Goal: Task Accomplishment & Management: Complete application form

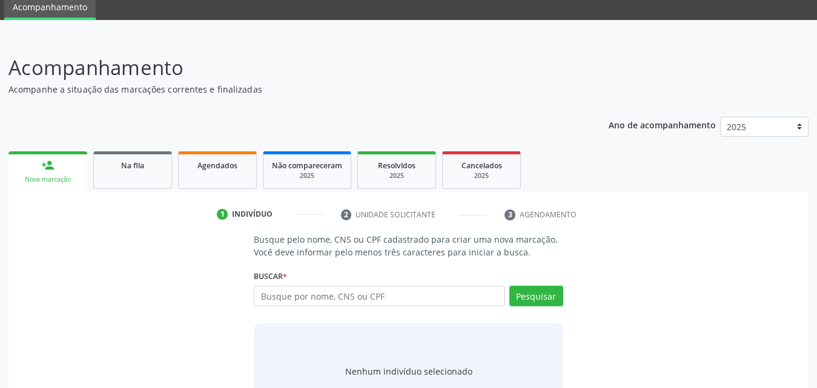
scroll to position [96, 0]
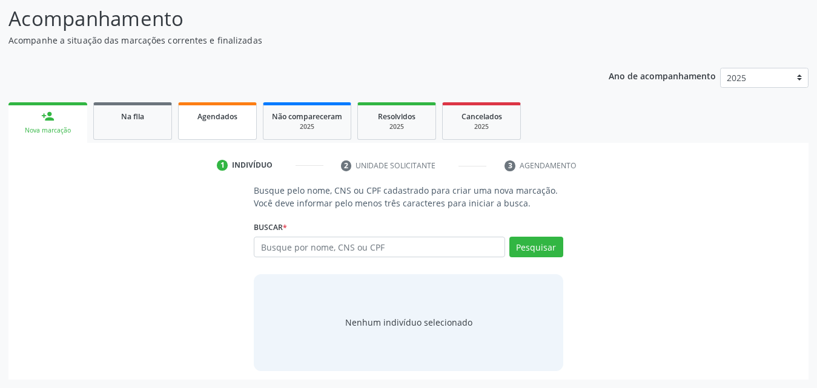
click at [207, 117] on span "Agendados" at bounding box center [218, 116] width 40 height 10
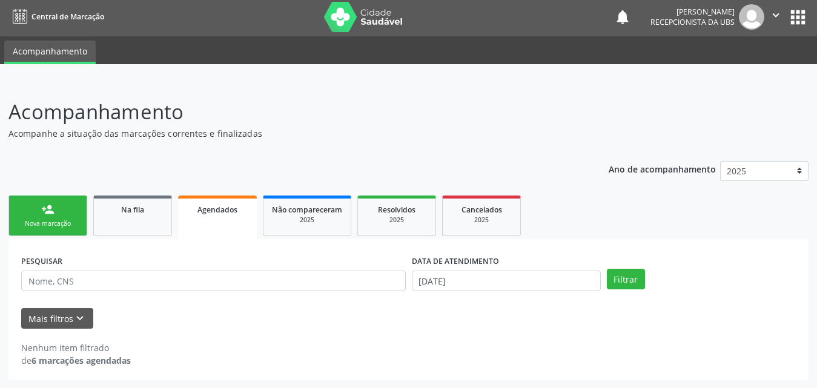
scroll to position [2, 0]
click at [38, 317] on button "Mais filtros keyboard_arrow_down" at bounding box center [57, 318] width 72 height 21
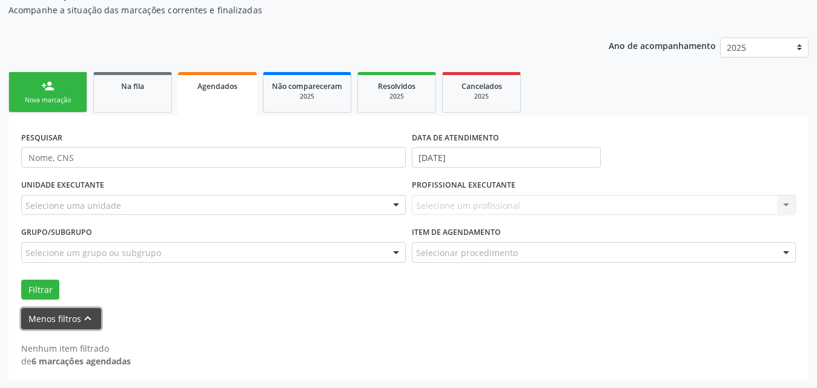
scroll to position [127, 0]
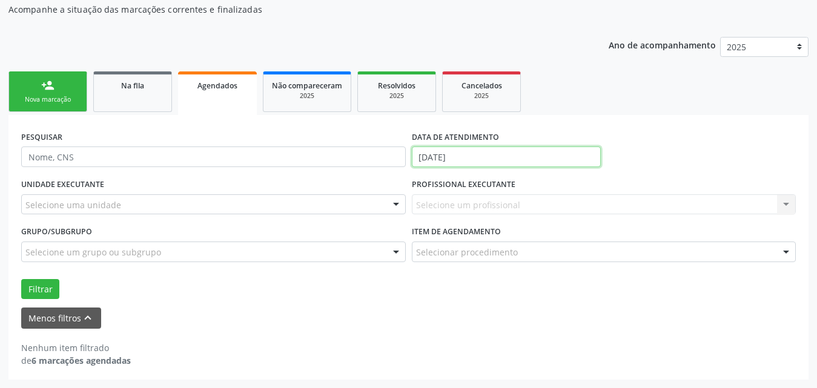
click at [572, 154] on input "[DATE]" at bounding box center [506, 157] width 189 height 21
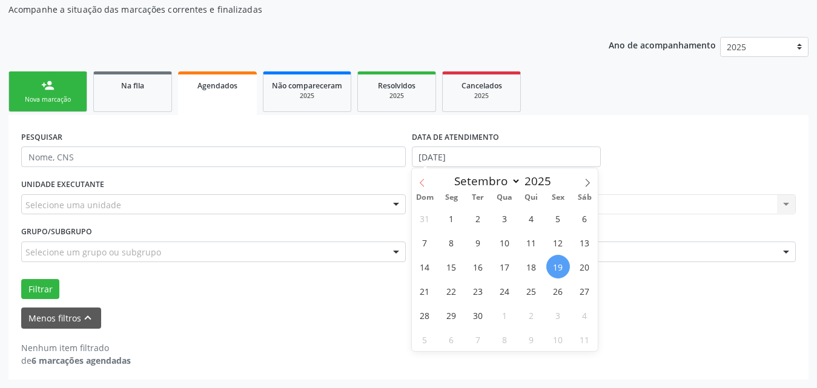
click at [421, 179] on icon at bounding box center [422, 183] width 8 height 8
select select "7"
click at [558, 217] on span "1" at bounding box center [558, 219] width 24 height 24
type input "[DATE]"
click at [589, 184] on icon at bounding box center [587, 183] width 8 height 8
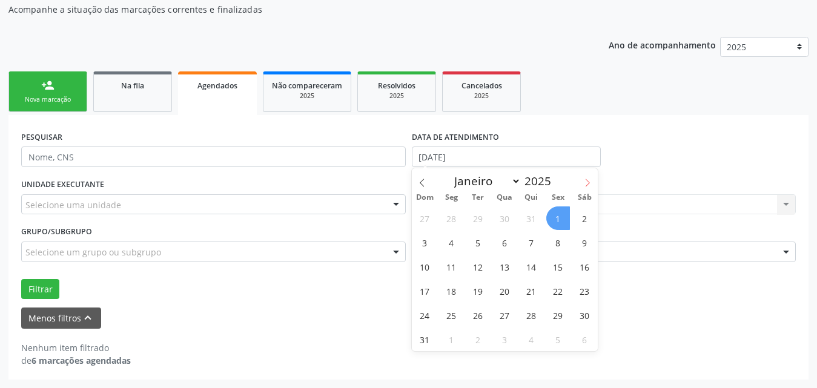
select select "8"
click at [450, 216] on span "1" at bounding box center [452, 219] width 24 height 24
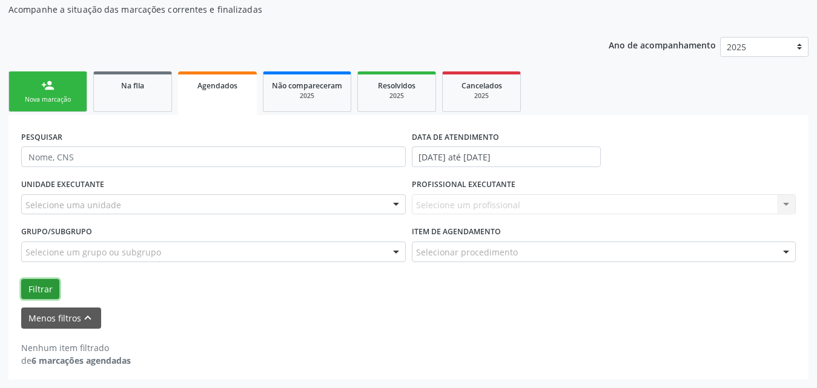
click at [36, 292] on button "Filtrar" at bounding box center [40, 289] width 38 height 21
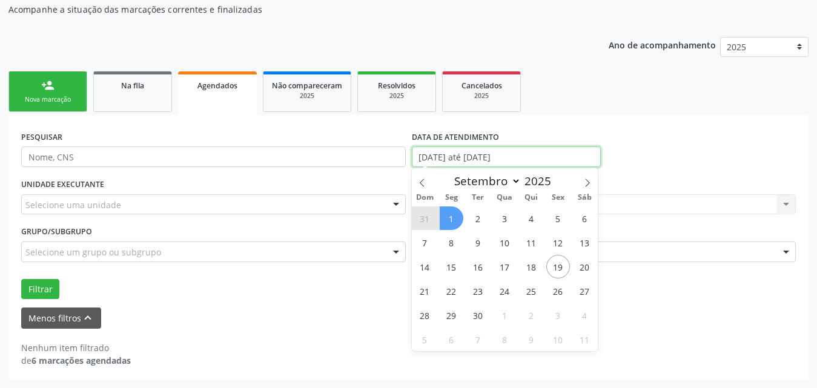
click at [548, 157] on input "[DATE] até [DATE]" at bounding box center [506, 157] width 189 height 21
click at [561, 269] on span "19" at bounding box center [558, 267] width 24 height 24
type input "[DATE]"
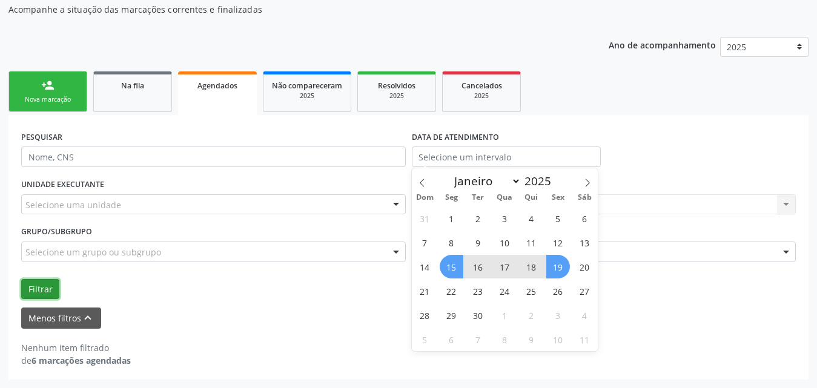
click at [52, 290] on button "Filtrar" at bounding box center [40, 289] width 38 height 21
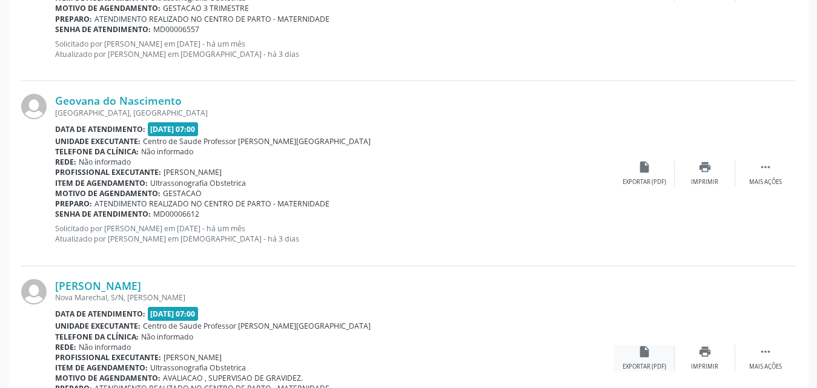
scroll to position [1235, 0]
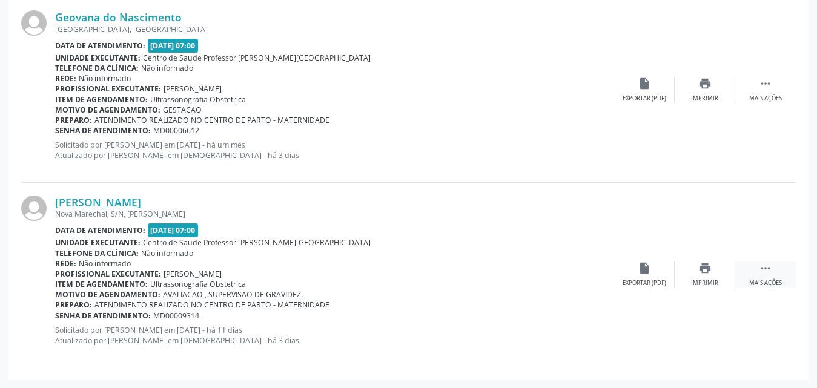
click at [766, 277] on div " Mais ações" at bounding box center [765, 275] width 61 height 26
click at [704, 283] on div "Editar" at bounding box center [704, 283] width 19 height 8
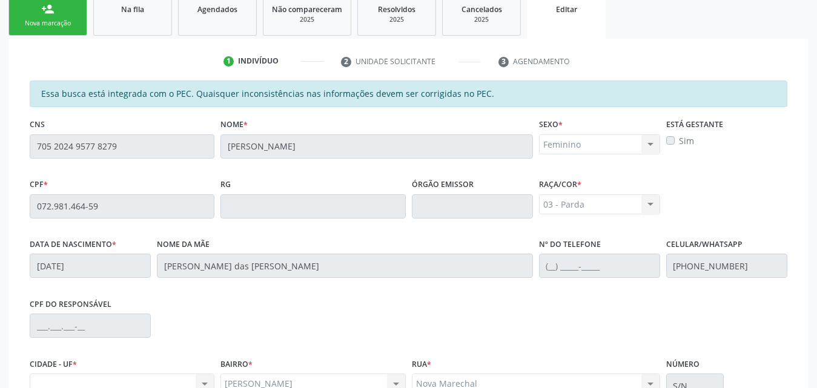
scroll to position [182, 0]
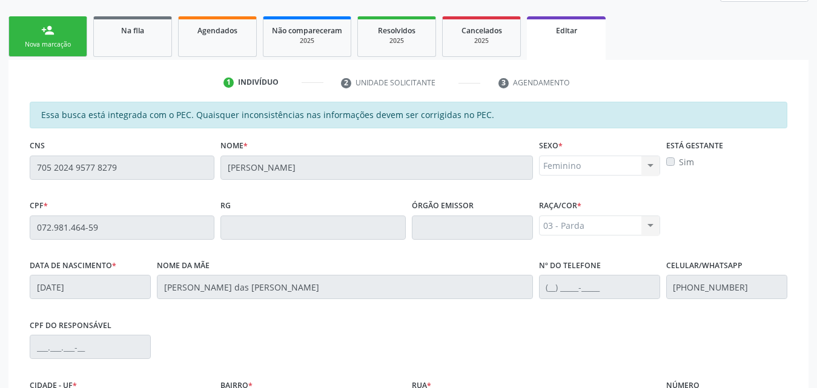
click at [73, 39] on link "person_add Nova marcação" at bounding box center [47, 36] width 79 height 41
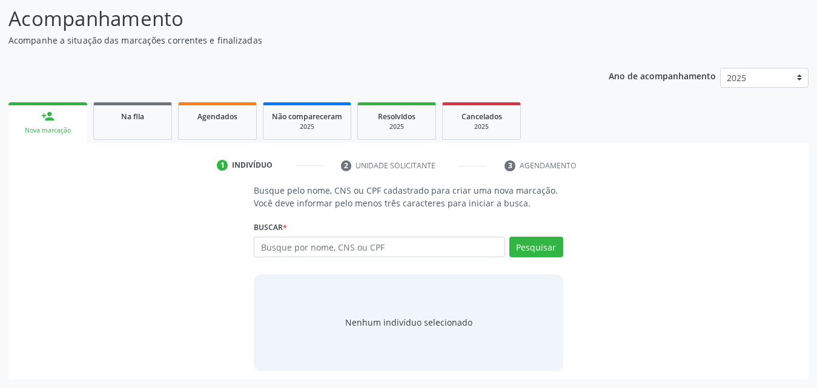
scroll to position [96, 0]
click at [426, 250] on input "text" at bounding box center [379, 247] width 251 height 21
type input "87068800459"
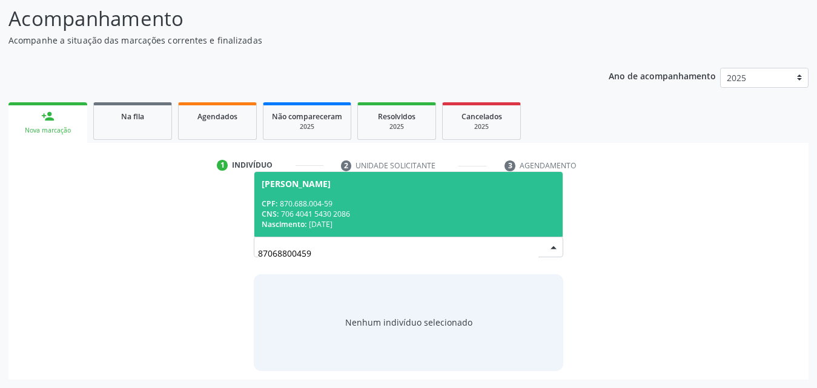
click at [357, 214] on div "CNS: 706 4041 5430 2086" at bounding box center [409, 214] width 294 height 10
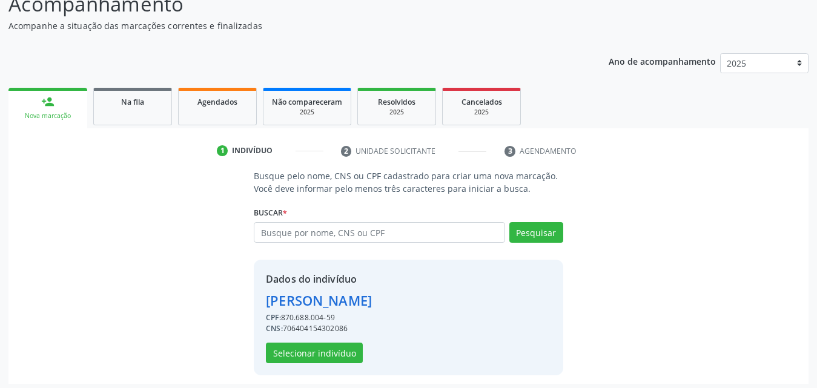
scroll to position [115, 0]
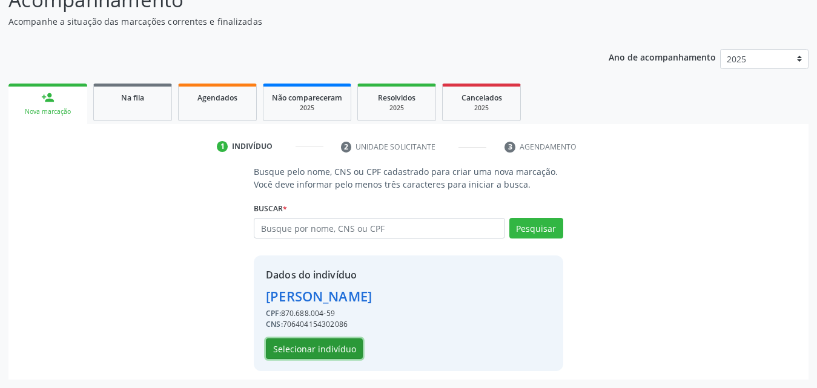
click at [290, 350] on button "Selecionar indivíduo" at bounding box center [314, 349] width 97 height 21
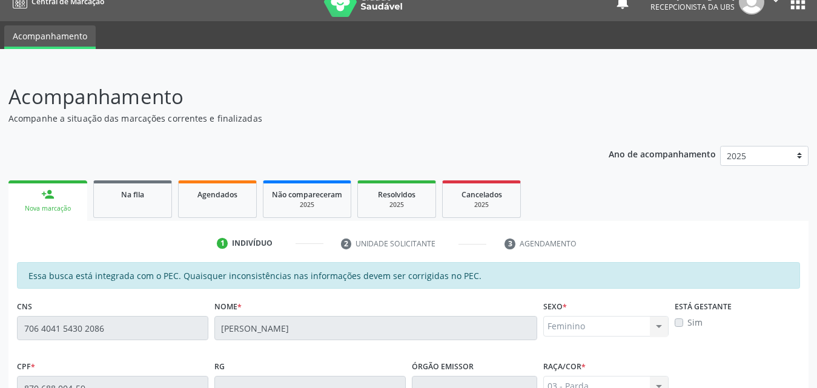
scroll to position [0, 0]
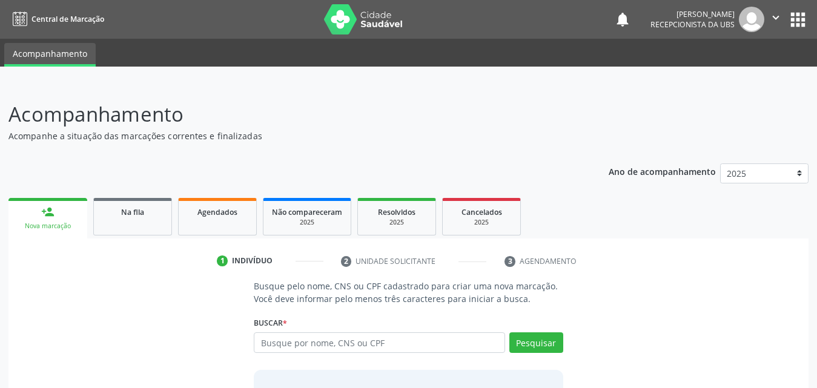
scroll to position [61, 0]
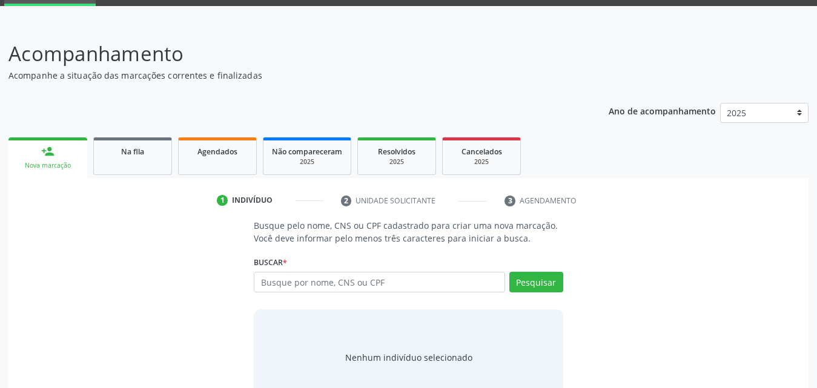
click at [397, 283] on input "text" at bounding box center [379, 282] width 251 height 21
type input "7"
type input "87068800459"
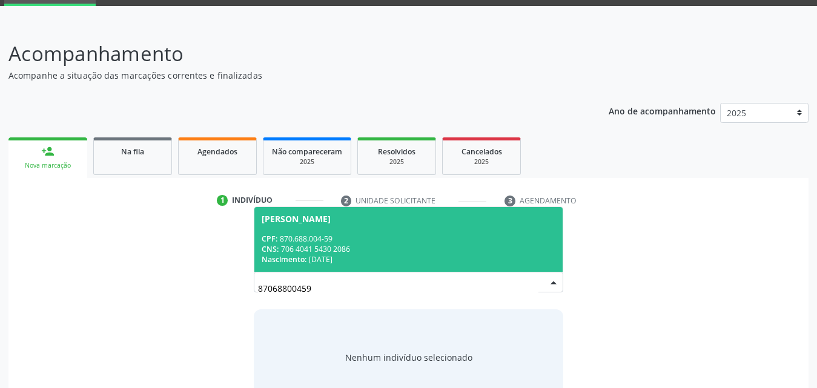
click at [327, 257] on div "Nascimento: 02/03/1974" at bounding box center [409, 259] width 294 height 10
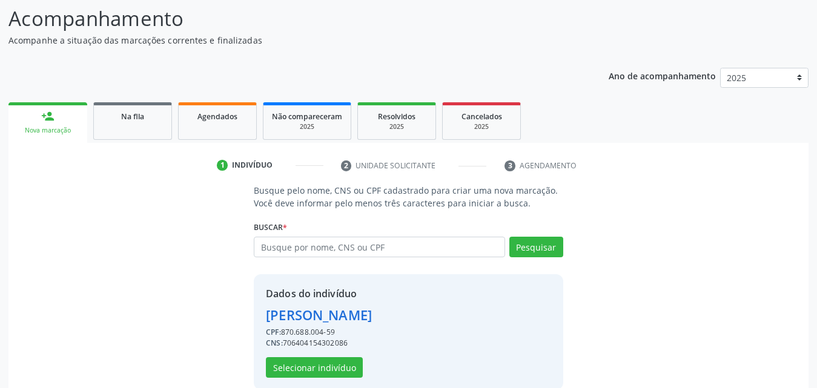
scroll to position [115, 0]
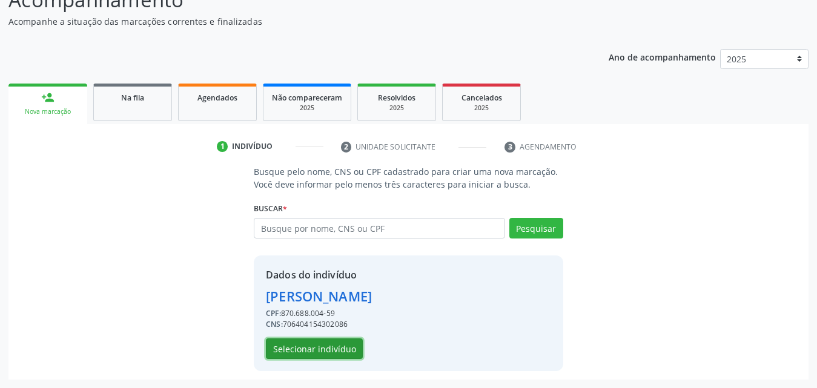
click at [307, 345] on button "Selecionar indivíduo" at bounding box center [314, 349] width 97 height 21
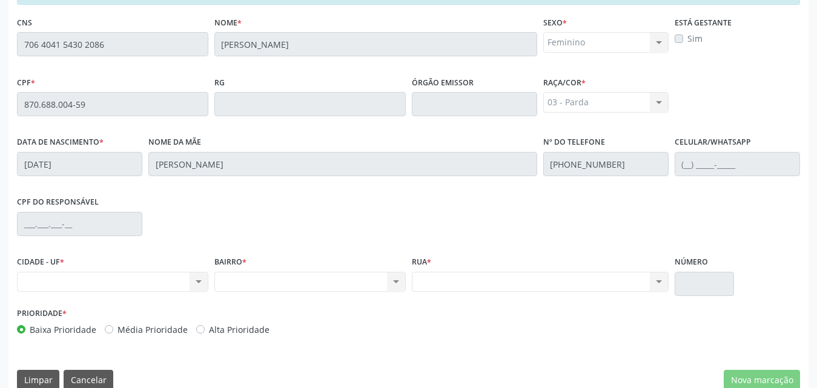
scroll to position [320, 0]
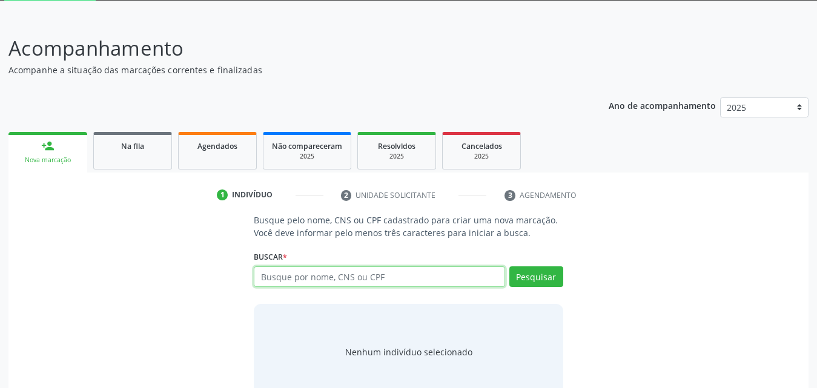
scroll to position [96, 0]
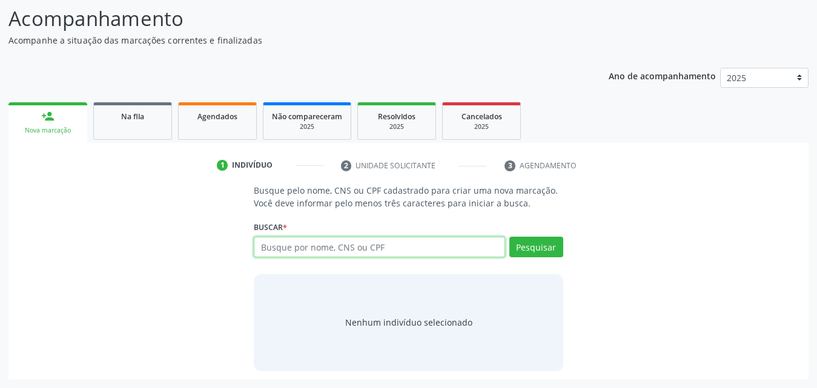
click at [363, 241] on input "text" at bounding box center [379, 247] width 251 height 21
type input "87068800459"
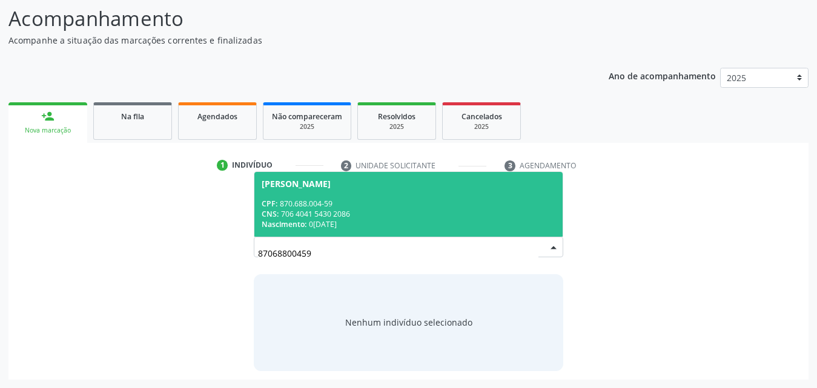
click at [348, 217] on div "CNS: 706 4041 5430 2086" at bounding box center [409, 214] width 294 height 10
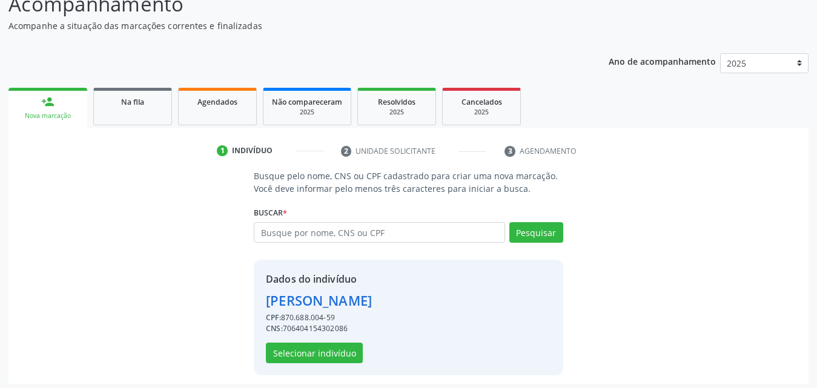
scroll to position [115, 0]
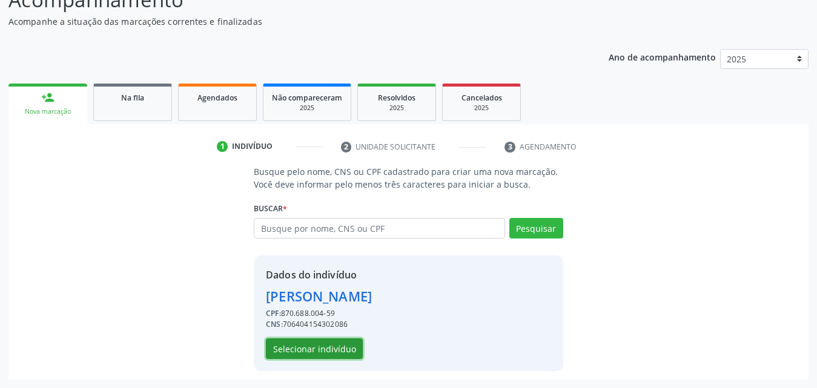
click at [336, 348] on button "Selecionar indivíduo" at bounding box center [314, 349] width 97 height 21
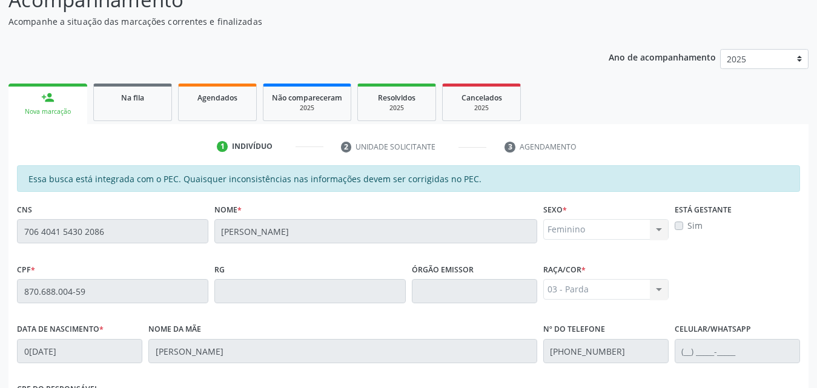
scroll to position [320, 0]
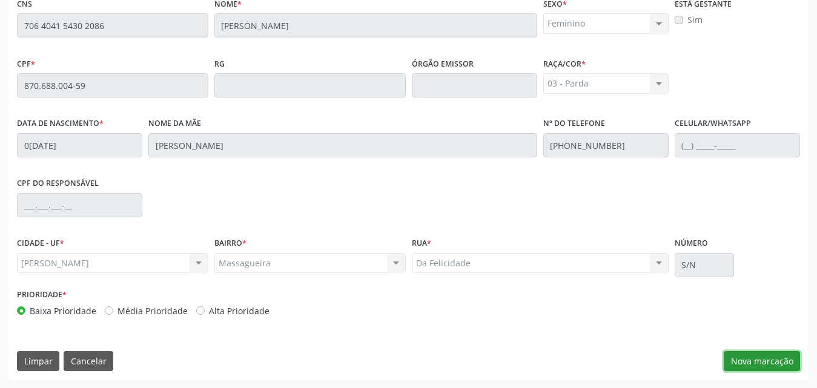
click at [757, 364] on button "Nova marcação" at bounding box center [762, 361] width 76 height 21
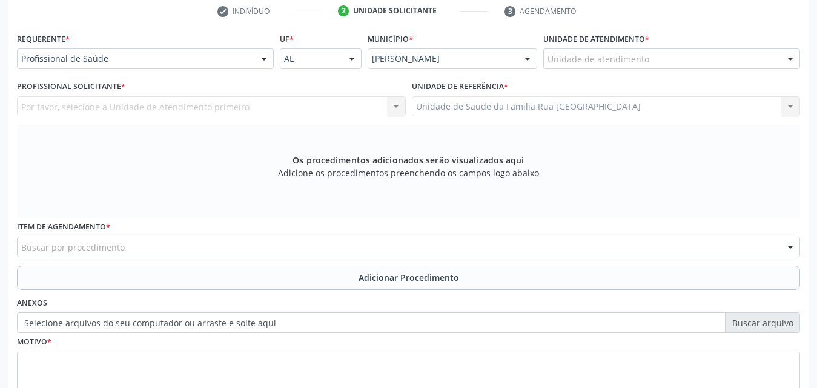
scroll to position [97, 0]
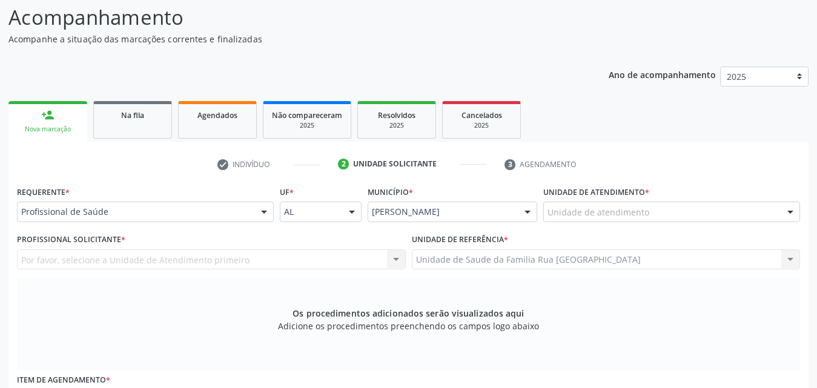
click at [270, 214] on div at bounding box center [264, 212] width 18 height 21
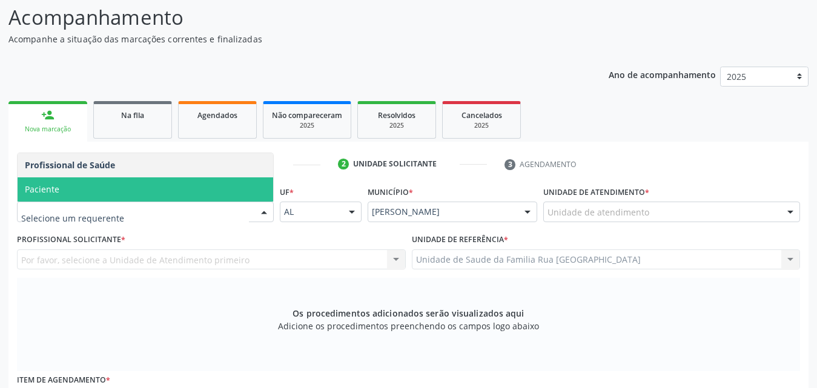
click at [105, 202] on span "Paciente" at bounding box center [146, 190] width 256 height 24
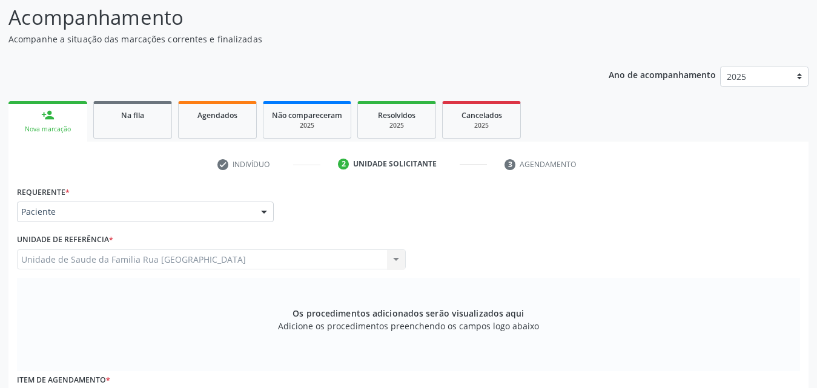
scroll to position [339, 0]
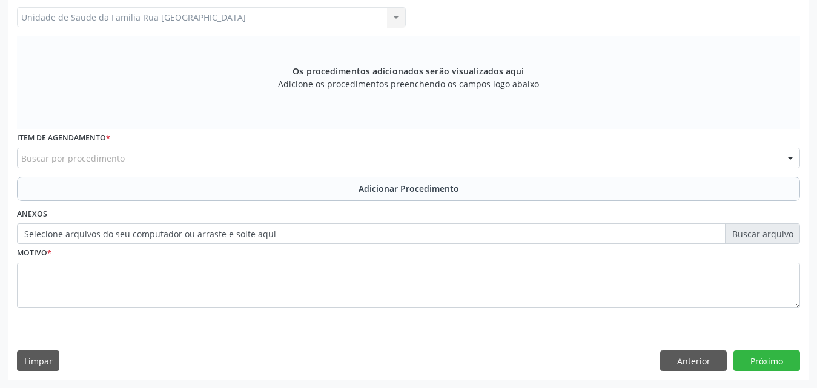
click at [184, 155] on div "Buscar por procedimento" at bounding box center [408, 158] width 783 height 21
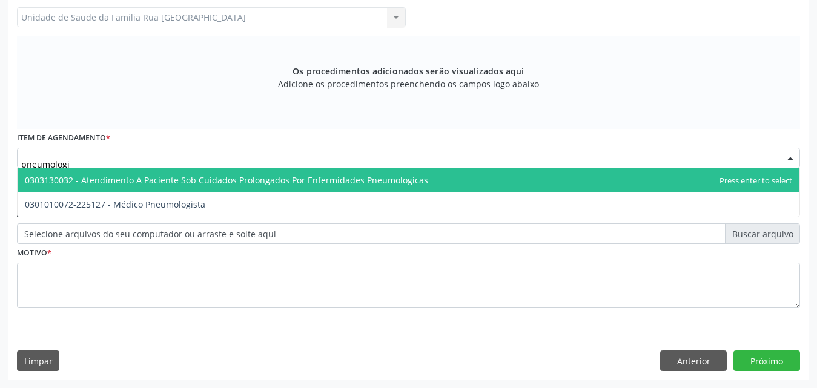
type input "pneumologis"
click at [179, 181] on span "0301010072-225127 - Médico Pneumologista" at bounding box center [115, 180] width 181 height 12
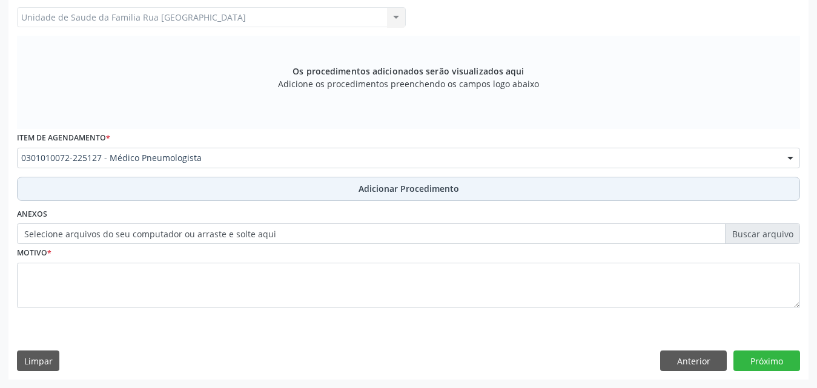
click at [393, 196] on button "Adicionar Procedimento" at bounding box center [408, 189] width 783 height 24
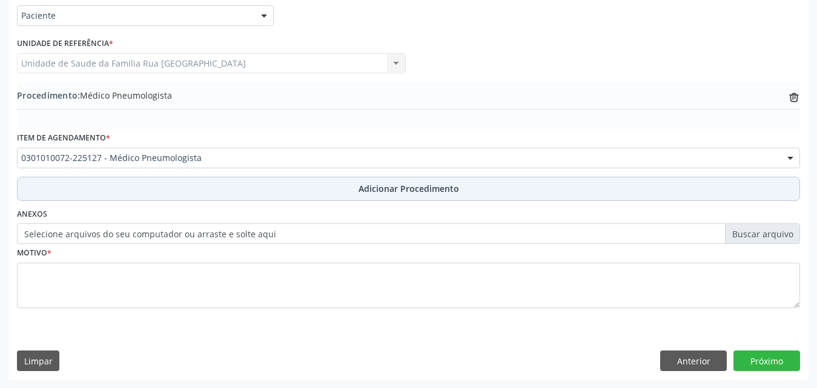
scroll to position [293, 0]
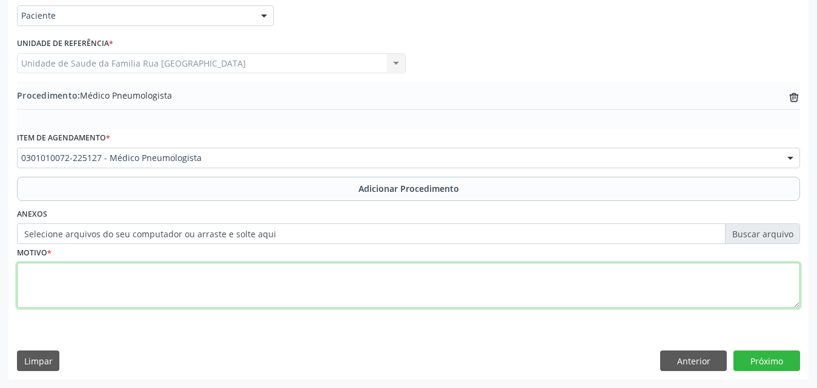
click at [110, 279] on textarea at bounding box center [408, 286] width 783 height 46
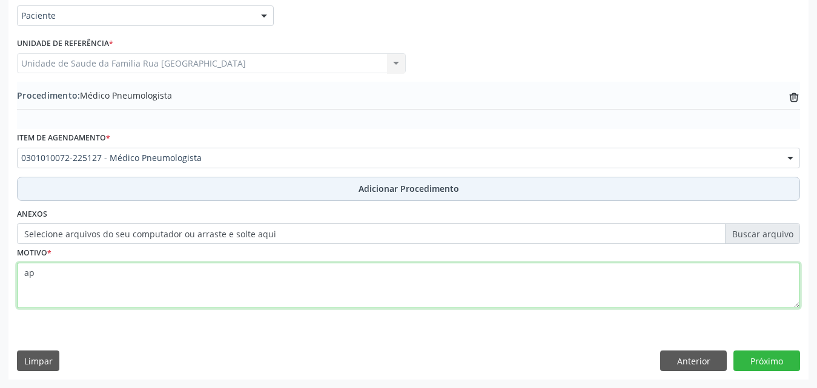
type textarea "a"
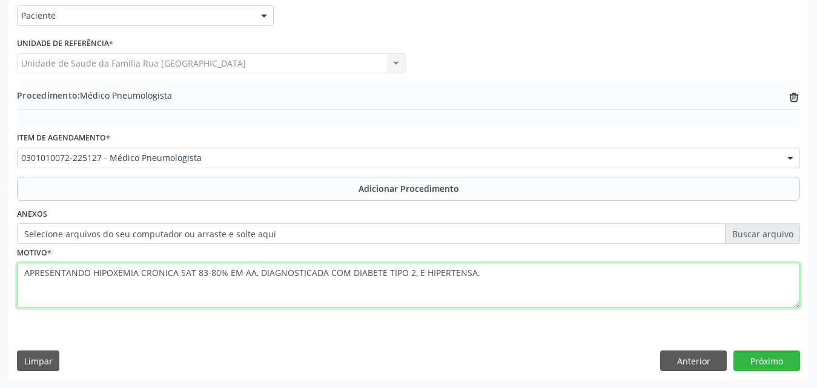
drag, startPoint x: 25, startPoint y: 275, endPoint x: 482, endPoint y: 276, distance: 457.4
click at [482, 276] on textarea "APRESENTANDO HIPOXEMIA CRONICA SAT 83-80% EM AA, DIAGNOSTICADA COM DIABETE TIPO…" at bounding box center [408, 286] width 783 height 46
type textarea "APRESENTANDO HIPOXEMIA CRONICA SAT 83-80% EM AA, DIAGNOSTICADA COM DIABETE TIPO…"
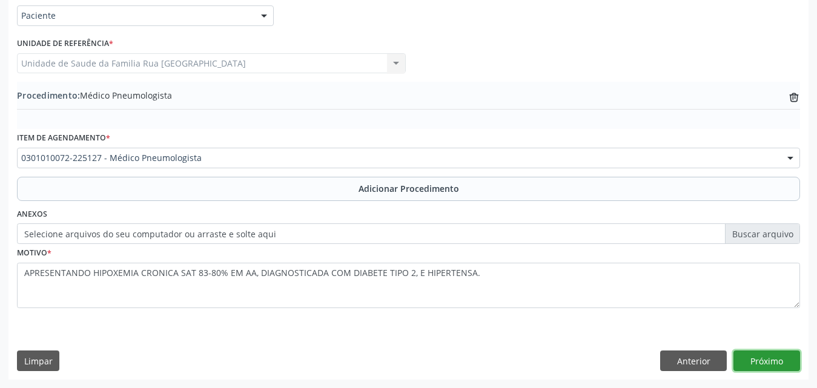
click at [760, 360] on button "Próximo" at bounding box center [767, 361] width 67 height 21
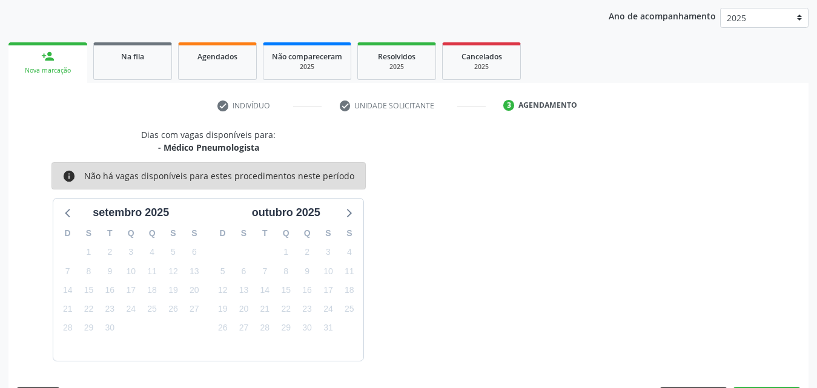
scroll to position [191, 0]
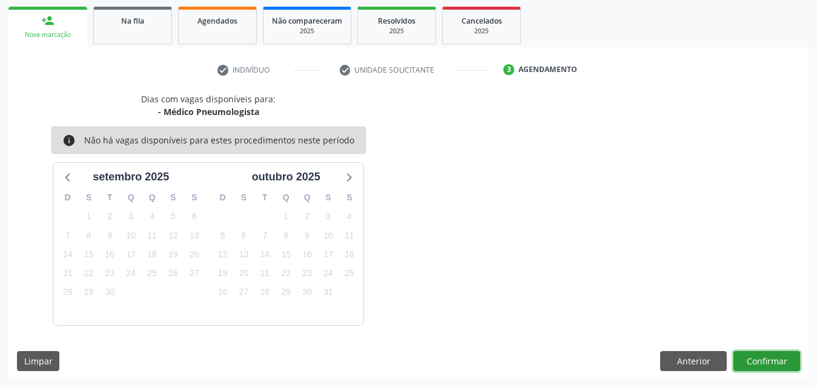
click at [760, 360] on button "Confirmar" at bounding box center [767, 361] width 67 height 21
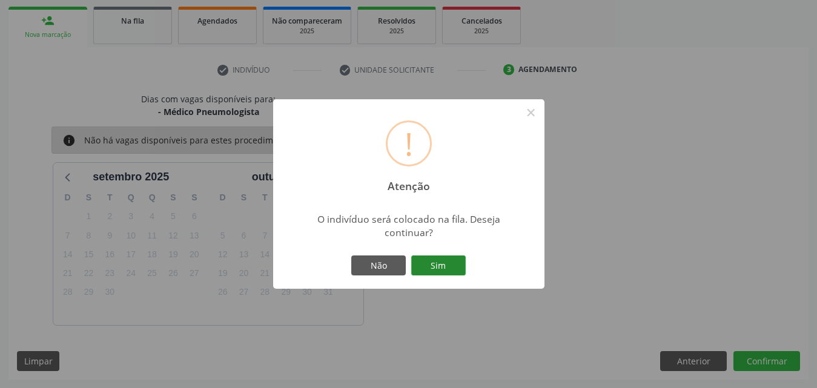
click at [437, 262] on button "Sim" at bounding box center [438, 266] width 55 height 21
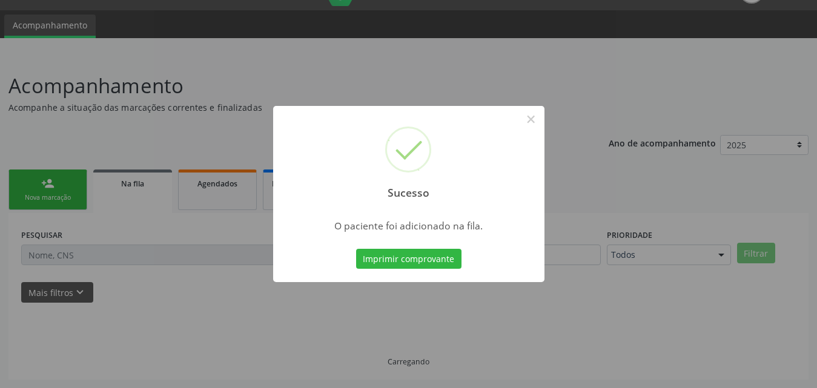
scroll to position [28, 0]
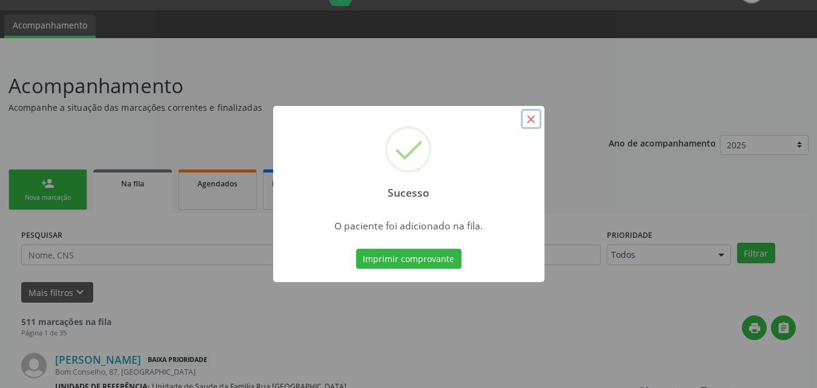
click at [531, 121] on button "×" at bounding box center [531, 119] width 21 height 21
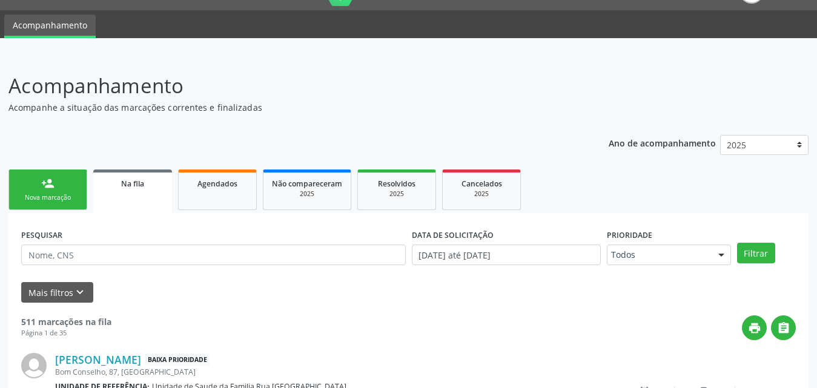
click at [68, 193] on link "person_add Nova marcação" at bounding box center [47, 190] width 79 height 41
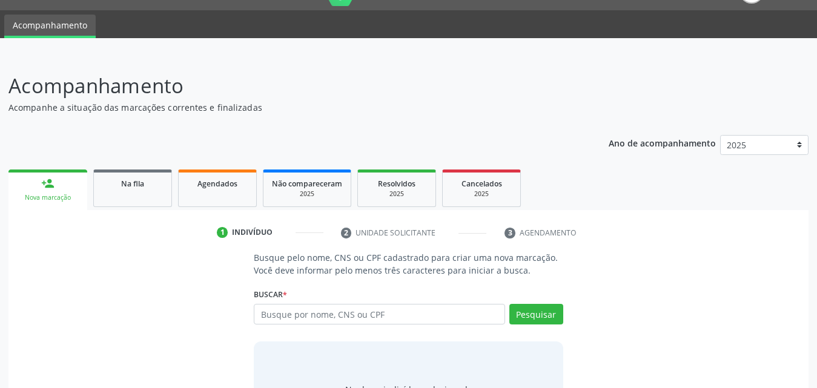
scroll to position [96, 0]
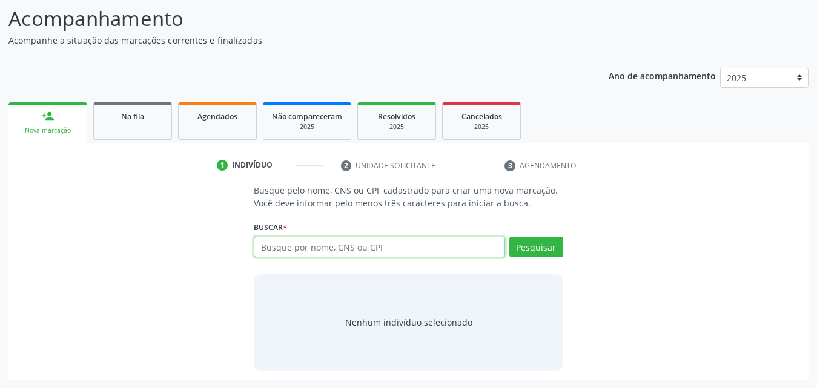
click at [377, 248] on input "text" at bounding box center [379, 247] width 251 height 21
type input "7"
type input "87068800459"
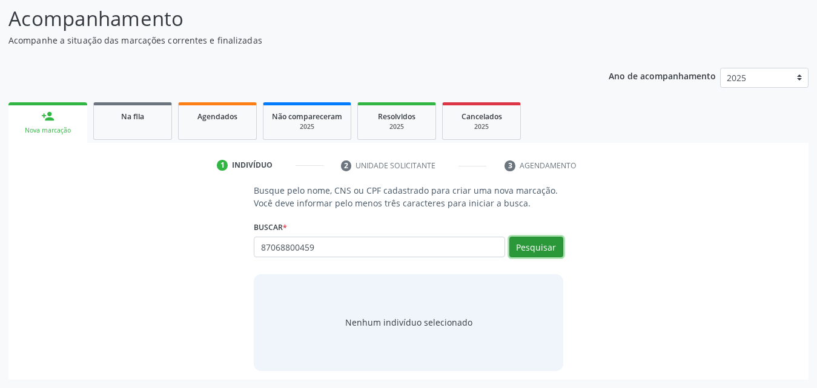
click at [542, 245] on button "Pesquisar" at bounding box center [537, 247] width 54 height 21
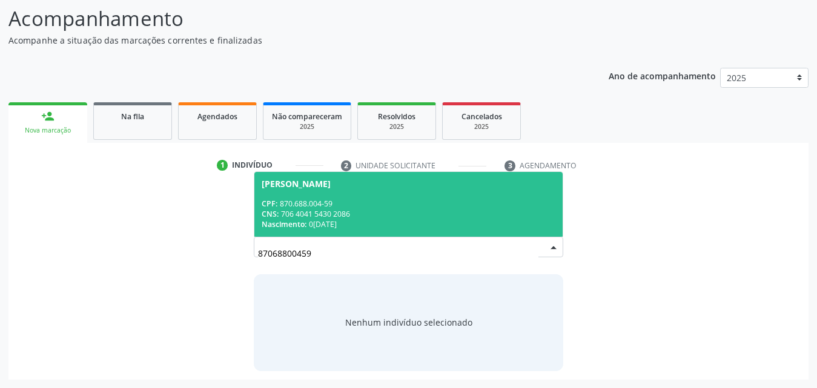
click at [316, 188] on div "[PERSON_NAME]" at bounding box center [296, 184] width 69 height 10
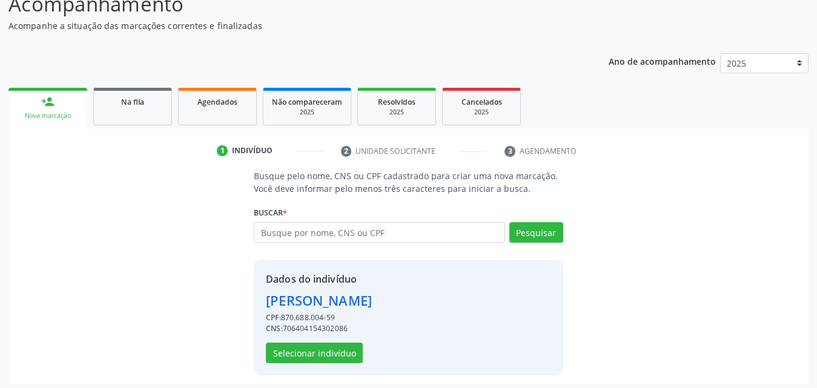
scroll to position [115, 0]
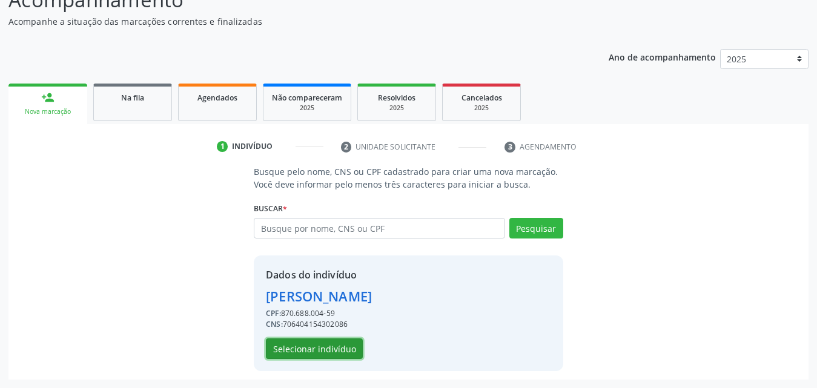
click at [333, 347] on button "Selecionar indivíduo" at bounding box center [314, 349] width 97 height 21
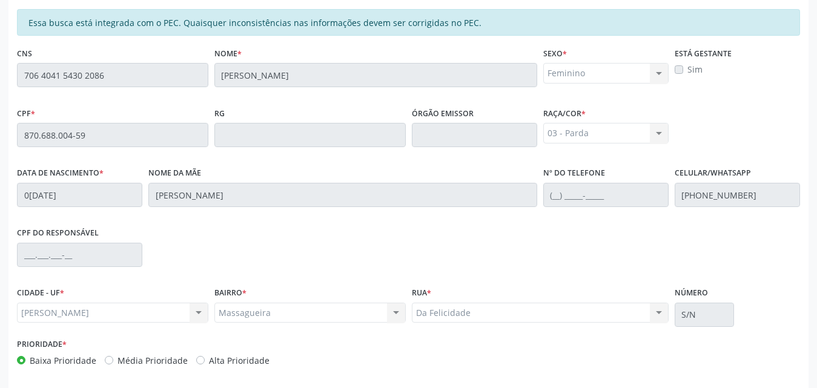
scroll to position [320, 0]
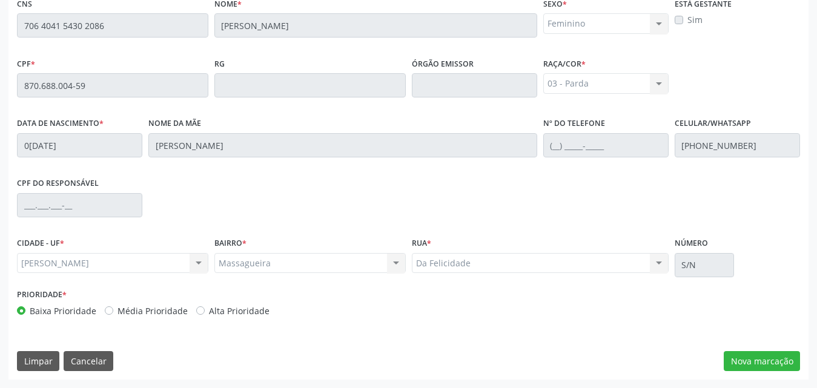
click at [764, 349] on div "Essa busca está integrada com o PEC. Quaisquer inconsistências nas informações …" at bounding box center [408, 169] width 800 height 420
click at [762, 359] on button "Nova marcação" at bounding box center [762, 361] width 76 height 21
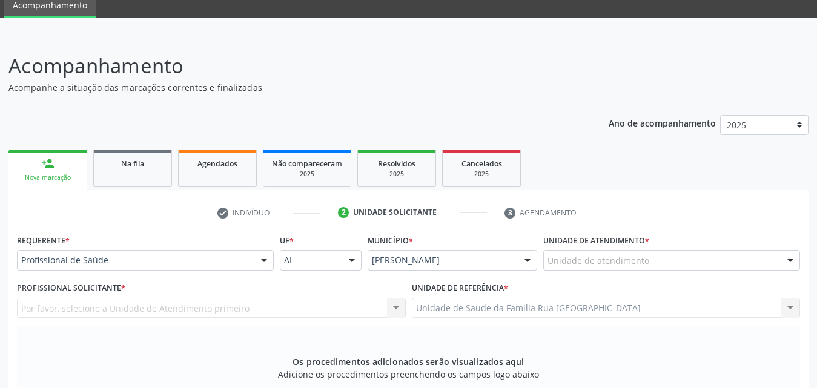
scroll to position [78, 0]
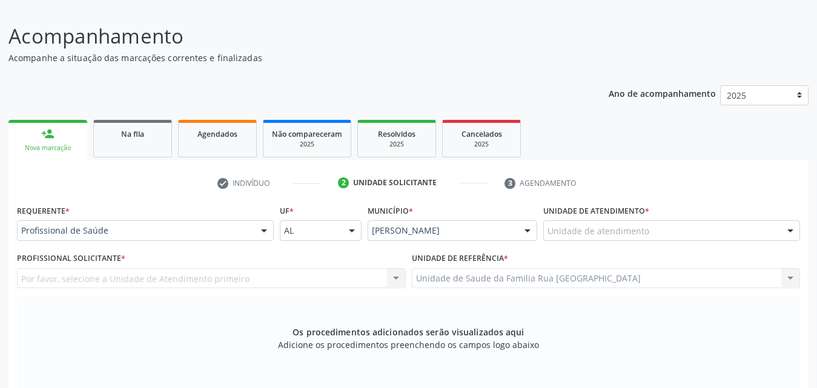
click at [340, 185] on div "2" at bounding box center [343, 183] width 11 height 11
click at [367, 183] on div "Unidade solicitante" at bounding box center [395, 183] width 84 height 11
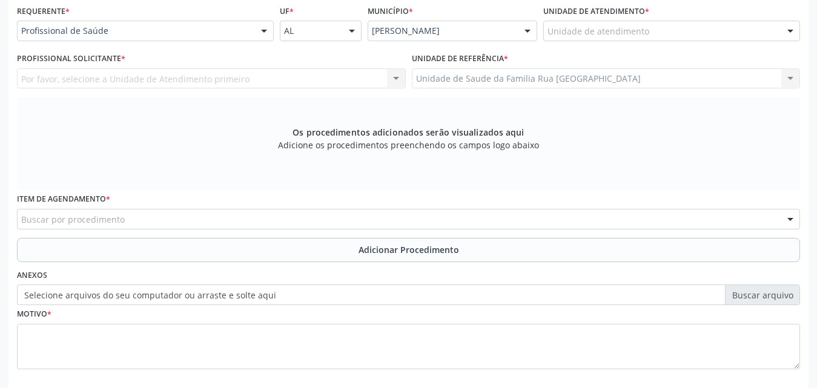
scroll to position [158, 0]
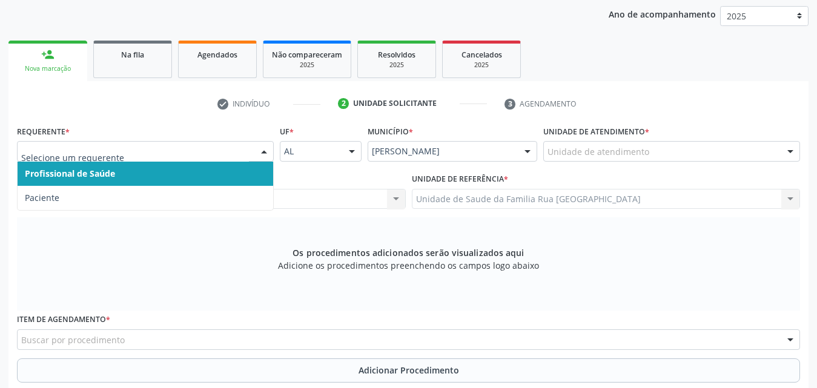
click at [262, 153] on div at bounding box center [264, 152] width 18 height 21
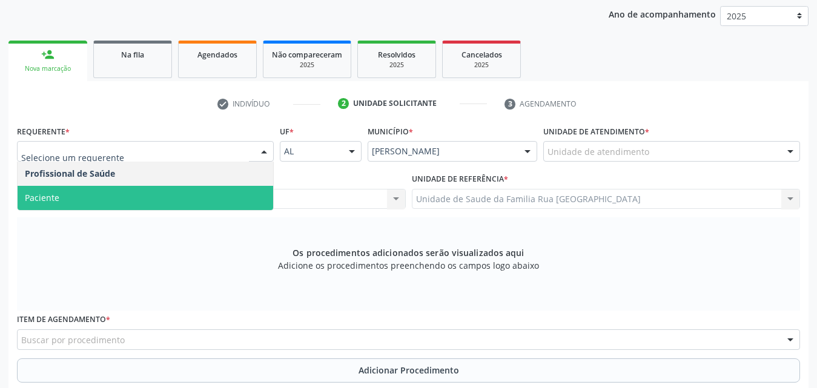
click at [148, 194] on span "Paciente" at bounding box center [146, 198] width 256 height 24
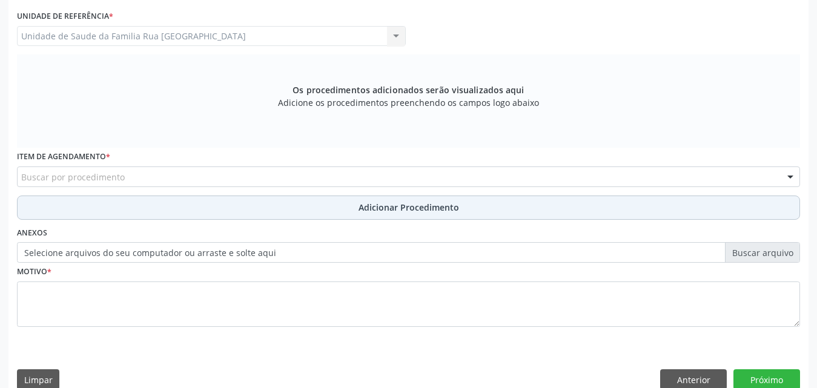
scroll to position [339, 0]
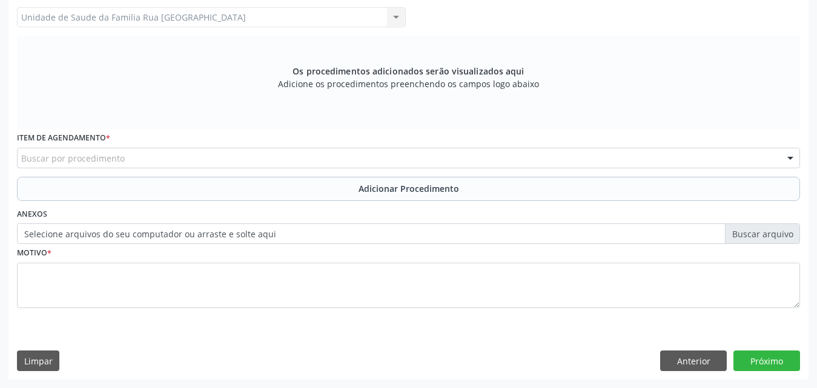
click at [291, 159] on div "Buscar por procedimento" at bounding box center [408, 158] width 783 height 21
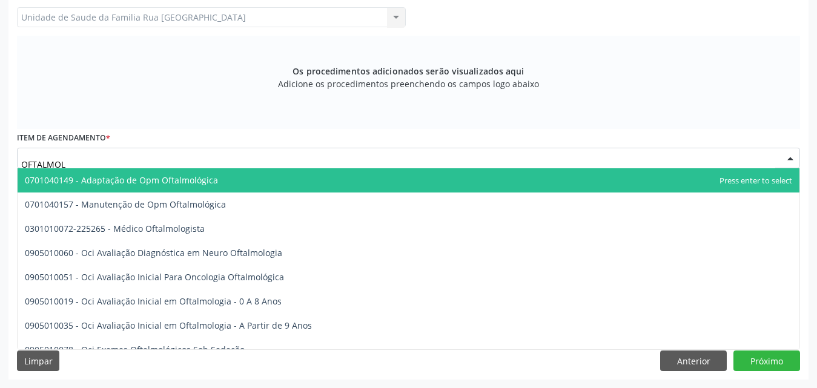
type input "OFTALMOLO"
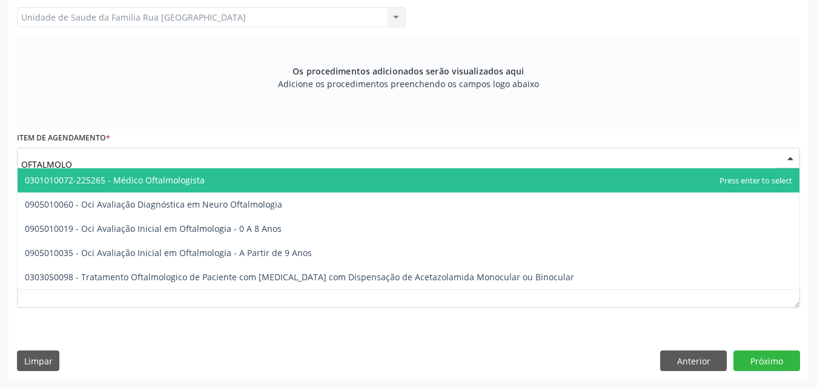
click at [162, 174] on span "0301010072-225265 - Médico Oftalmologista" at bounding box center [115, 180] width 180 height 12
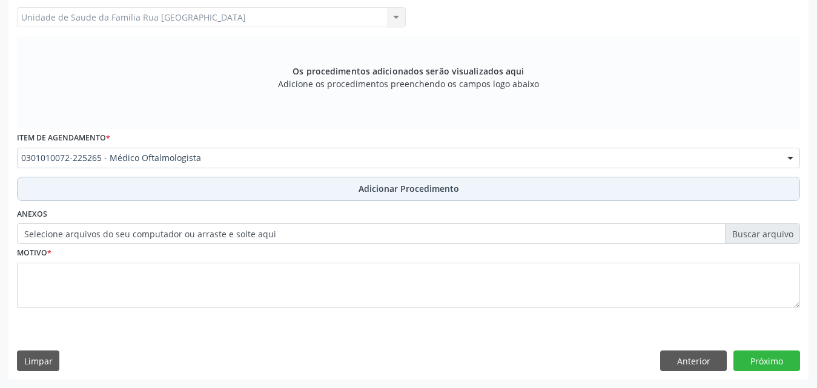
click at [391, 188] on span "Adicionar Procedimento" at bounding box center [409, 188] width 101 height 13
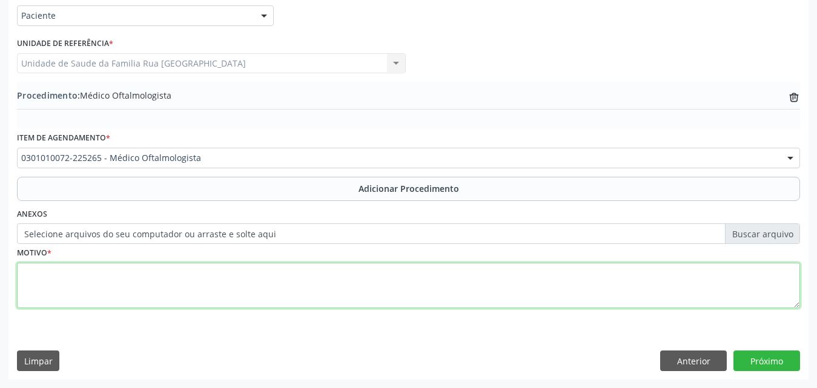
click at [99, 282] on textarea at bounding box center [408, 286] width 783 height 46
paste textarea "APRESENTANDO HIPOXEMIA CRONICA SAT 83-80% EM AA, DIAGNOSTICADA COM DIABETE TIPO…"
drag, startPoint x: 39, startPoint y: 271, endPoint x: 494, endPoint y: 276, distance: 455.6
click at [493, 276] on textarea "APRESENTANDO HIPOXEMIA CRONICA SAT 83-80% EM AA, DIAGNOSTICADA COM DIABETE TIPO…" at bounding box center [408, 286] width 783 height 46
type textarea "APRESENTANDO HIPOXEMIA CRONICA SAT 83-80% EM AA, DIAGNOSTICADA COM DIABETE TIPO…"
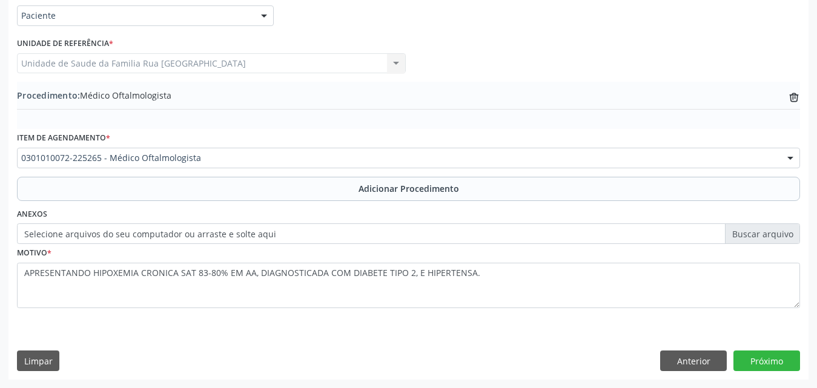
click at [505, 232] on label "Selecione arquivos do seu computador ou arraste e solte aqui" at bounding box center [408, 234] width 783 height 21
click at [505, 232] on input "Selecione arquivos do seu computador ou arraste e solte aqui" at bounding box center [408, 234] width 783 height 21
click at [773, 361] on button "Próximo" at bounding box center [767, 361] width 67 height 21
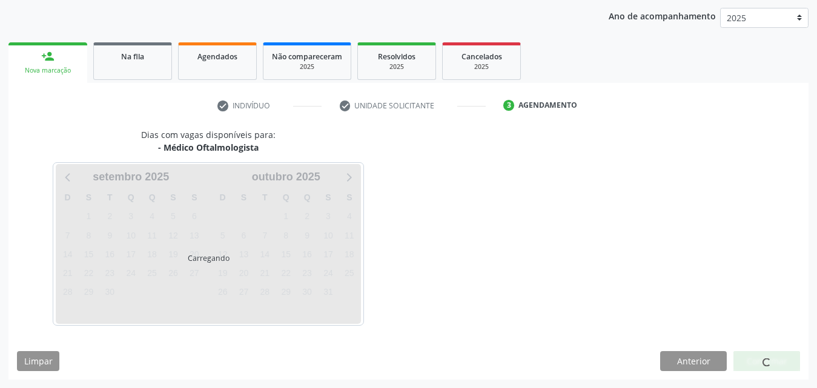
scroll to position [191, 0]
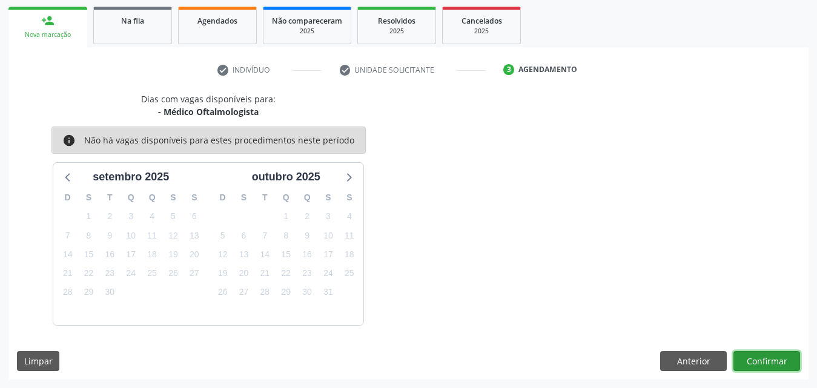
click at [773, 361] on button "Confirmar" at bounding box center [767, 361] width 67 height 21
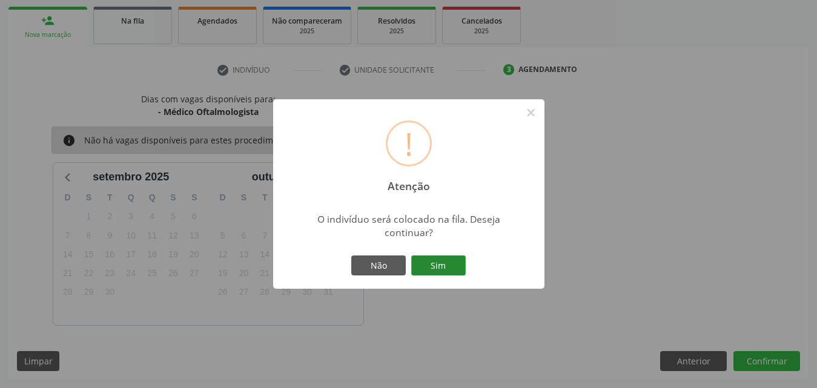
click at [456, 264] on button "Sim" at bounding box center [438, 266] width 55 height 21
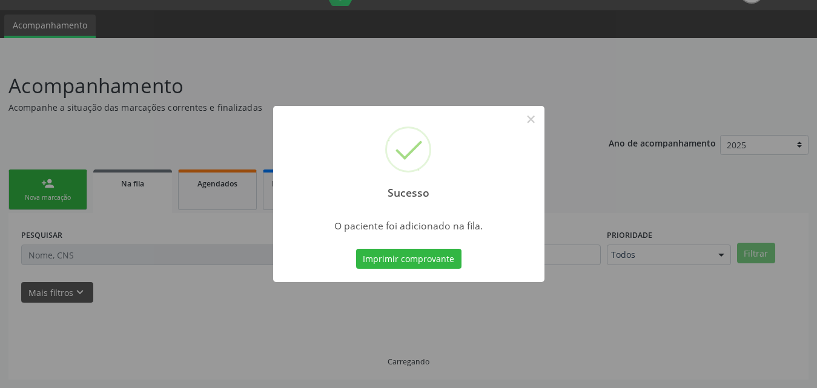
scroll to position [28, 0]
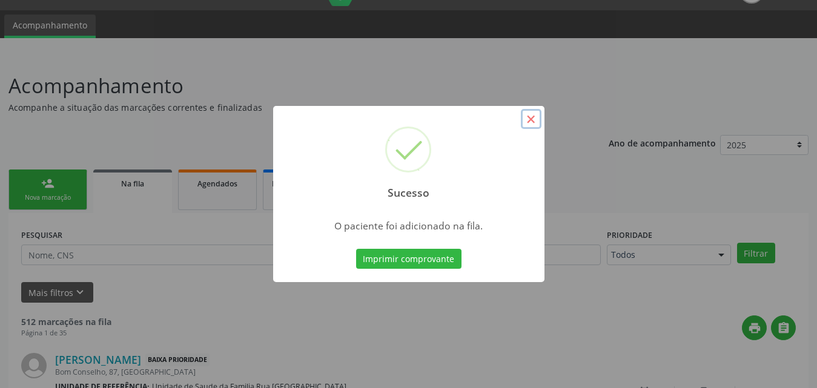
click at [531, 122] on button "×" at bounding box center [531, 119] width 21 height 21
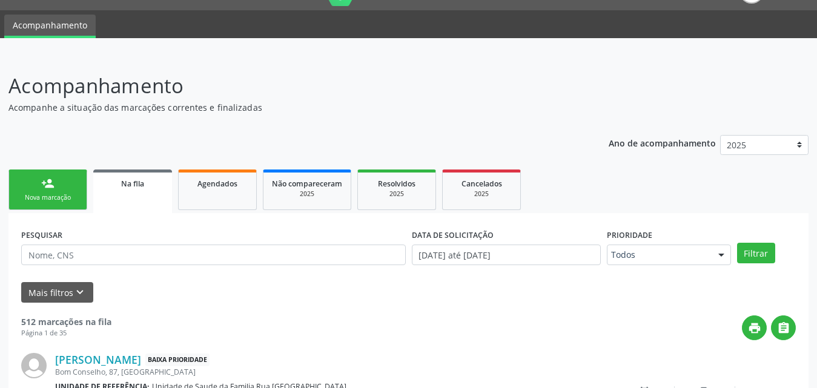
scroll to position [0, 0]
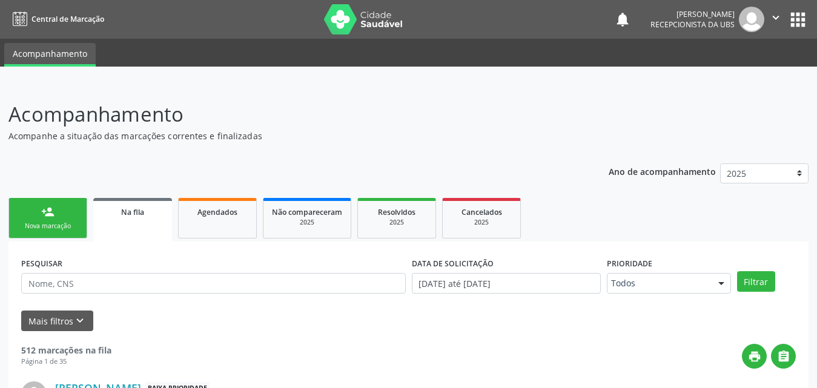
click at [64, 221] on link "person_add Nova marcação" at bounding box center [47, 218] width 79 height 41
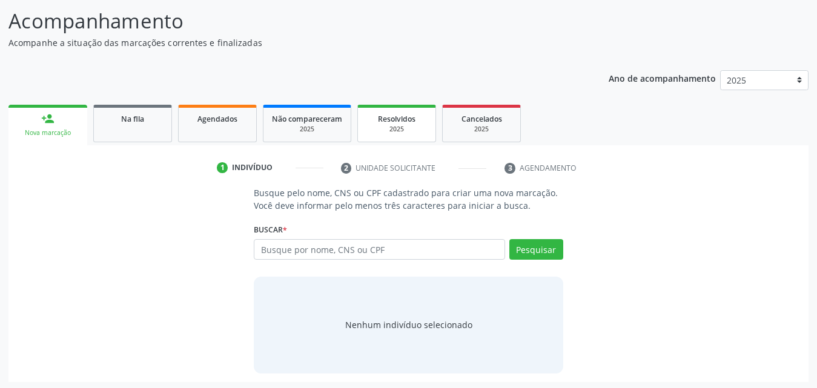
scroll to position [96, 0]
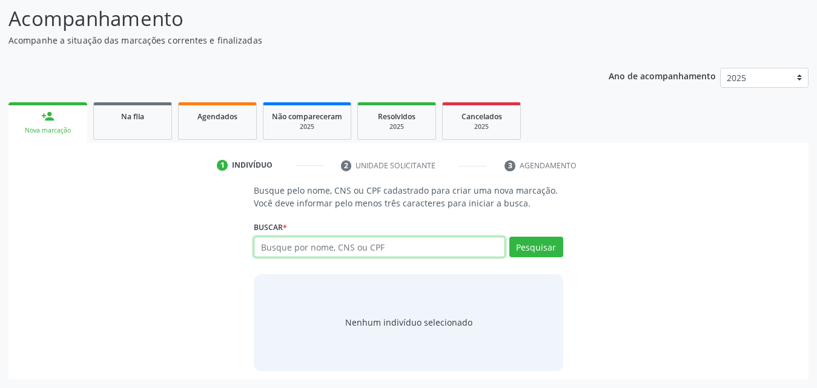
click at [448, 247] on input "text" at bounding box center [379, 247] width 251 height 21
click at [421, 248] on input "text" at bounding box center [379, 247] width 251 height 21
type input "87068800459"
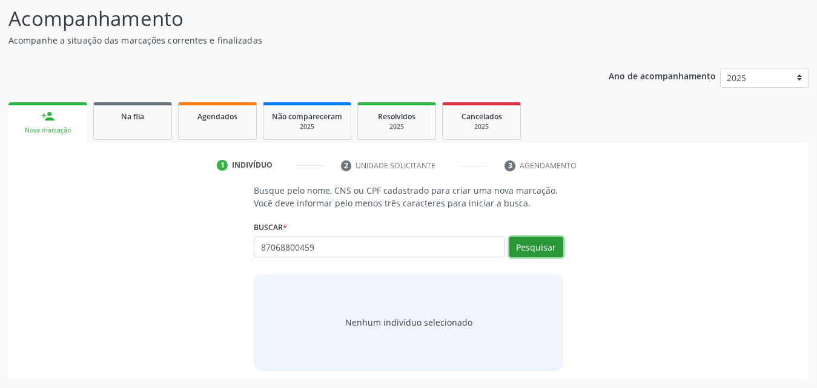
click at [529, 248] on button "Pesquisar" at bounding box center [537, 247] width 54 height 21
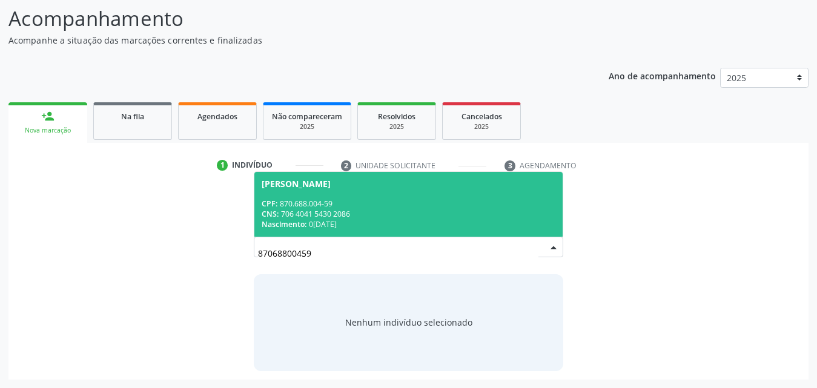
click at [288, 194] on span "Vania Cristina dos Santos CPF: 870.688.004-59 CNS: 706 4041 5430 2086 Nasciment…" at bounding box center [408, 204] width 308 height 65
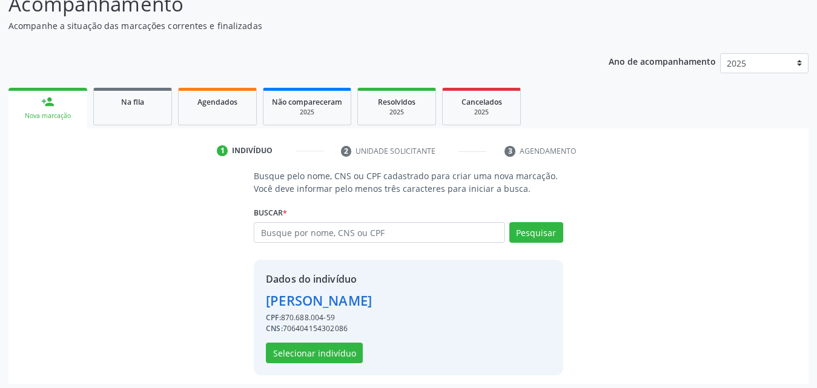
scroll to position [115, 0]
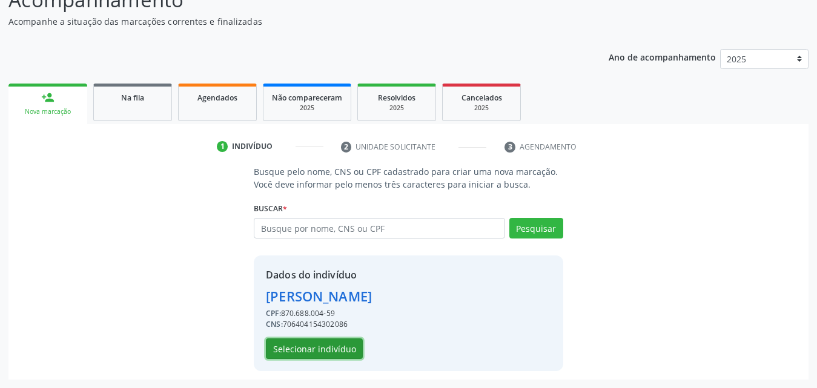
click at [316, 350] on button "Selecionar indivíduo" at bounding box center [314, 349] width 97 height 21
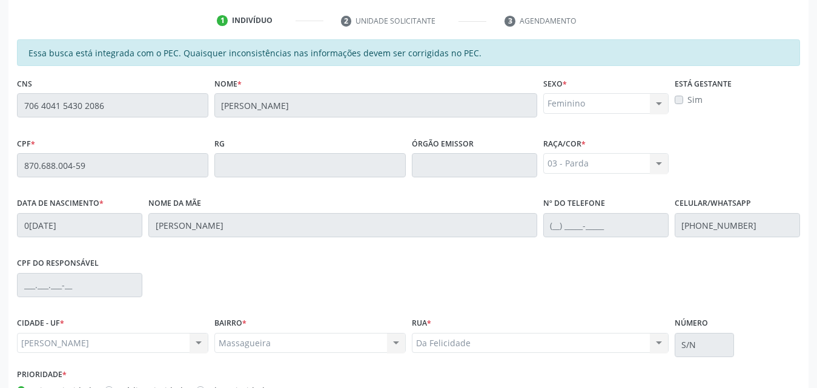
scroll to position [320, 0]
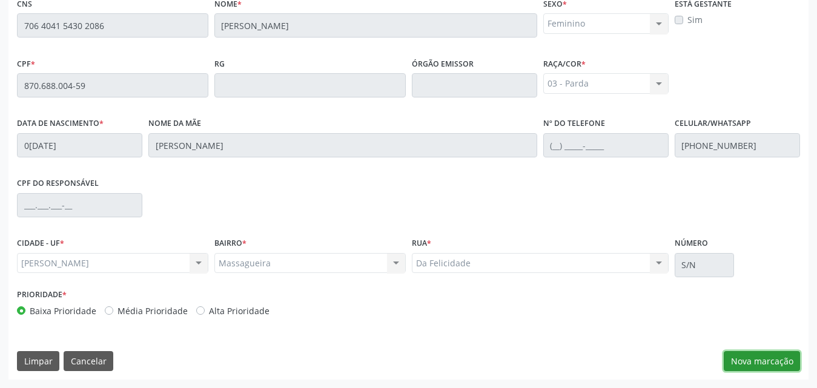
click at [751, 366] on button "Nova marcação" at bounding box center [762, 361] width 76 height 21
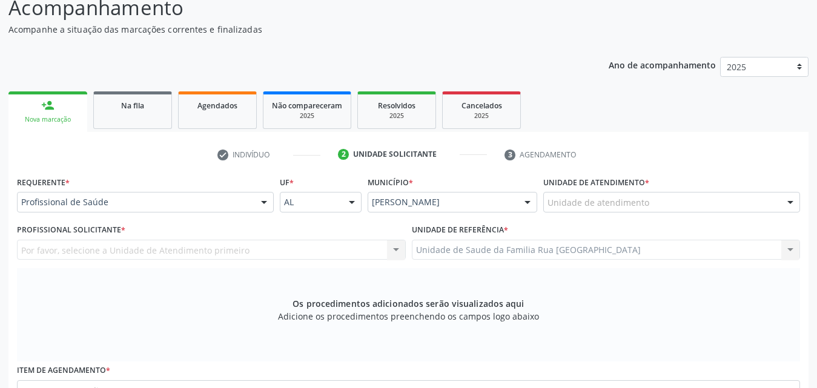
scroll to position [78, 0]
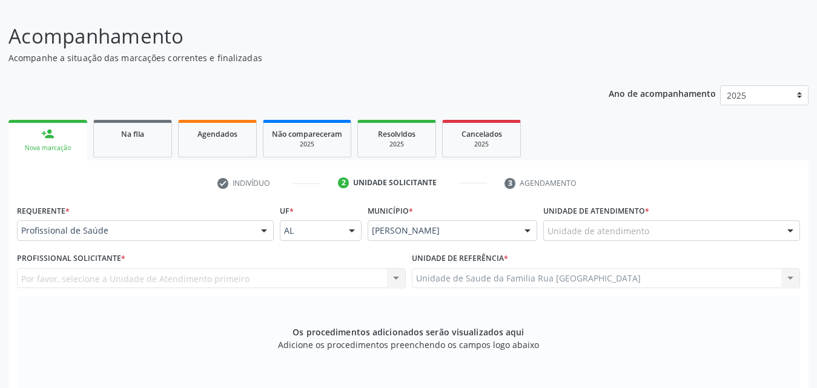
click at [267, 230] on div at bounding box center [264, 231] width 18 height 21
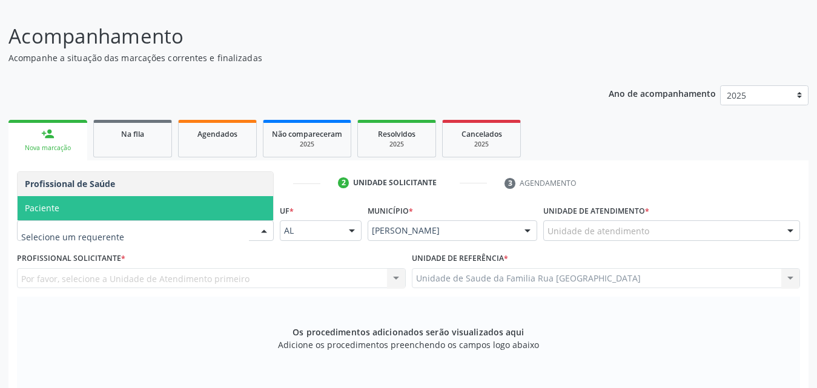
click at [71, 215] on span "Paciente" at bounding box center [146, 208] width 256 height 24
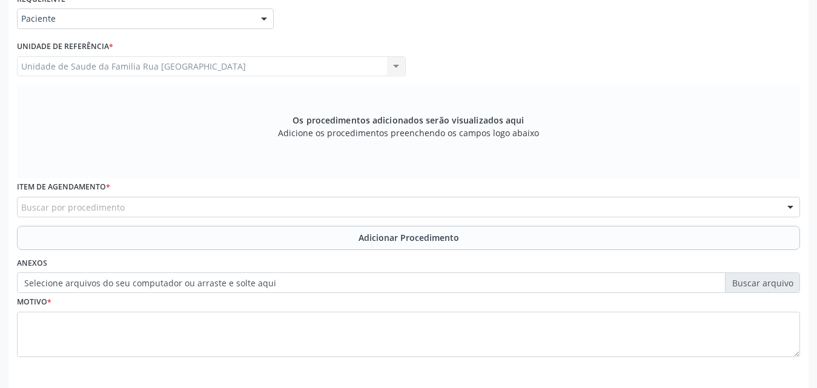
scroll to position [320, 0]
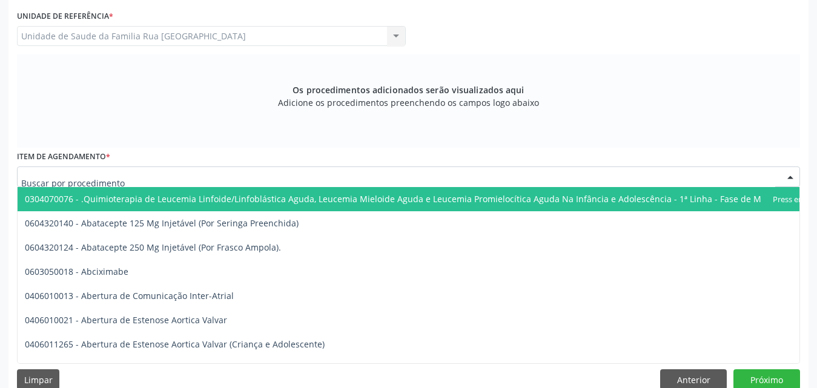
click at [362, 174] on div at bounding box center [408, 177] width 783 height 21
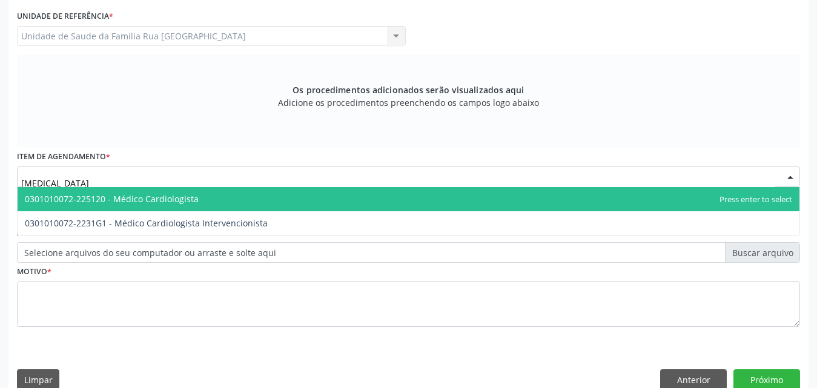
type input "CARDIOLOGISTA"
click at [174, 202] on span "0301010072-225120 - Médico Cardiologista" at bounding box center [112, 199] width 174 height 12
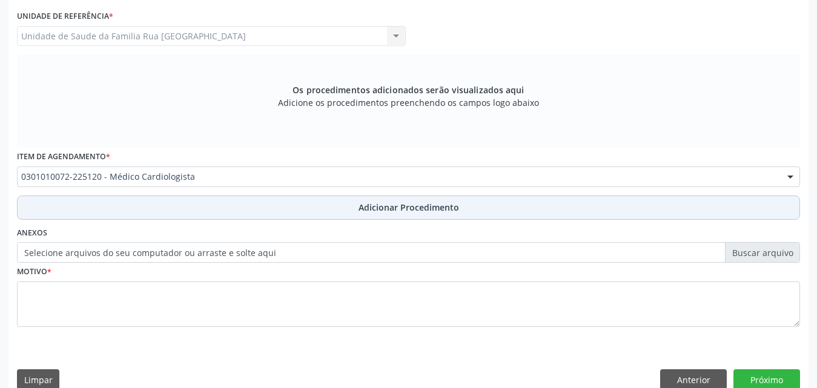
click at [379, 210] on span "Adicionar Procedimento" at bounding box center [409, 207] width 101 height 13
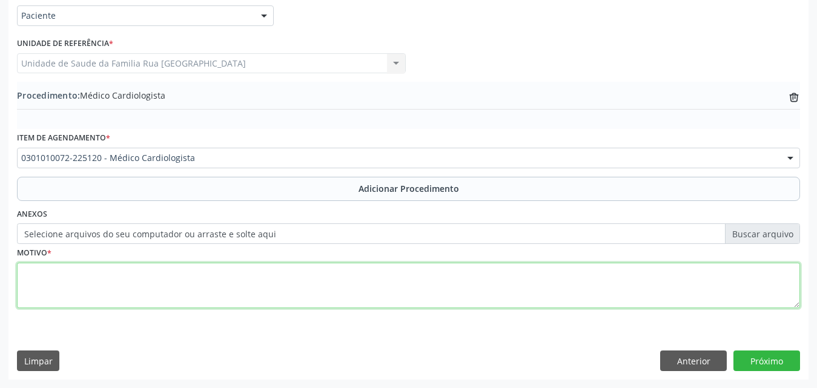
click at [173, 284] on textarea at bounding box center [408, 286] width 783 height 46
paste textarea "APRESENTANDO HIPOXEMIA CRONICA SAT 83-80% EM AA, DIAGNOSTICADA COM DIABETE TIPO…"
drag, startPoint x: 23, startPoint y: 271, endPoint x: 488, endPoint y: 274, distance: 464.7
click at [488, 274] on textarea "APRESENTANDO HIPOXEMIA CRONICA SAT 83-80% EM AA, DIAGNOSTICADA COM DIABETE TIPO…" at bounding box center [408, 286] width 783 height 46
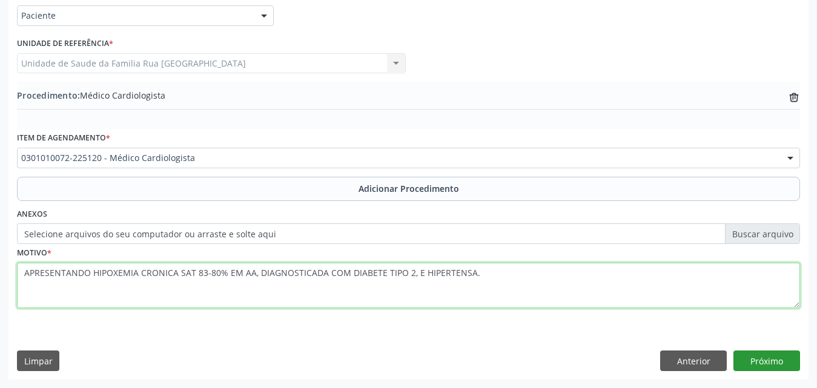
type textarea "APRESENTANDO HIPOXEMIA CRONICA SAT 83-80% EM AA, DIAGNOSTICADA COM DIABETE TIPO…"
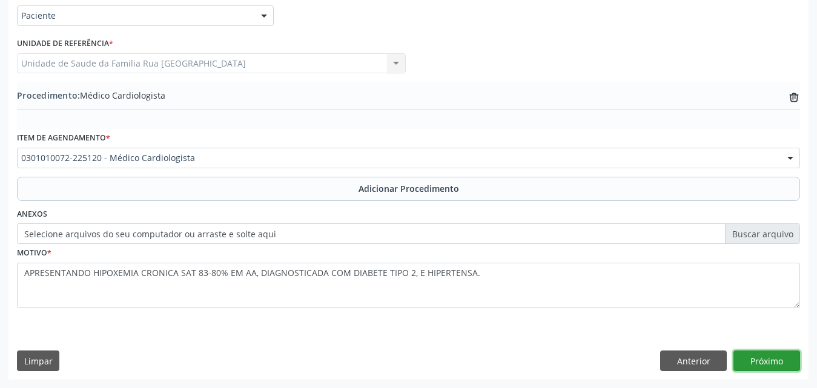
click at [760, 360] on button "Próximo" at bounding box center [767, 361] width 67 height 21
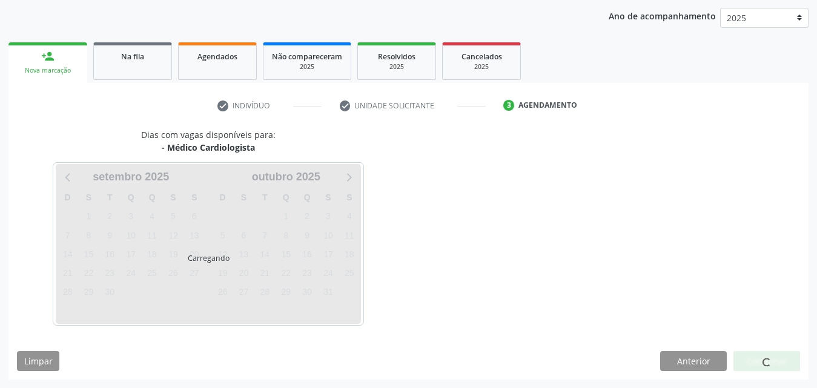
scroll to position [191, 0]
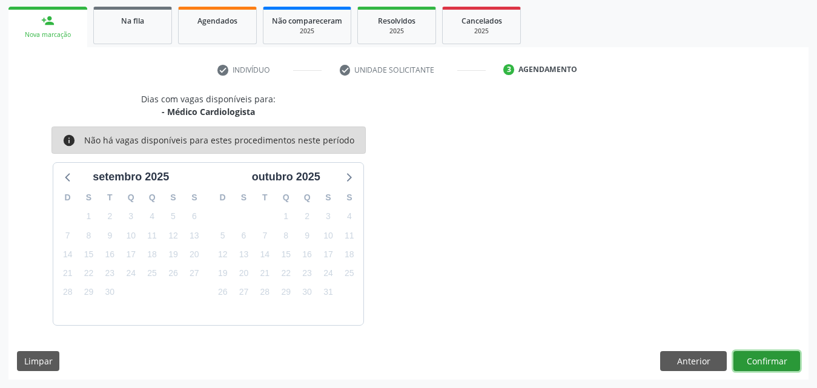
click at [760, 360] on button "Confirmar" at bounding box center [767, 361] width 67 height 21
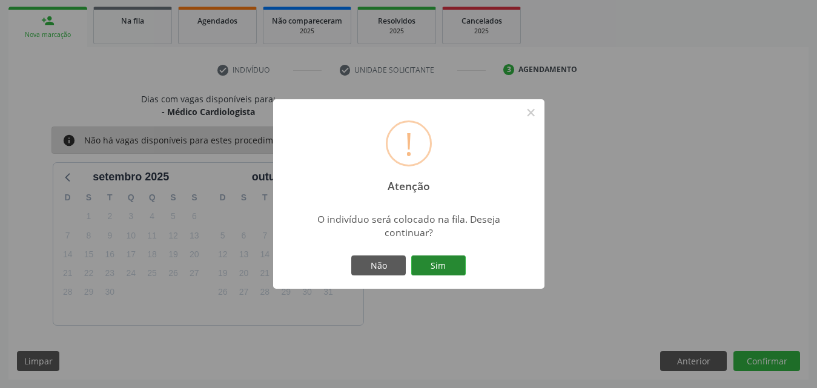
click at [451, 272] on button "Sim" at bounding box center [438, 266] width 55 height 21
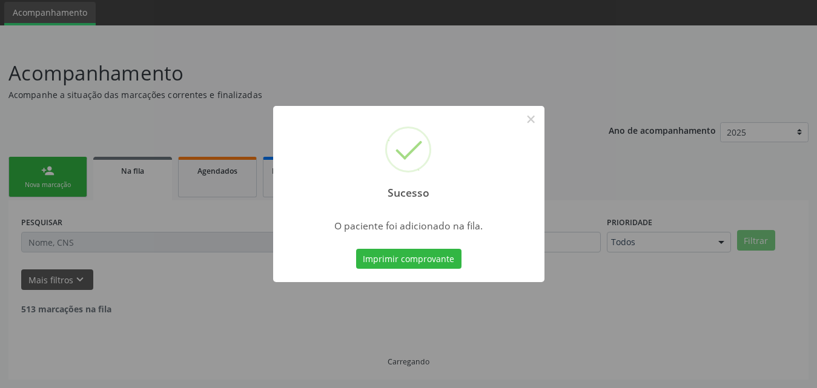
scroll to position [28, 0]
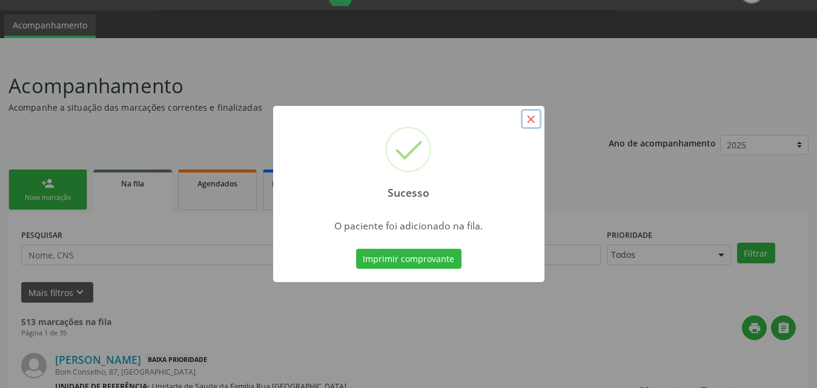
click at [533, 116] on button "×" at bounding box center [531, 119] width 21 height 21
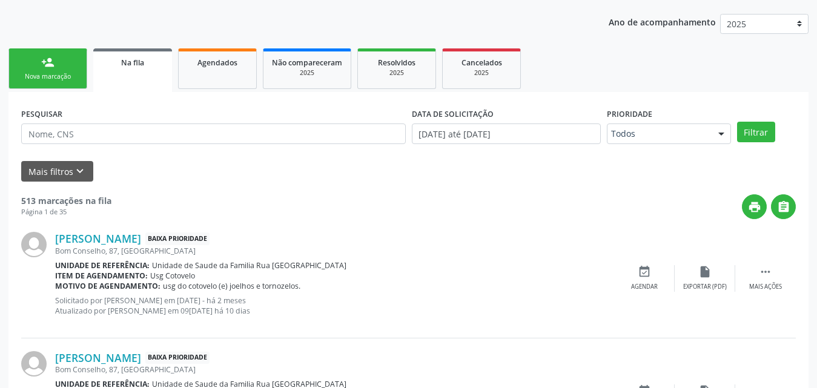
scroll to position [89, 0]
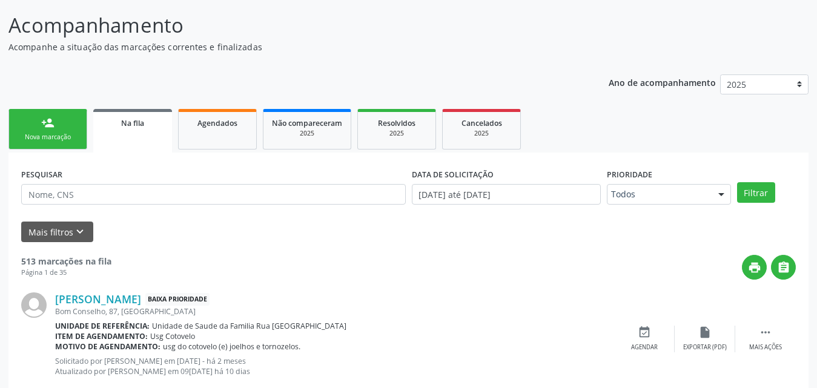
click at [69, 141] on div "Nova marcação" at bounding box center [48, 137] width 61 height 9
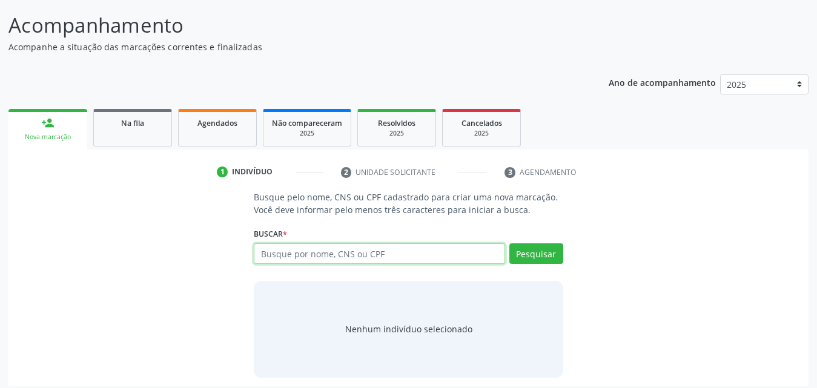
click at [425, 257] on input "text" at bounding box center [379, 254] width 251 height 21
type input "87068800459"
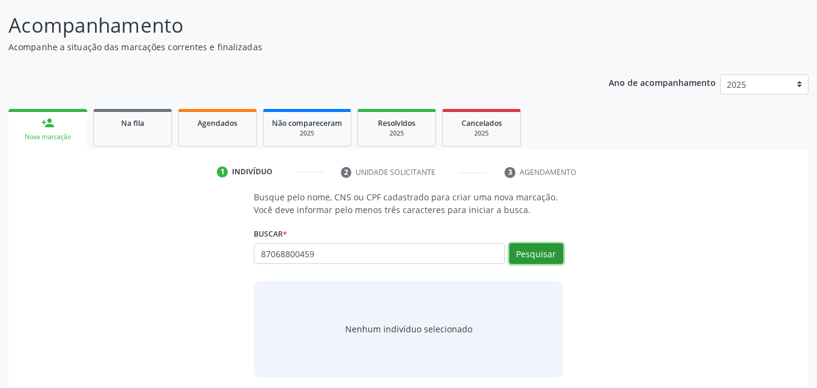
click at [533, 256] on button "Pesquisar" at bounding box center [537, 254] width 54 height 21
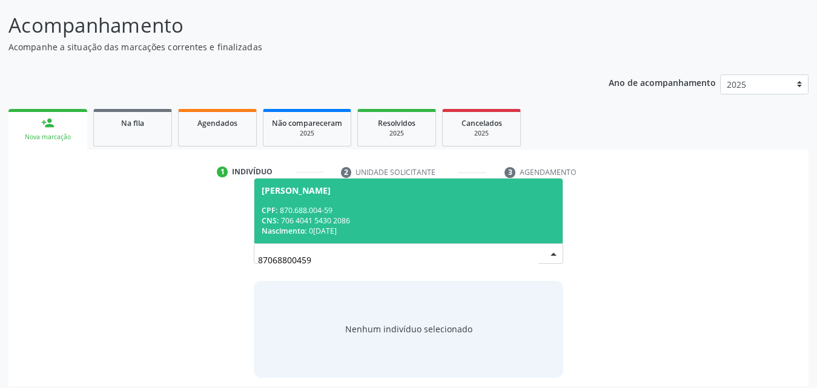
click at [316, 208] on div "CPF: 870.688.004-59" at bounding box center [409, 210] width 294 height 10
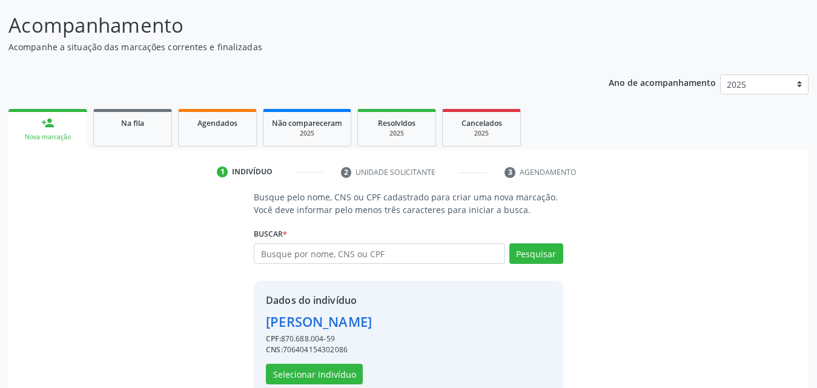
scroll to position [115, 0]
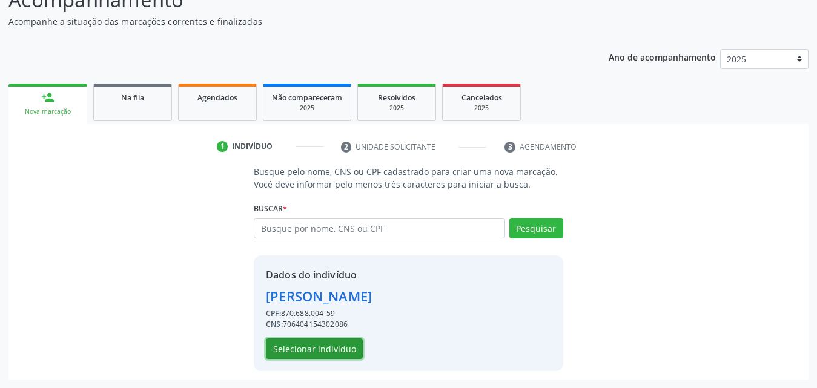
click at [307, 348] on button "Selecionar indivíduo" at bounding box center [314, 349] width 97 height 21
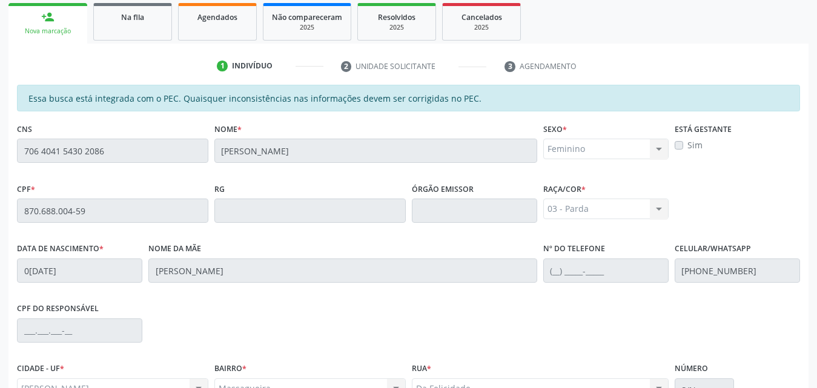
scroll to position [320, 0]
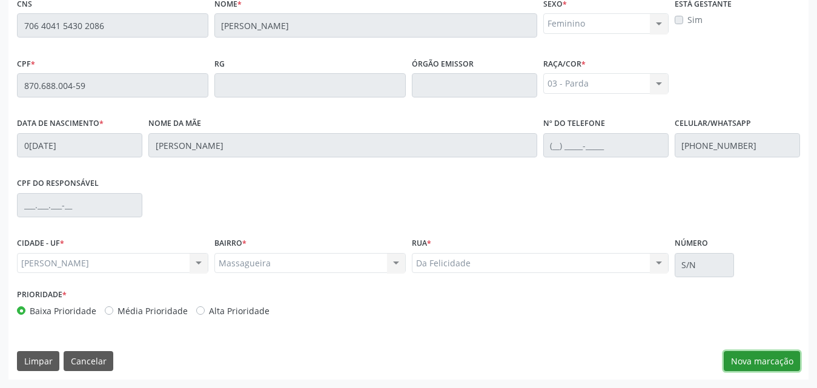
click at [750, 360] on button "Nova marcação" at bounding box center [762, 361] width 76 height 21
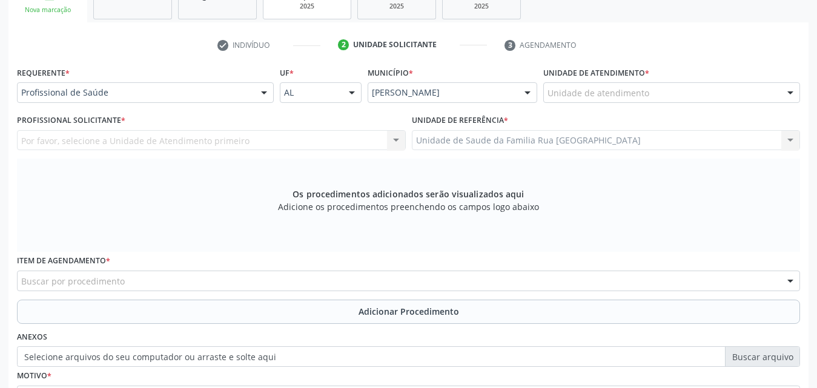
scroll to position [121, 0]
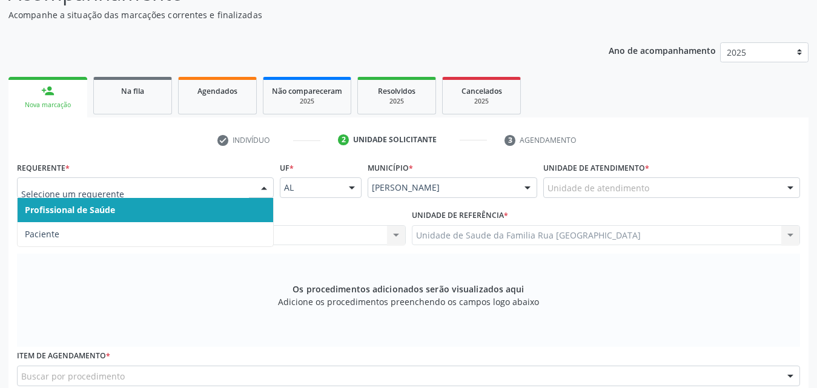
click at [262, 189] on div at bounding box center [264, 188] width 18 height 21
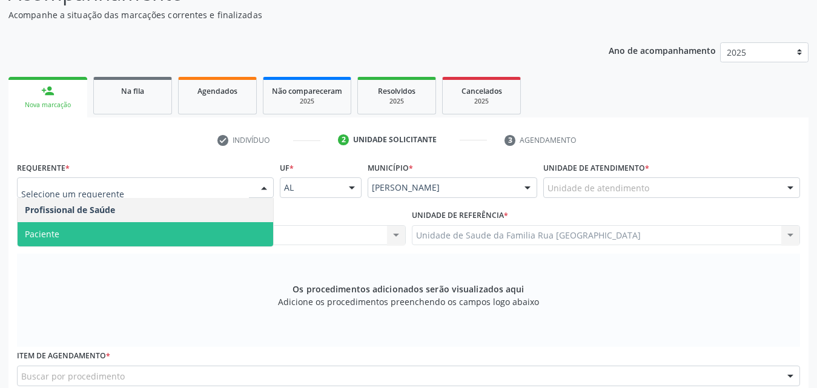
click at [97, 228] on span "Paciente" at bounding box center [146, 234] width 256 height 24
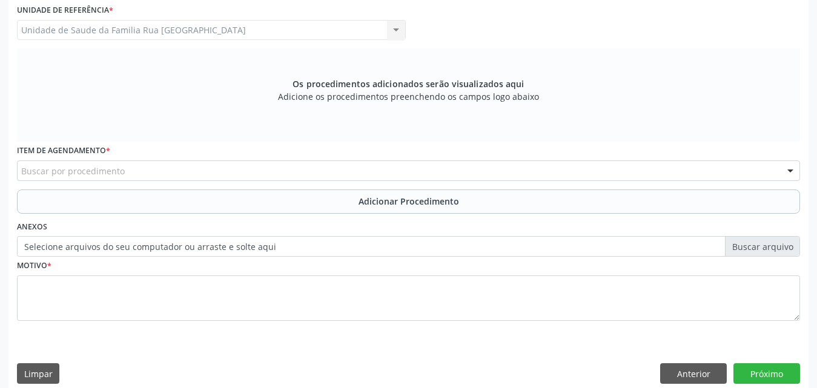
scroll to position [339, 0]
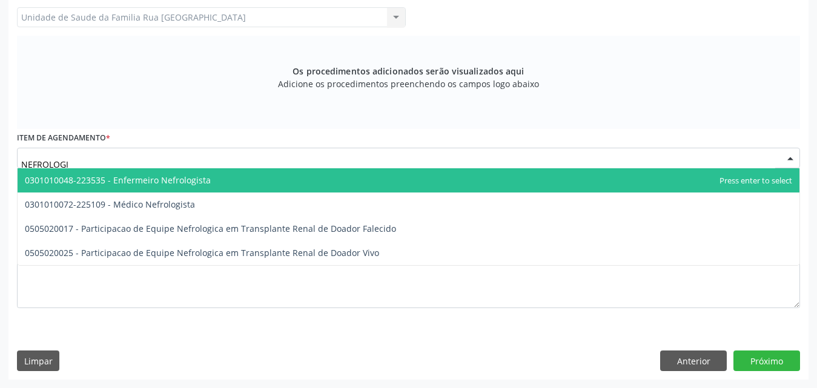
type input "NEFROLOGIS"
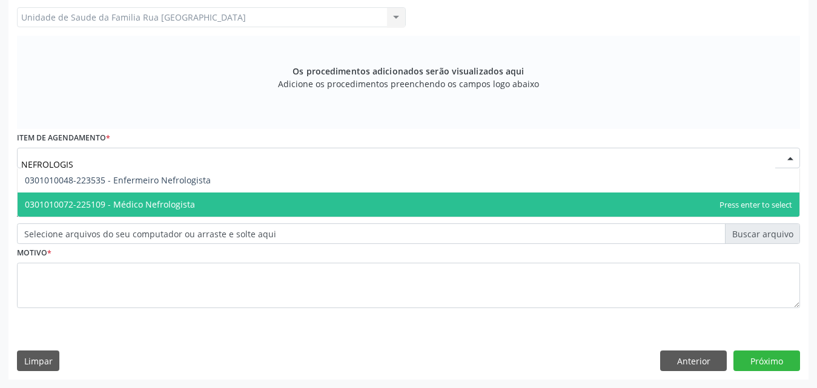
click at [185, 208] on span "0301010072-225109 - Médico Nefrologista" at bounding box center [110, 205] width 170 height 12
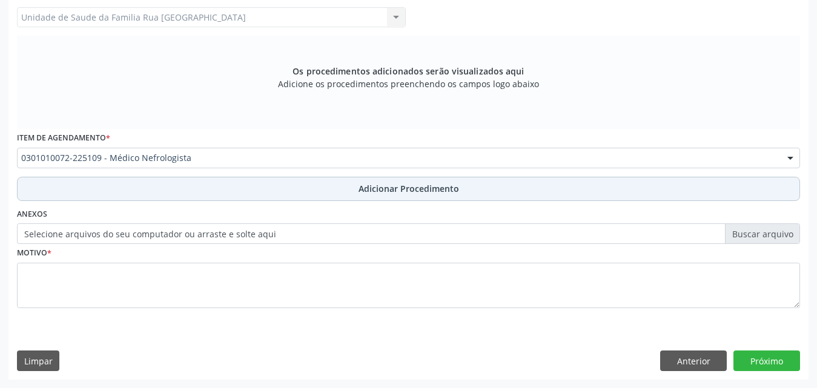
click at [385, 185] on span "Adicionar Procedimento" at bounding box center [409, 188] width 101 height 13
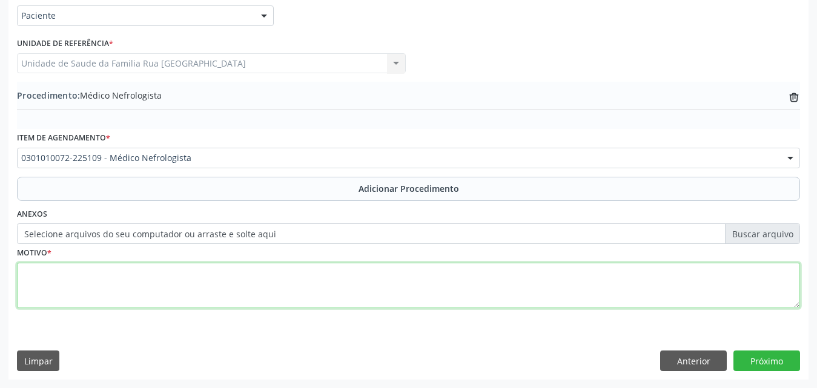
click at [109, 273] on textarea at bounding box center [408, 286] width 783 height 46
paste textarea "APRESENTANDO HIPOXEMIA CRONICA SAT 83-80% EM AA, DIAGNOSTICADA COM DIABETE TIPO…"
drag, startPoint x: 23, startPoint y: 276, endPoint x: 486, endPoint y: 267, distance: 463.5
click at [486, 267] on textarea "APRESENTANDO HIPOXEMIA CRONICA SAT 83-80% EM AA, DIAGNOSTICADA COM DIABETE TIPO…" at bounding box center [408, 286] width 783 height 46
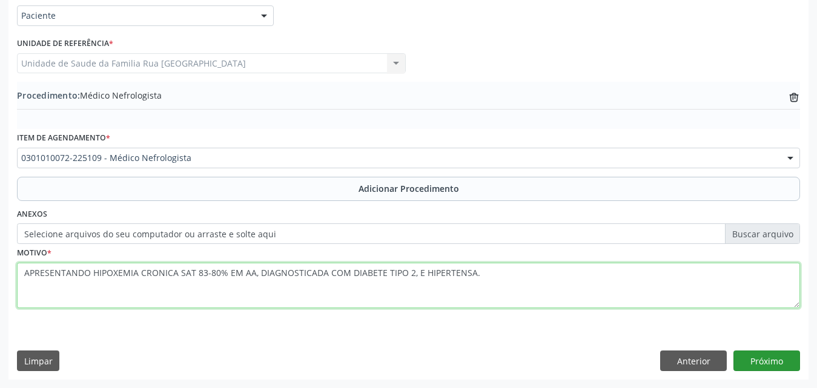
type textarea "APRESENTANDO HIPOXEMIA CRONICA SAT 83-80% EM AA, DIAGNOSTICADA COM DIABETE TIPO…"
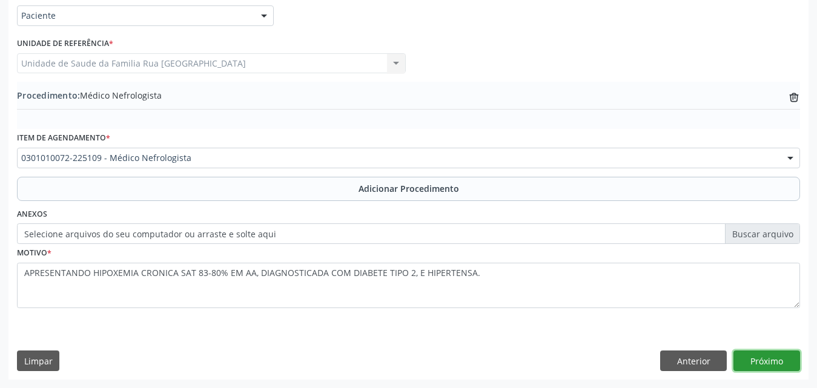
click at [768, 357] on button "Próximo" at bounding box center [767, 361] width 67 height 21
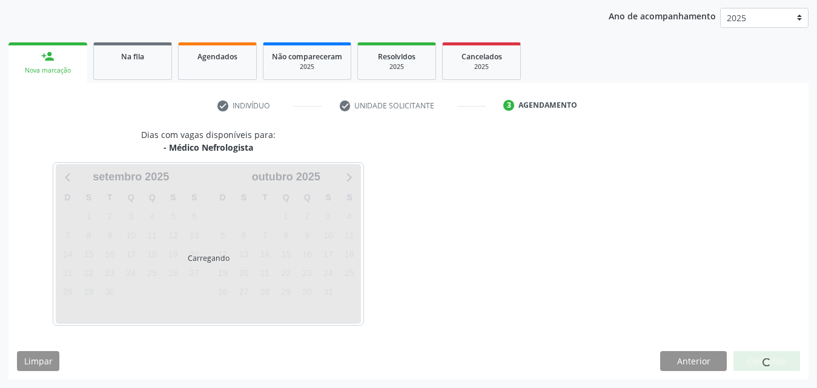
scroll to position [191, 0]
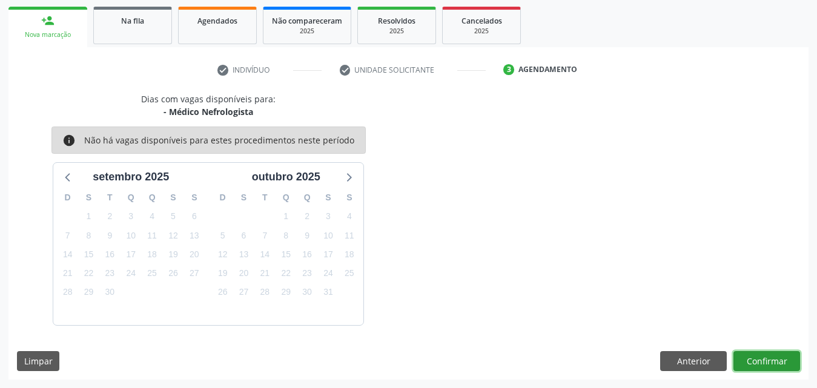
click at [768, 357] on button "Confirmar" at bounding box center [767, 361] width 67 height 21
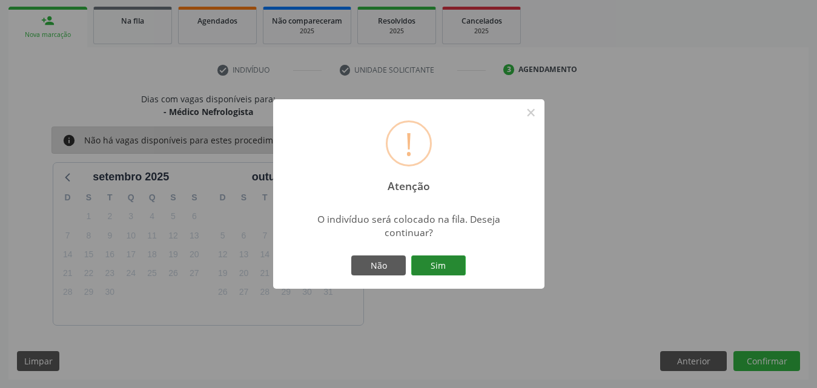
click at [446, 267] on button "Sim" at bounding box center [438, 266] width 55 height 21
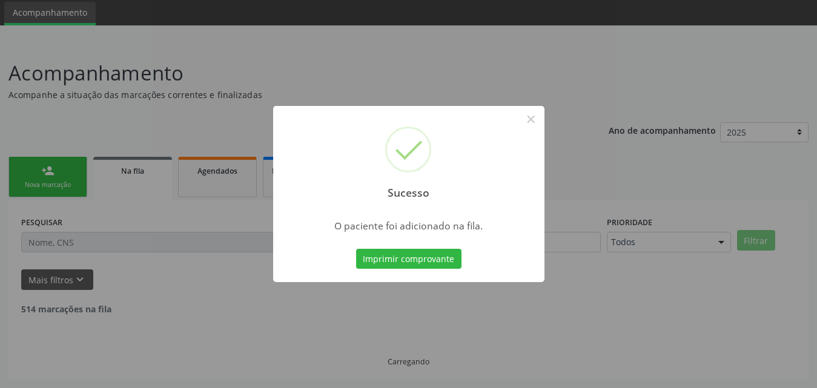
scroll to position [28, 0]
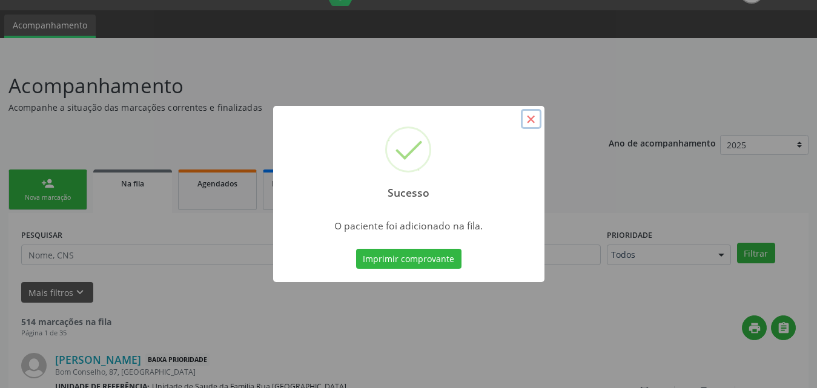
click at [531, 118] on button "×" at bounding box center [531, 119] width 21 height 21
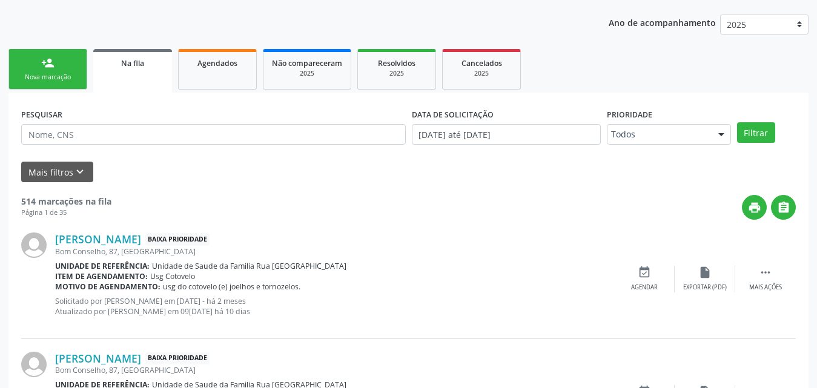
scroll to position [150, 0]
click at [61, 81] on div "Nova marcação" at bounding box center [48, 76] width 61 height 9
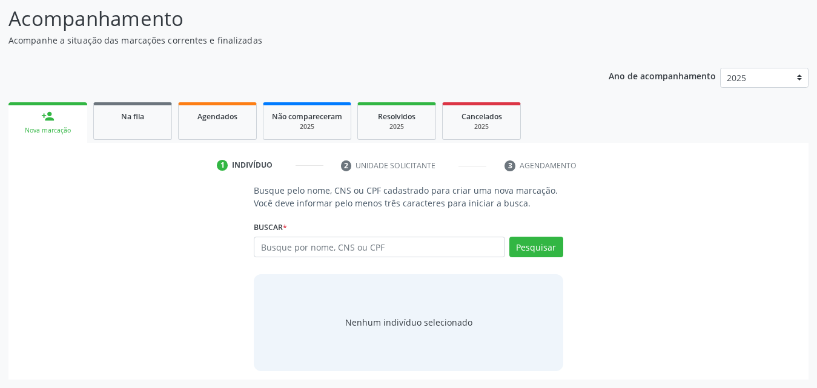
scroll to position [96, 0]
click at [387, 223] on div "Buscar * Busque por nome, CNS ou CPF Nenhum resultado encontrado para: " " Digi…" at bounding box center [409, 241] width 310 height 47
click at [384, 249] on input "text" at bounding box center [379, 247] width 251 height 21
type input "7"
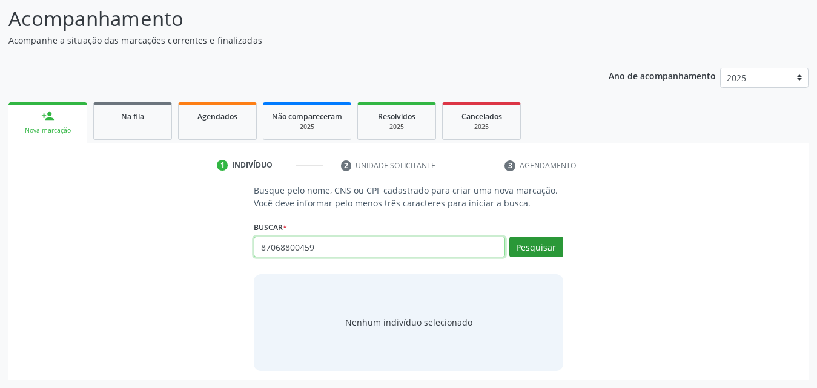
type input "87068800459"
click at [549, 254] on button "Pesquisar" at bounding box center [537, 247] width 54 height 21
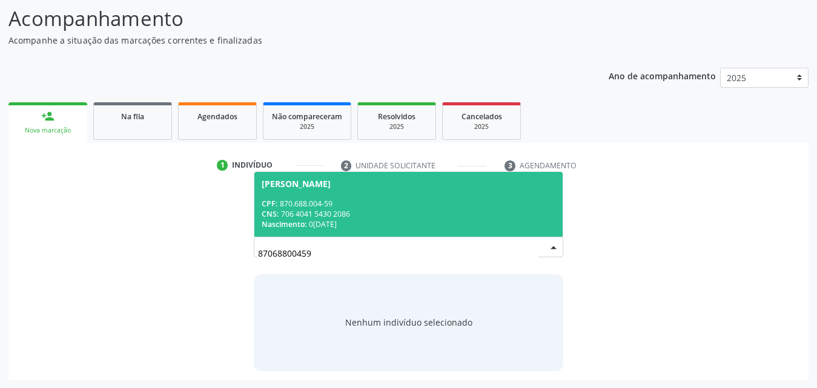
click at [293, 182] on div "[PERSON_NAME]" at bounding box center [296, 184] width 69 height 10
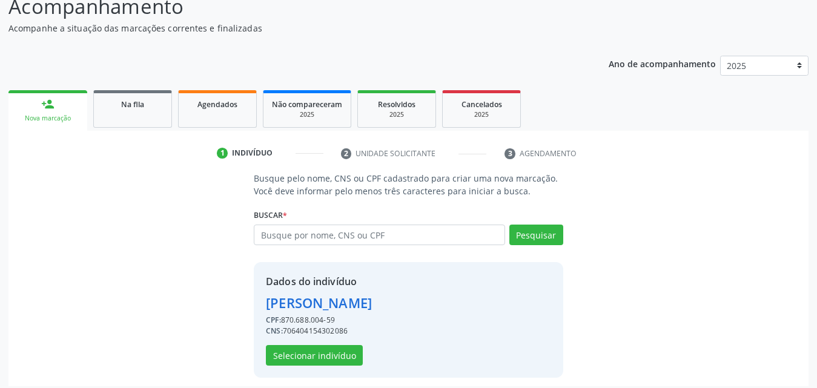
scroll to position [115, 0]
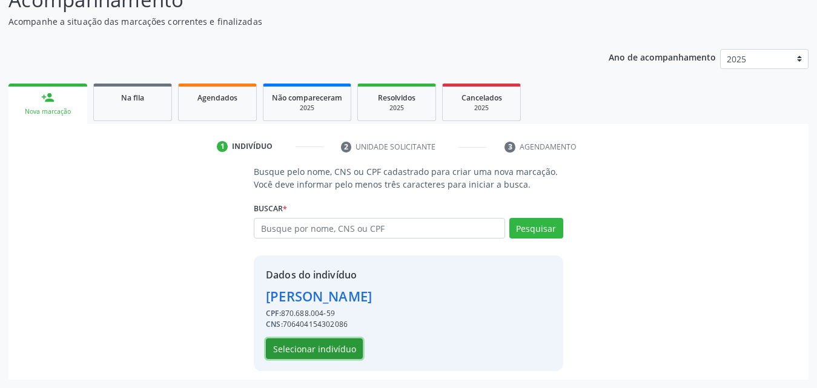
click at [319, 348] on button "Selecionar indivíduo" at bounding box center [314, 349] width 97 height 21
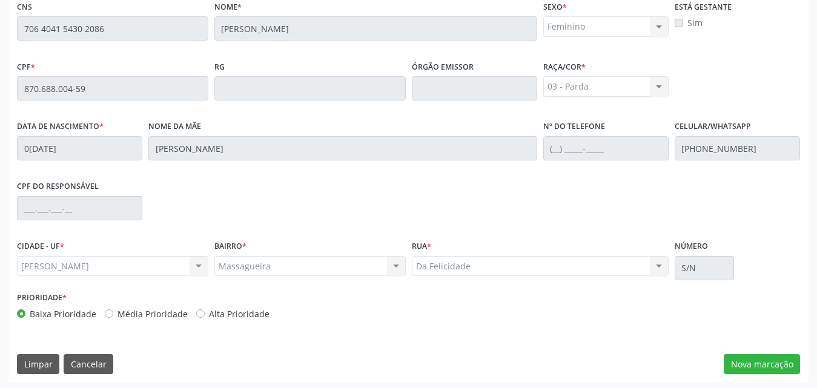
scroll to position [320, 0]
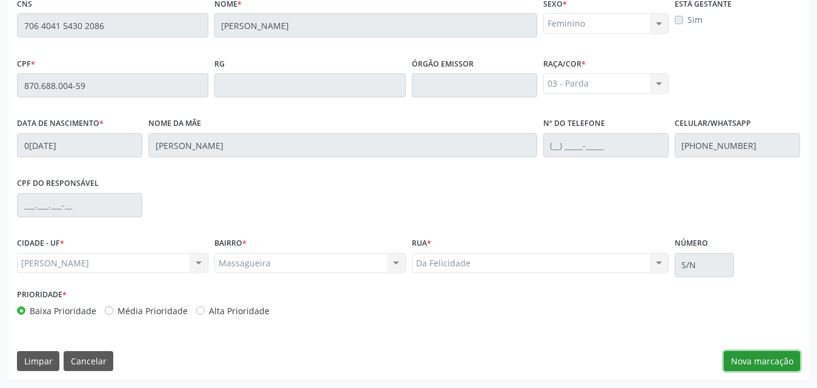
click at [762, 362] on button "Nova marcação" at bounding box center [762, 361] width 76 height 21
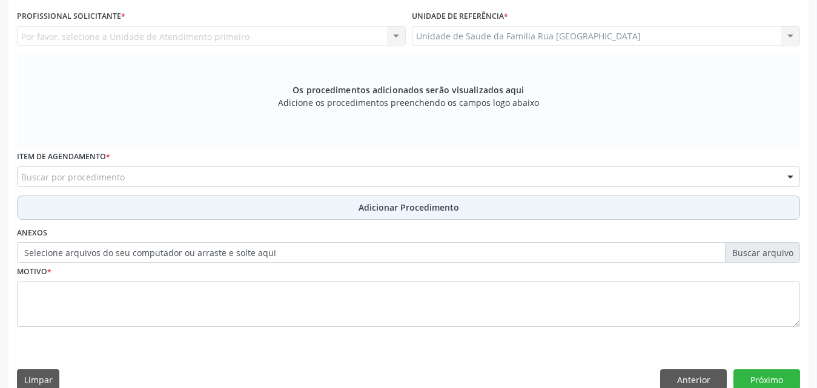
scroll to position [199, 0]
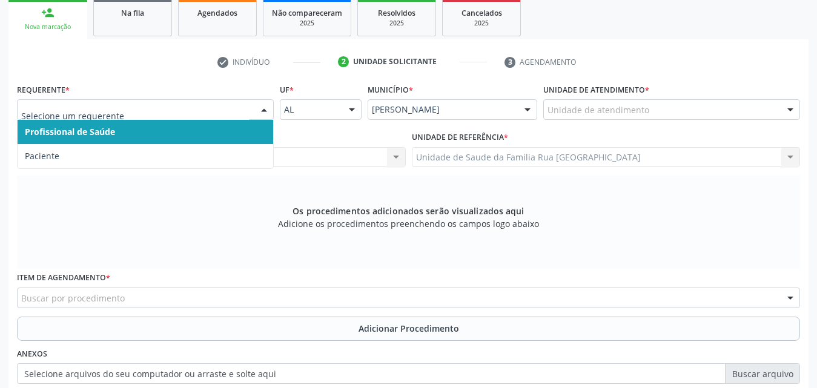
click at [263, 101] on div at bounding box center [264, 110] width 18 height 21
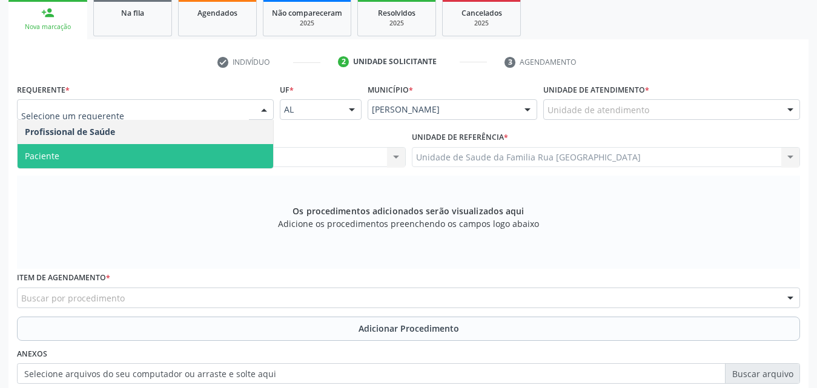
click at [102, 159] on span "Paciente" at bounding box center [146, 156] width 256 height 24
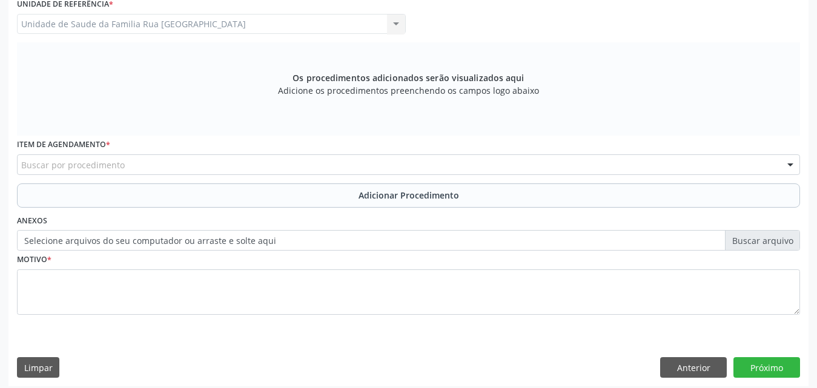
scroll to position [339, 0]
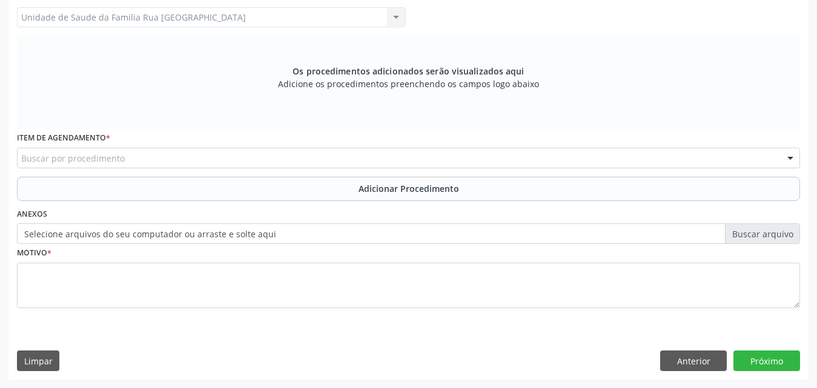
click at [217, 160] on div "Buscar por procedimento" at bounding box center [408, 158] width 783 height 21
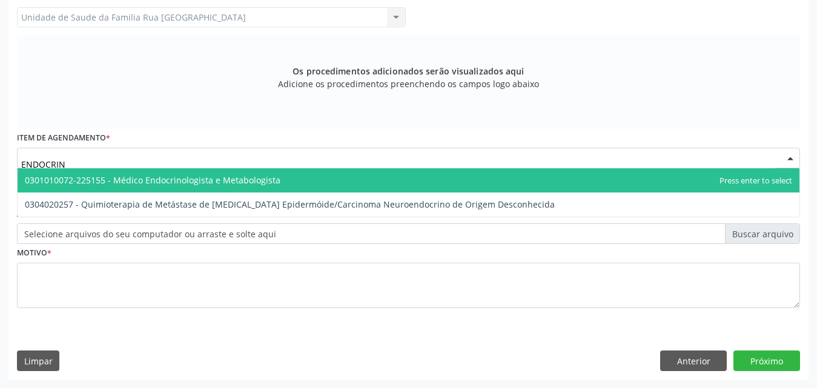
type input "ENDOCRINO"
click at [185, 180] on span "0301010072-225155 - Médico Endocrinologista e Metabologista" at bounding box center [153, 180] width 256 height 12
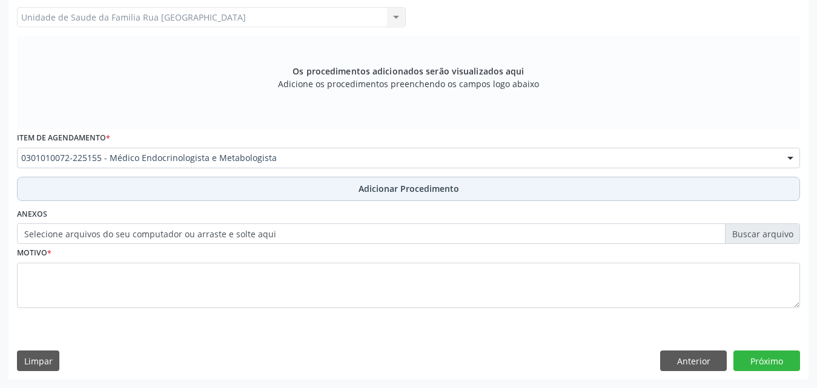
click at [430, 187] on span "Adicionar Procedimento" at bounding box center [409, 188] width 101 height 13
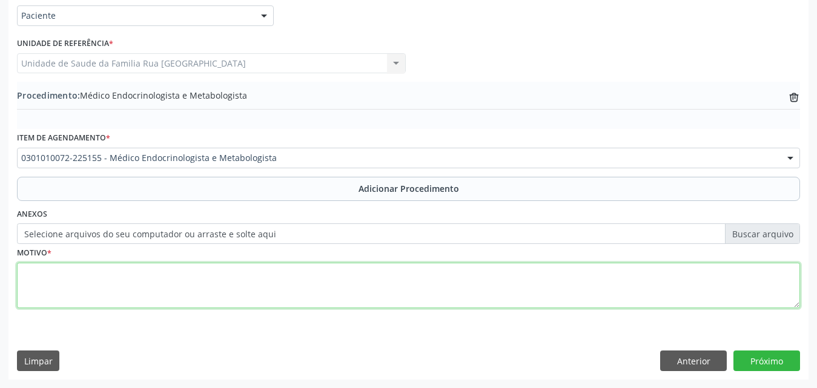
click at [126, 281] on textarea at bounding box center [408, 286] width 783 height 46
paste textarea "APRESENTANDO HIPOXEMIA CRONICA SAT 83-80% EM AA, DIAGNOSTICADA COM DIABETE TIPO…"
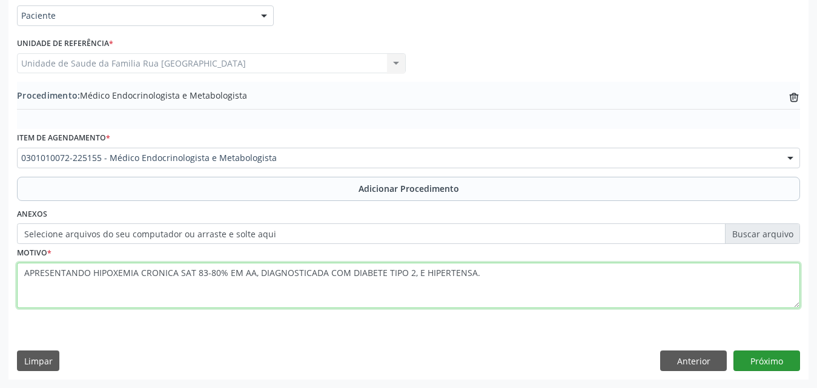
type textarea "APRESENTANDO HIPOXEMIA CRONICA SAT 83-80% EM AA, DIAGNOSTICADA COM DIABETE TIPO…"
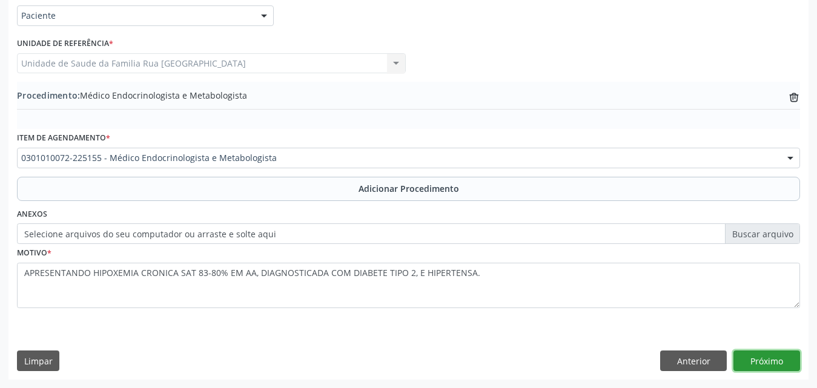
click at [758, 366] on button "Próximo" at bounding box center [767, 361] width 67 height 21
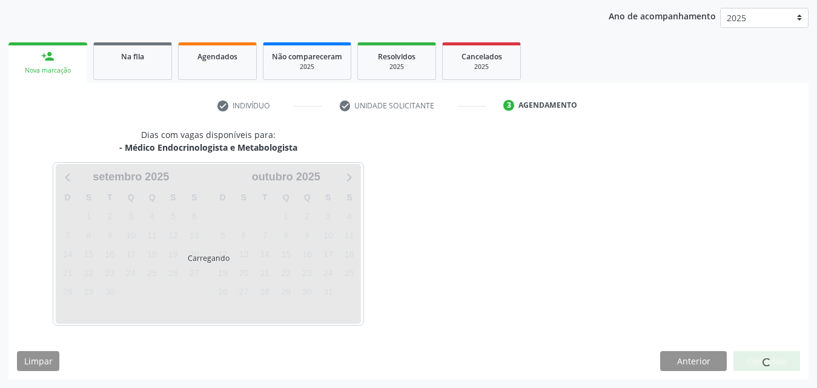
scroll to position [191, 0]
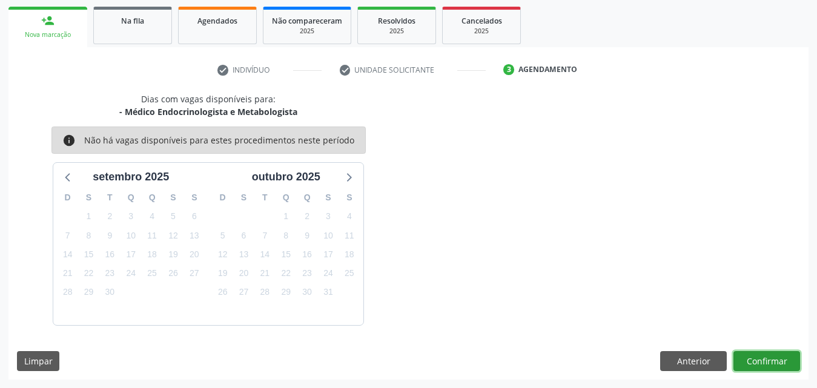
click at [755, 359] on button "Confirmar" at bounding box center [767, 361] width 67 height 21
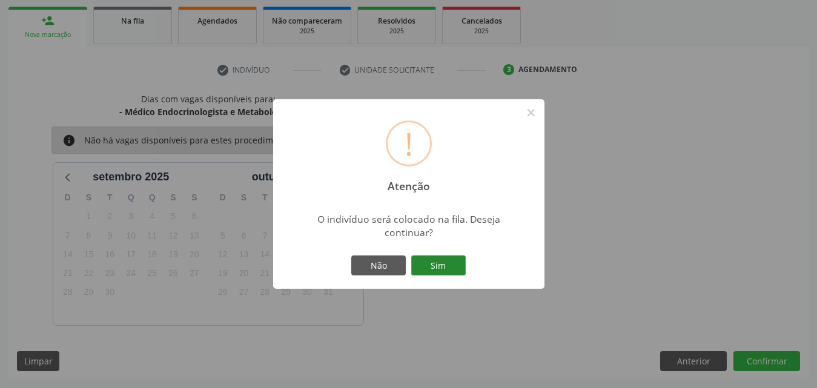
click at [443, 262] on button "Sim" at bounding box center [438, 266] width 55 height 21
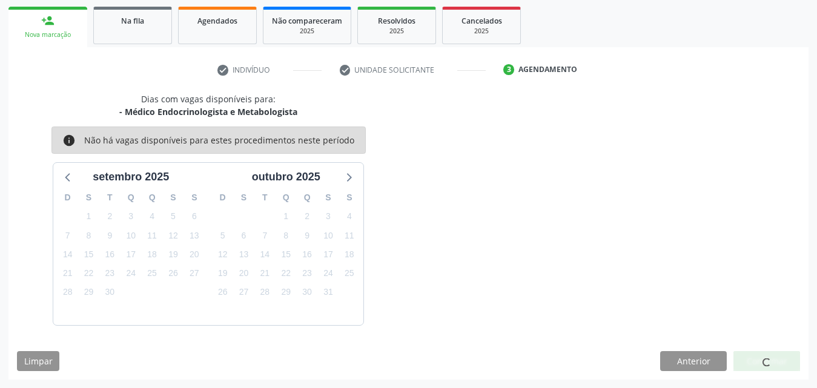
scroll to position [28, 0]
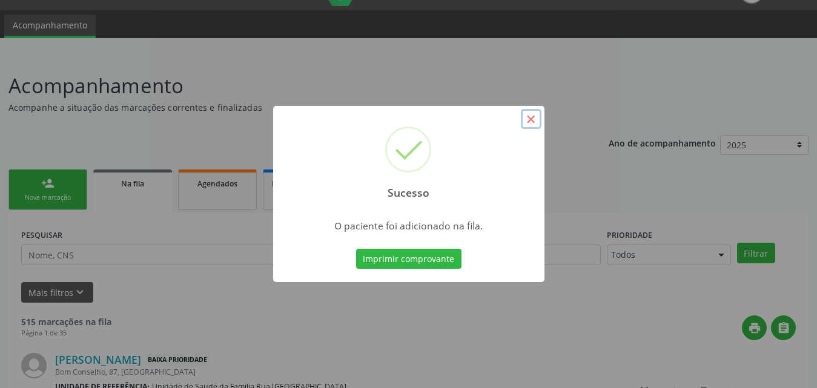
click at [529, 118] on button "×" at bounding box center [531, 119] width 21 height 21
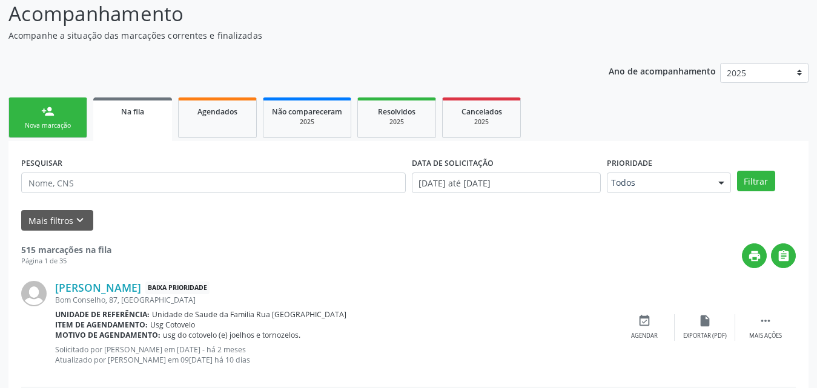
scroll to position [0, 0]
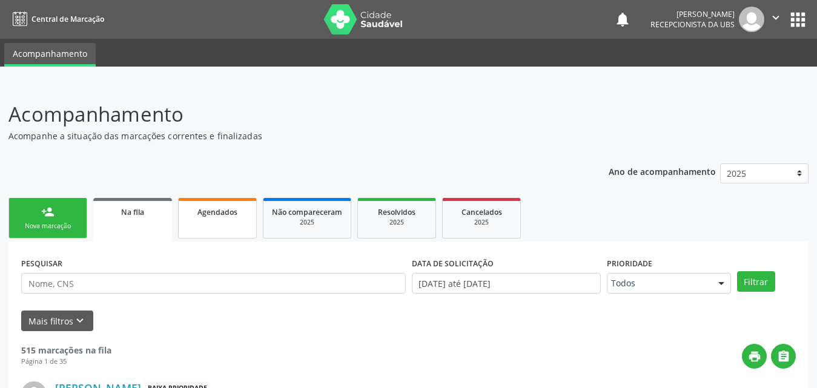
click at [237, 216] on div "Agendados" at bounding box center [217, 211] width 61 height 13
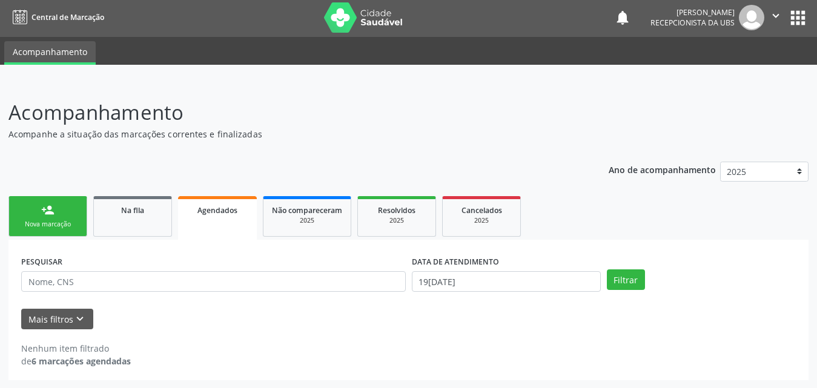
scroll to position [2, 0]
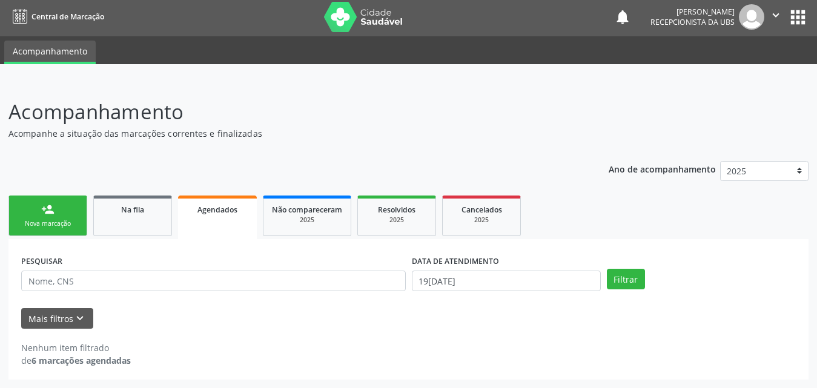
click at [228, 226] on link "Agendados" at bounding box center [217, 218] width 79 height 44
click at [309, 224] on div "2025" at bounding box center [307, 220] width 70 height 9
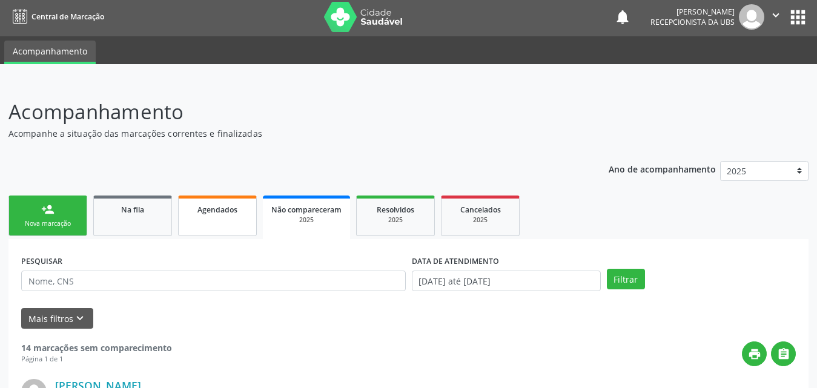
click at [225, 221] on link "Agendados" at bounding box center [217, 216] width 79 height 41
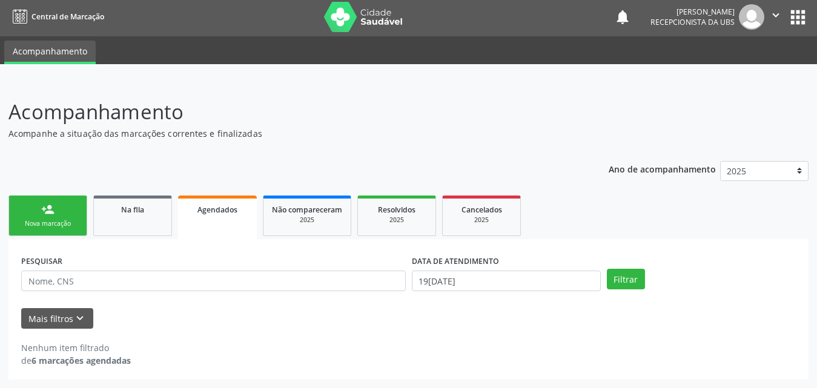
click at [215, 202] on link "Agendados" at bounding box center [217, 218] width 79 height 44
click at [139, 210] on span "Na fila" at bounding box center [132, 210] width 23 height 10
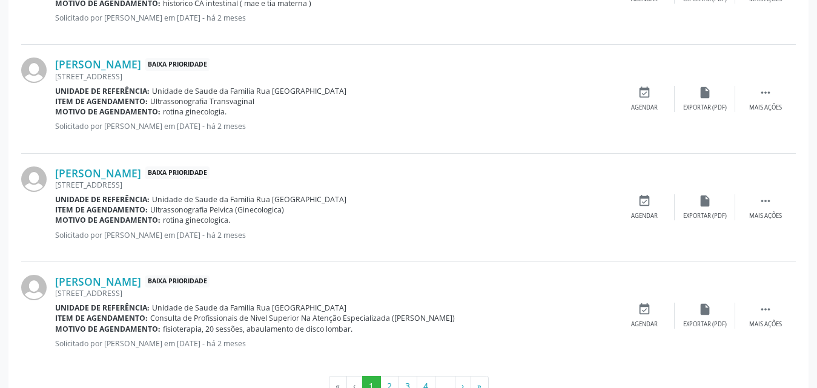
scroll to position [1716, 0]
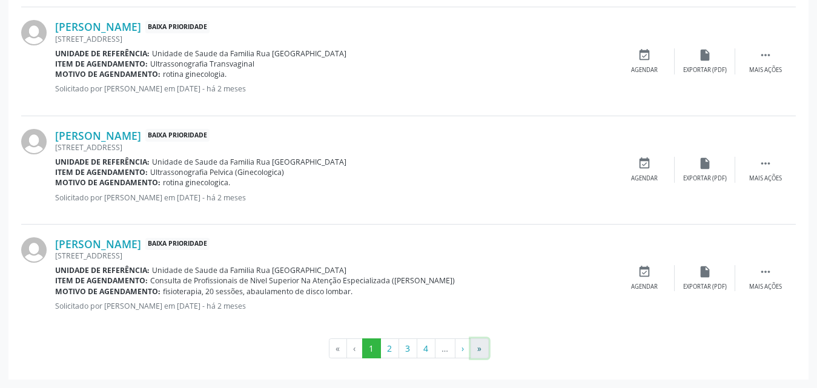
click at [479, 347] on button "»" at bounding box center [480, 349] width 18 height 21
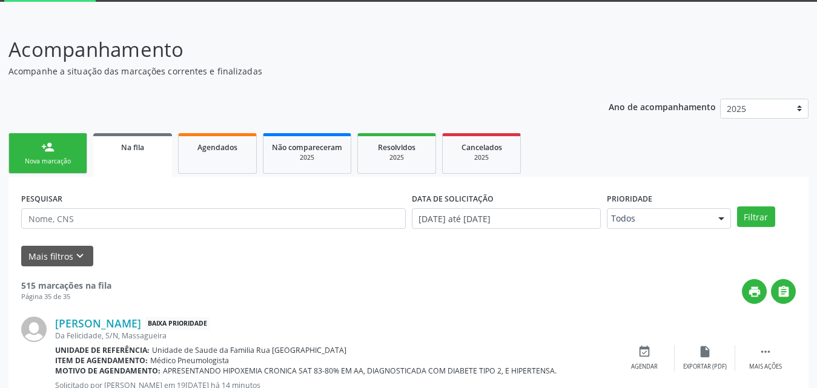
scroll to position [95, 0]
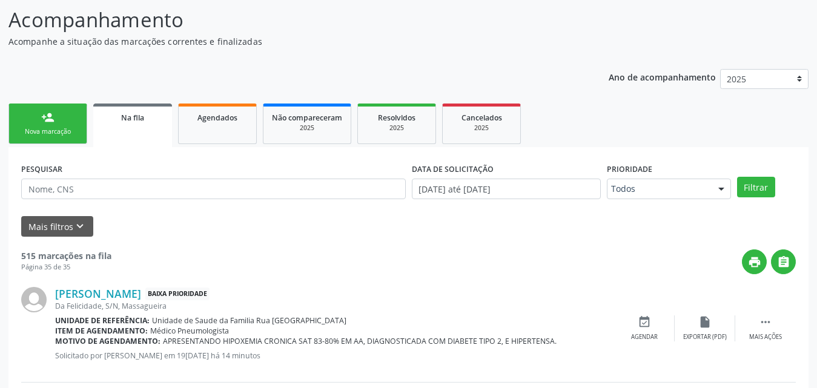
click at [61, 129] on div "Nova marcação" at bounding box center [48, 131] width 61 height 9
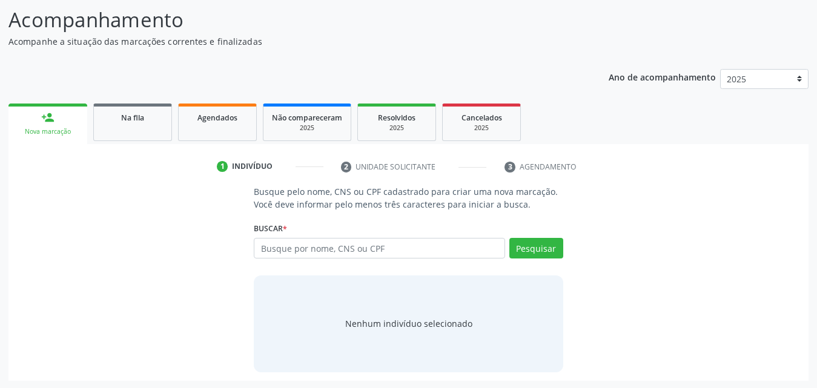
scroll to position [96, 0]
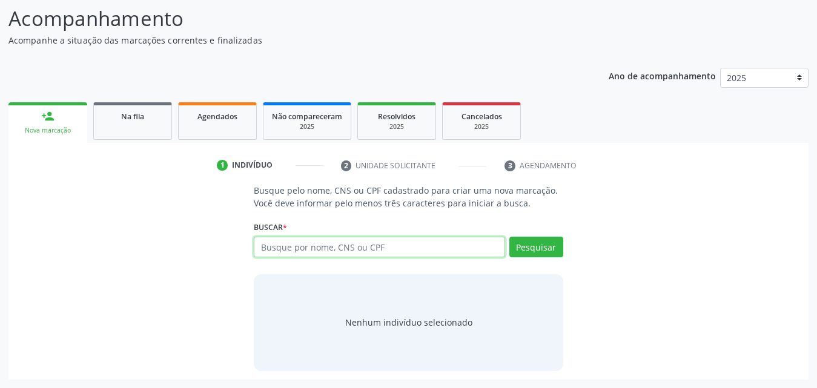
click at [402, 245] on input "text" at bounding box center [379, 247] width 251 height 21
type input "0344638440"
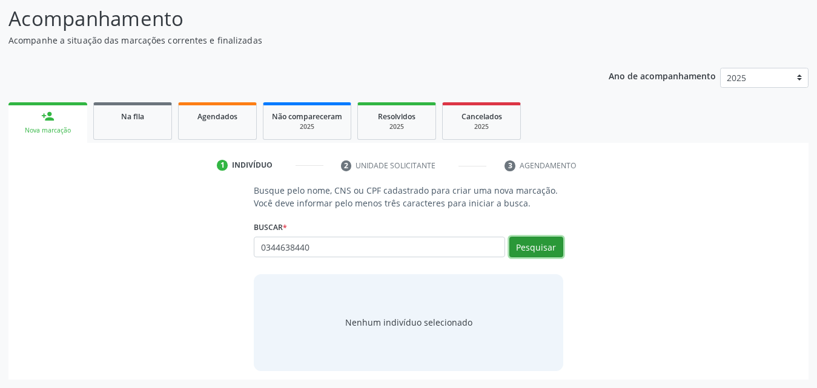
click at [551, 250] on button "Pesquisar" at bounding box center [537, 247] width 54 height 21
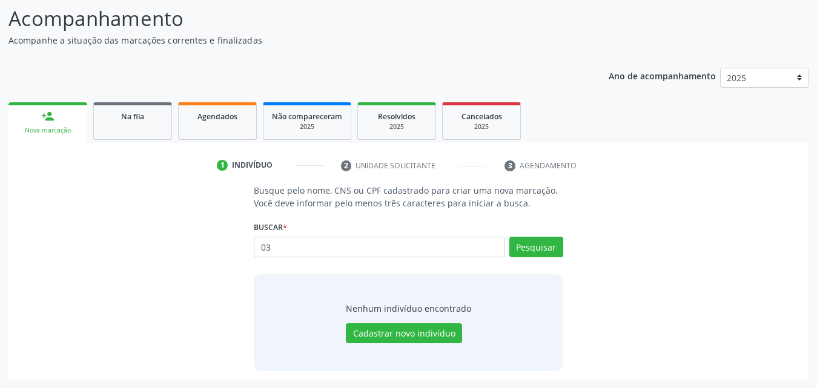
type input "0"
type input "03446389440"
click at [531, 243] on button "Pesquisar" at bounding box center [537, 247] width 54 height 21
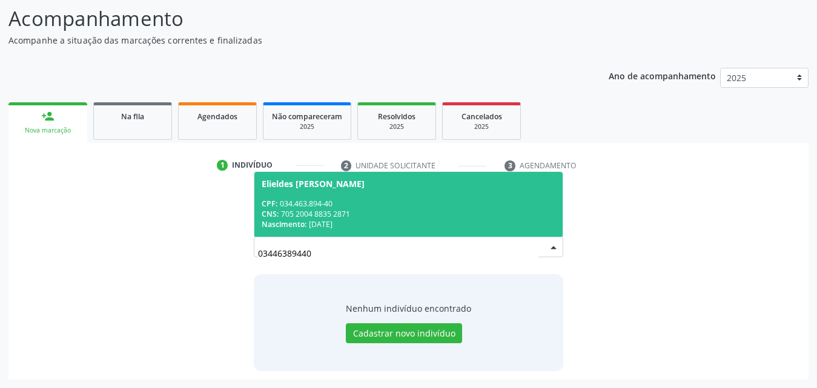
click at [321, 194] on span "Elieldes Cazuza Melo Barreto CPF: 034.463.894-40 CNS: 705 2004 8835 2871 Nascim…" at bounding box center [408, 204] width 308 height 65
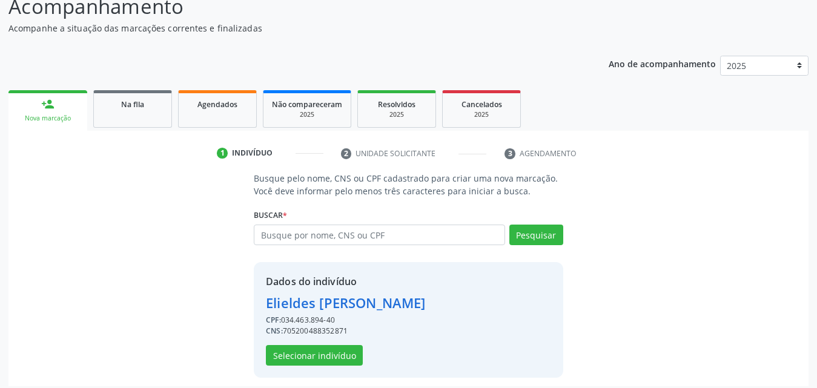
scroll to position [115, 0]
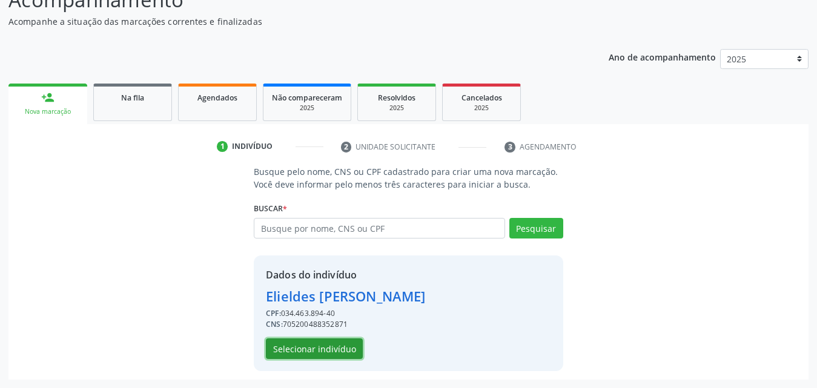
click at [325, 346] on button "Selecionar indivíduo" at bounding box center [314, 349] width 97 height 21
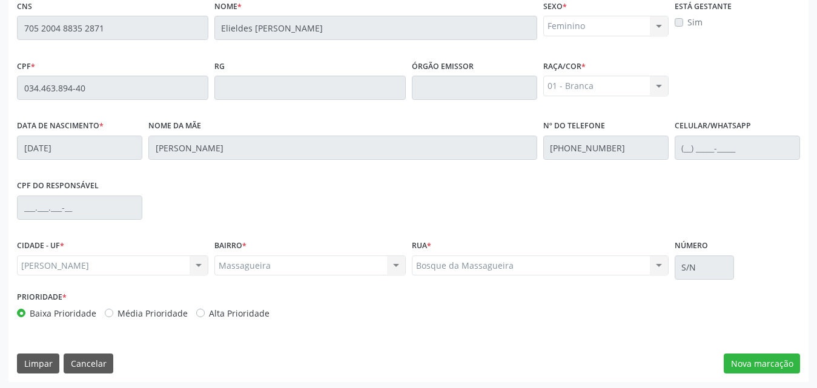
scroll to position [320, 0]
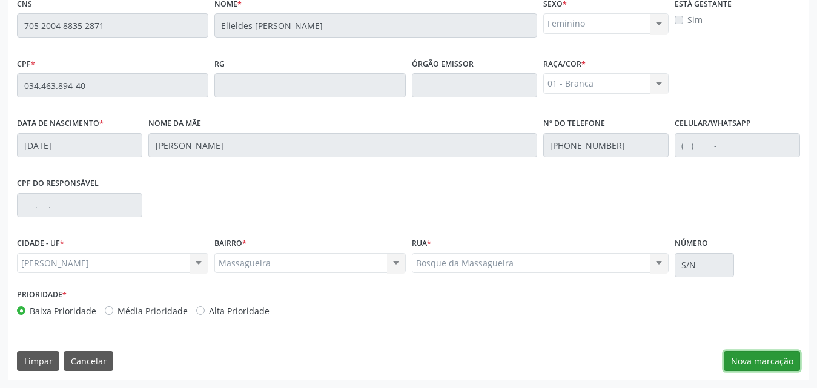
click at [773, 360] on button "Nova marcação" at bounding box center [762, 361] width 76 height 21
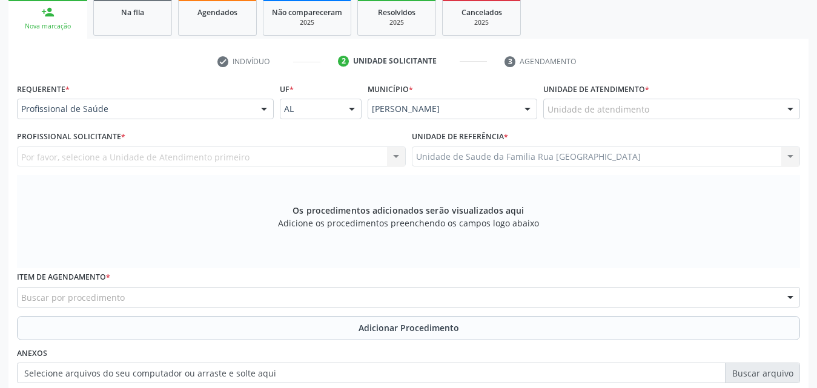
scroll to position [199, 0]
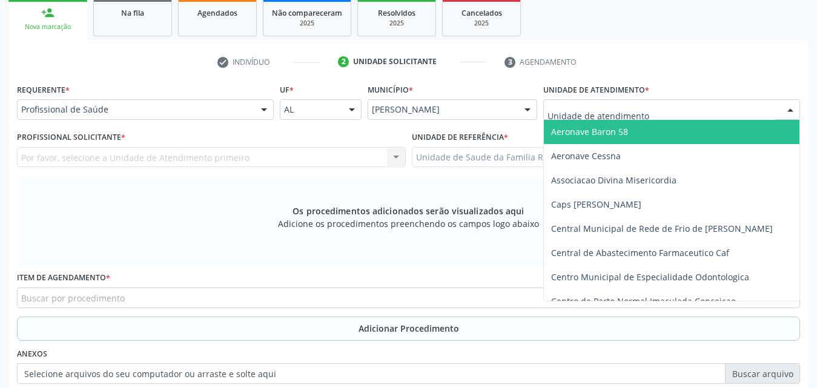
click at [671, 112] on div at bounding box center [671, 109] width 257 height 21
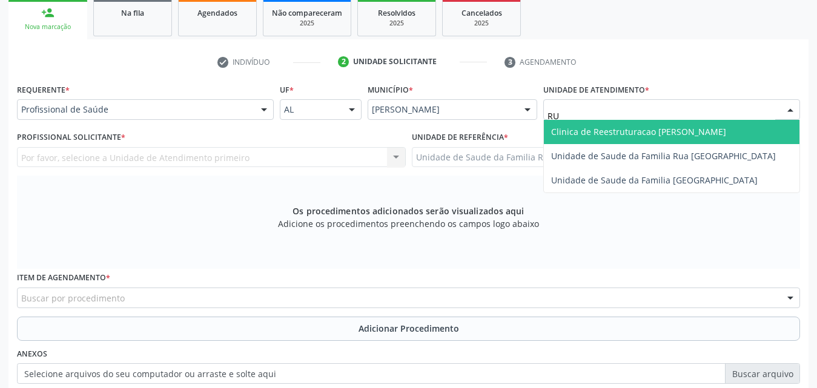
type input "RUA"
click at [659, 129] on span "Unidade de Saude da Familia Rua [GEOGRAPHIC_DATA]" at bounding box center [663, 132] width 225 height 12
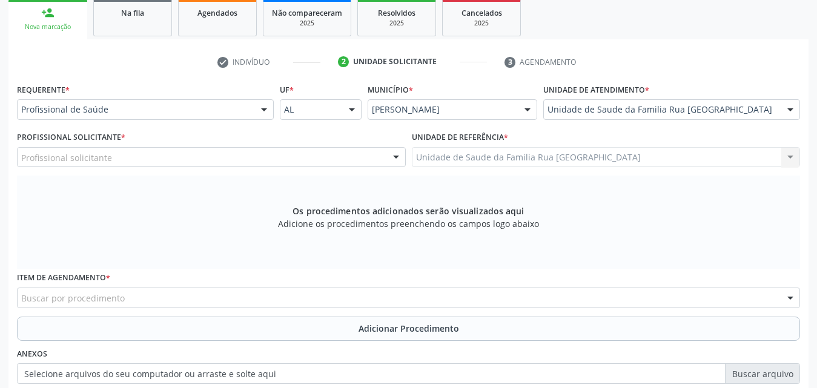
click at [148, 162] on div "Profissional solicitante" at bounding box center [211, 157] width 389 height 21
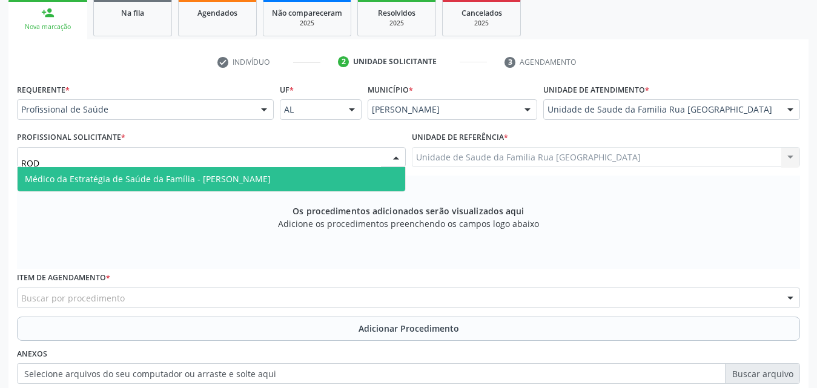
type input "RODR"
click at [134, 178] on span "Médico da Estratégia de Saúde da Família - [PERSON_NAME]" at bounding box center [148, 179] width 246 height 12
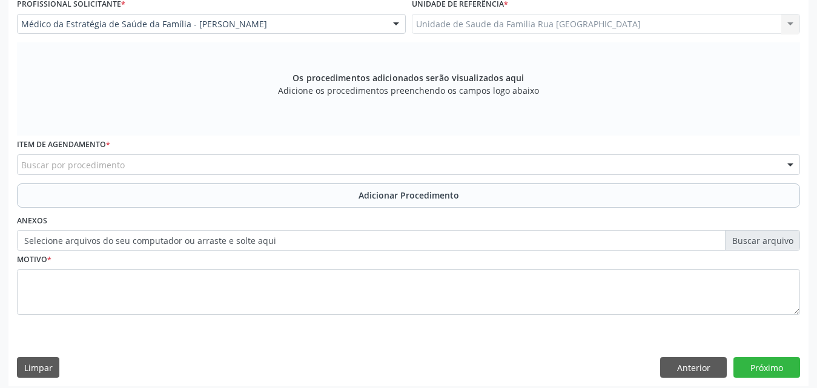
scroll to position [339, 0]
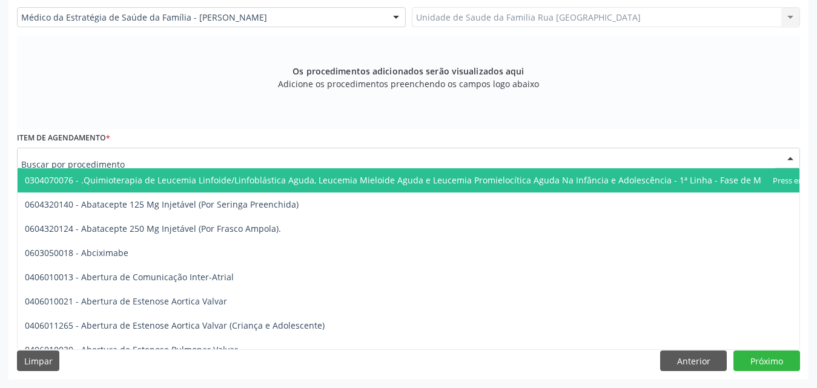
click at [245, 159] on div at bounding box center [408, 158] width 783 height 21
click at [245, 159] on input "text" at bounding box center [398, 164] width 754 height 24
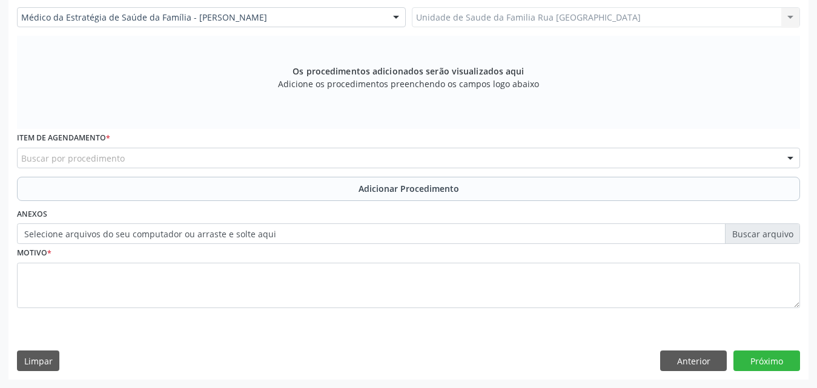
click at [219, 103] on div "Os procedimentos adicionados serão visualizados aqui Adicione os procedimentos …" at bounding box center [408, 82] width 783 height 93
click at [198, 237] on label "Selecione arquivos do seu computador ou arraste e solte aqui" at bounding box center [408, 234] width 783 height 21
click at [198, 237] on input "Selecione arquivos do seu computador ou arraste e solte aqui" at bounding box center [408, 234] width 783 height 21
click at [214, 156] on div "Buscar por procedimento" at bounding box center [408, 158] width 783 height 21
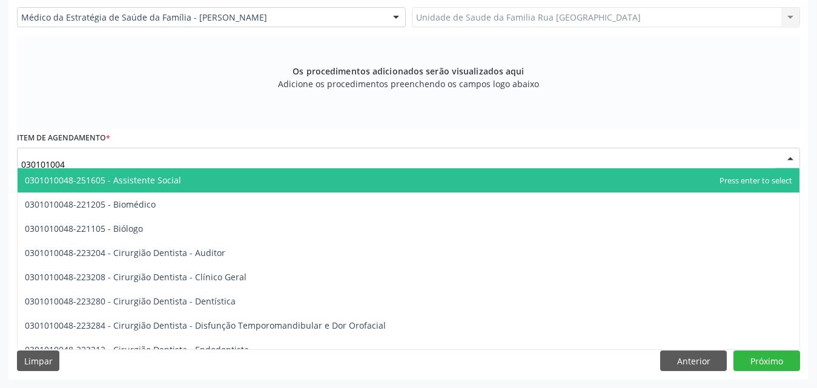
type input "0301010048"
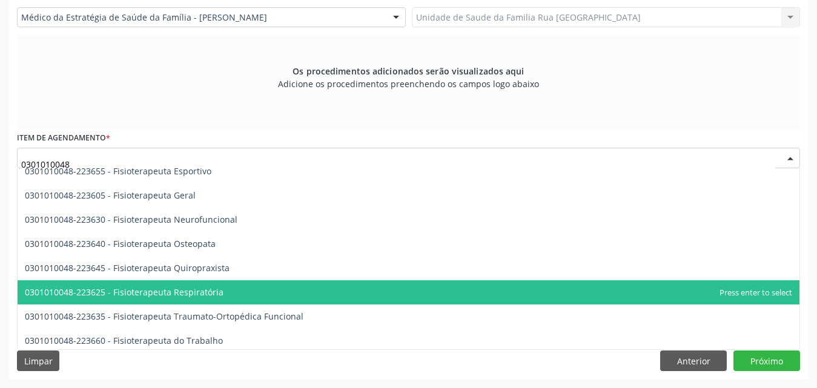
scroll to position [1272, 0]
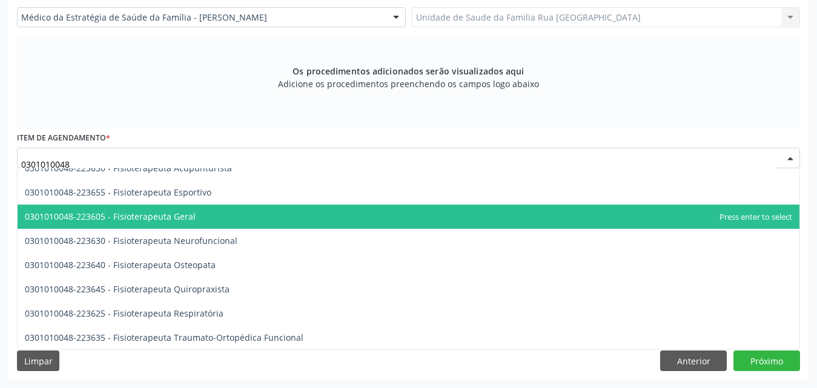
click at [191, 219] on span "0301010048-223605 - Fisioterapeuta Geral" at bounding box center [110, 217] width 171 height 12
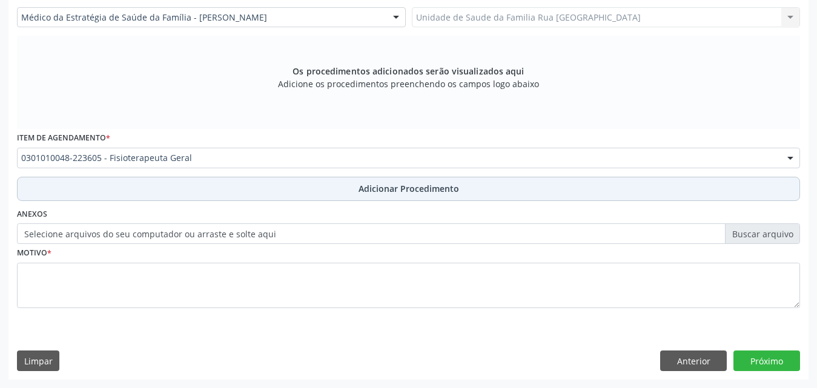
click at [434, 191] on span "Adicionar Procedimento" at bounding box center [409, 188] width 101 height 13
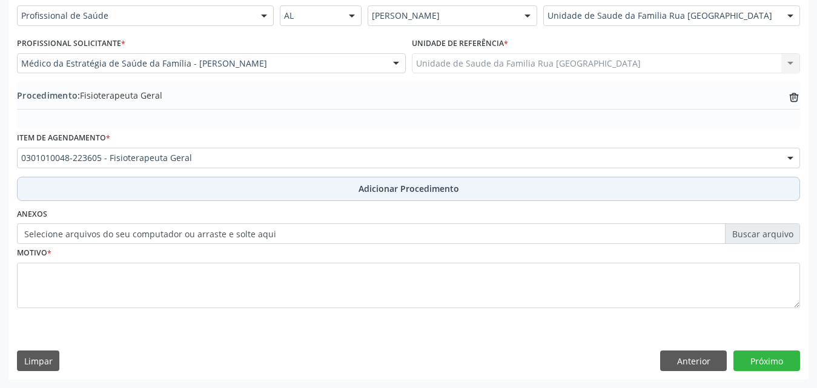
scroll to position [293, 0]
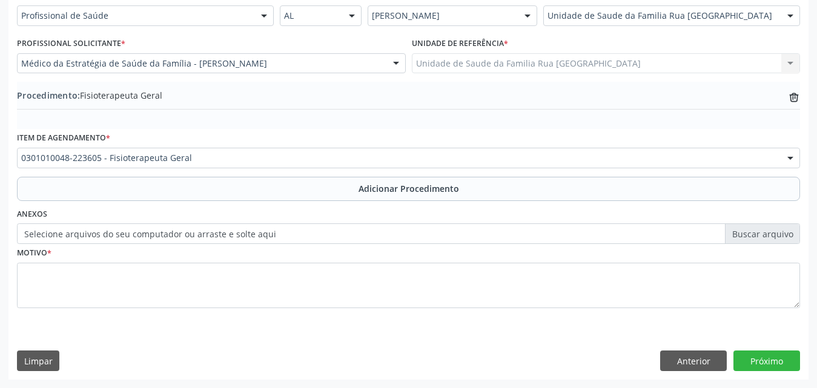
click at [280, 234] on label "Selecione arquivos do seu computador ou arraste e solte aqui" at bounding box center [408, 234] width 783 height 21
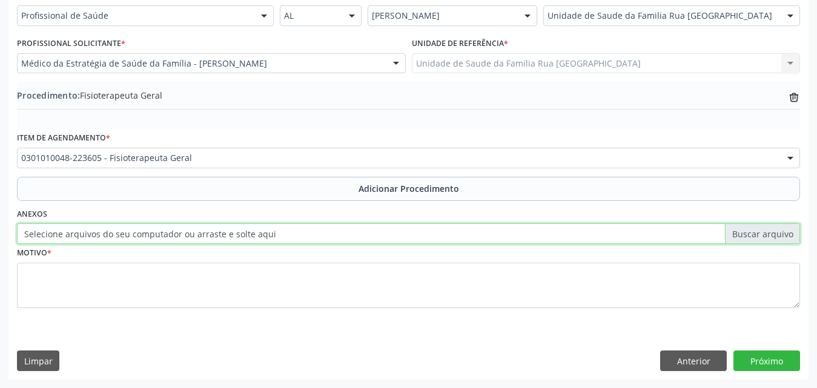
click at [280, 234] on input "Selecione arquivos do seu computador ou arraste e solte aqui" at bounding box center [408, 234] width 783 height 21
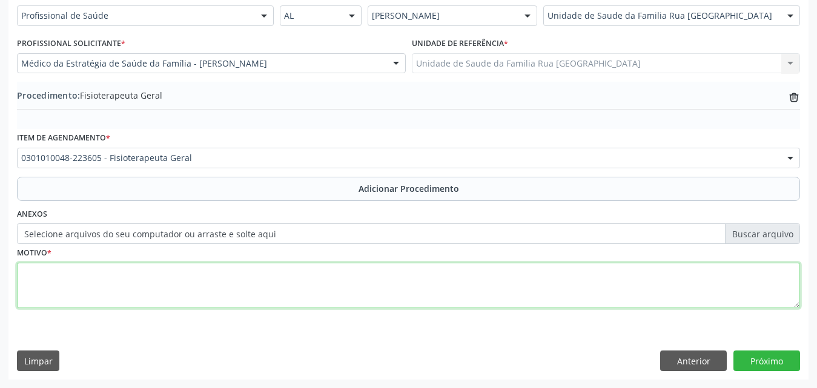
click at [121, 274] on textarea at bounding box center [408, 286] width 783 height 46
type textarea "PACIENTE COM DOR ARTICULAR CRONICA E DIAGNOSTICO PREVIO DE FIBROMIALGIA."
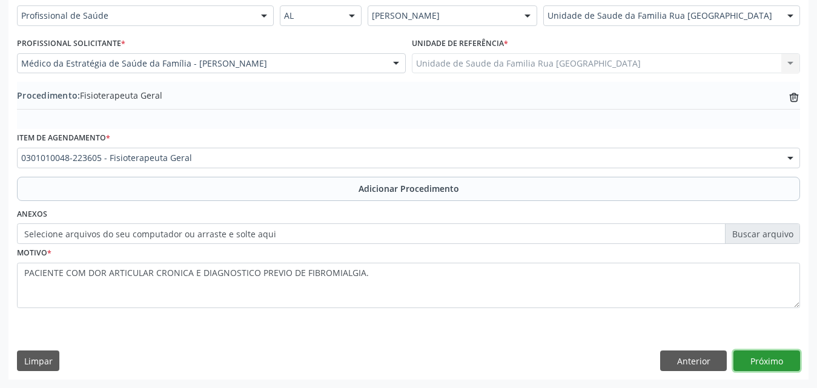
click at [762, 359] on button "Próximo" at bounding box center [767, 361] width 67 height 21
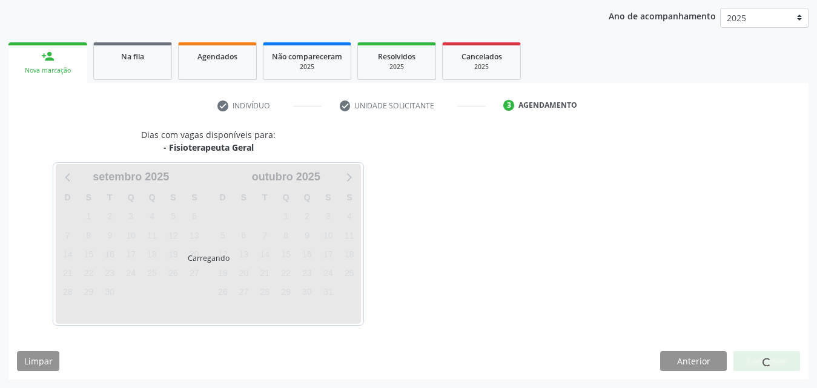
scroll to position [191, 0]
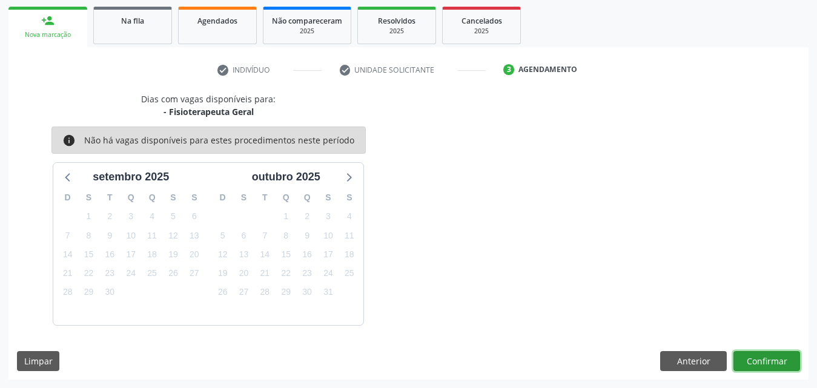
click at [762, 359] on button "Confirmar" at bounding box center [767, 361] width 67 height 21
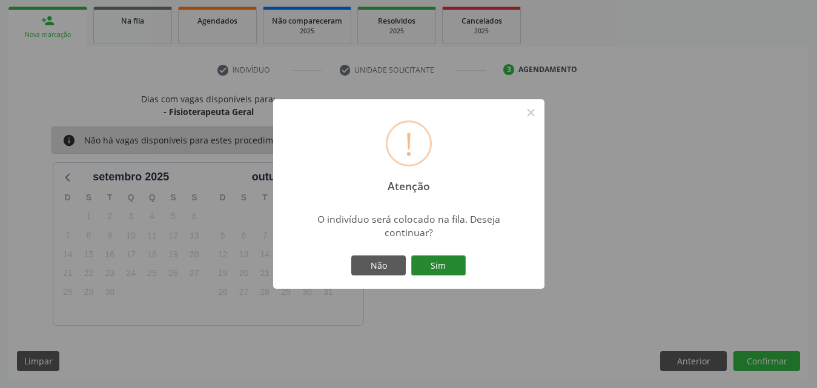
click at [442, 268] on button "Sim" at bounding box center [438, 266] width 55 height 21
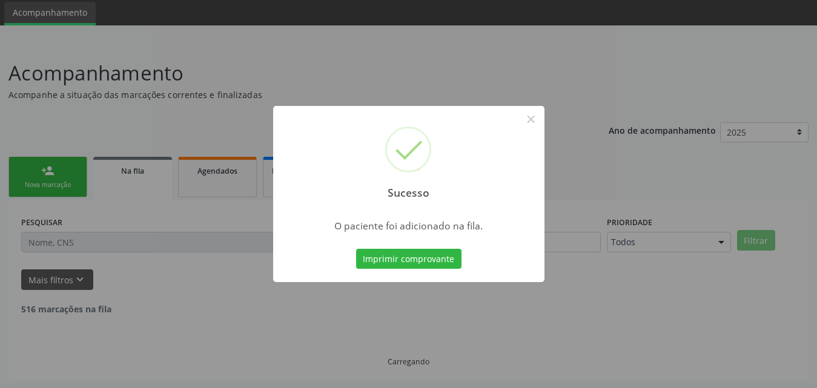
scroll to position [28, 0]
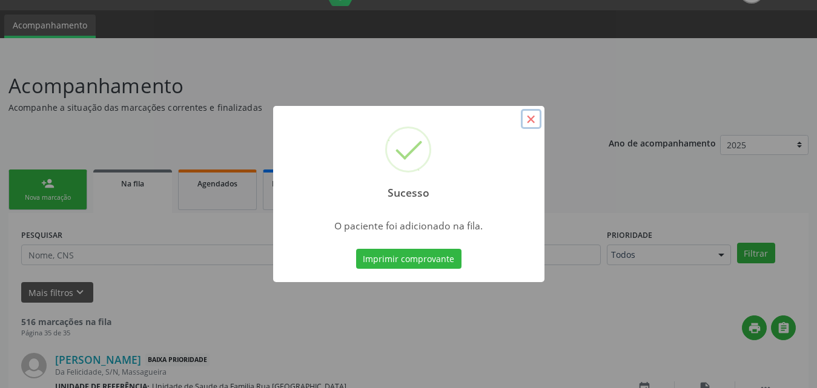
click at [533, 116] on button "×" at bounding box center [531, 119] width 21 height 21
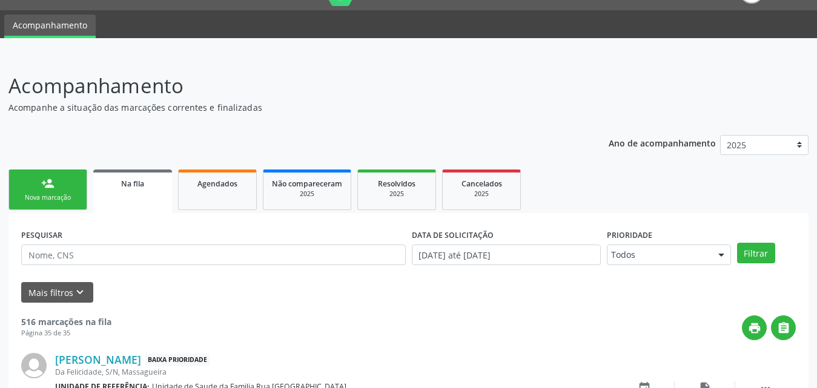
click at [77, 191] on link "person_add Nova marcação" at bounding box center [47, 190] width 79 height 41
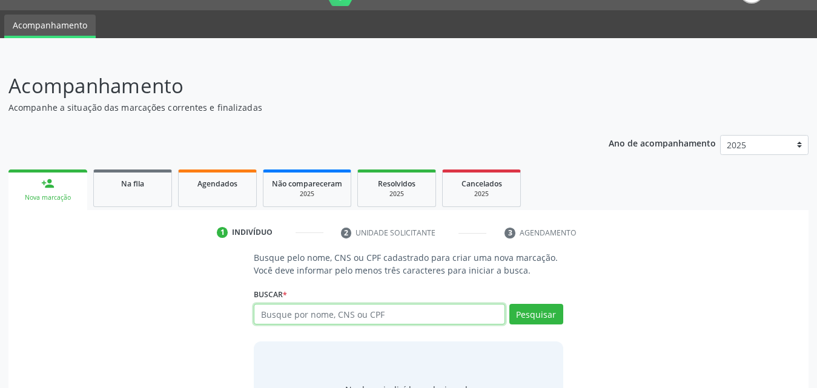
click at [378, 314] on input "text" at bounding box center [379, 314] width 251 height 21
type input "03446389440"
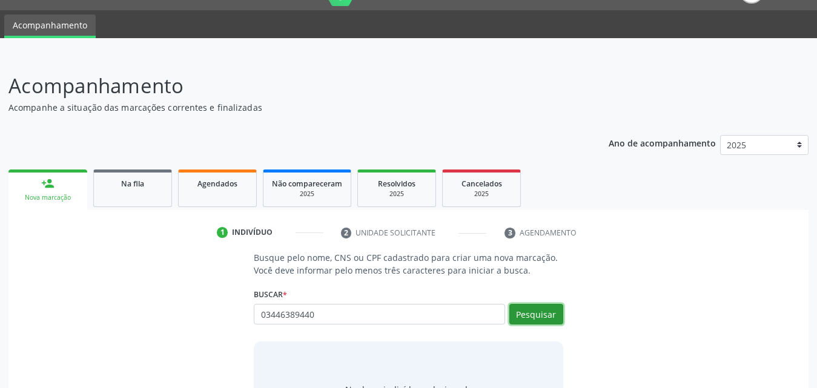
click at [554, 308] on button "Pesquisar" at bounding box center [537, 314] width 54 height 21
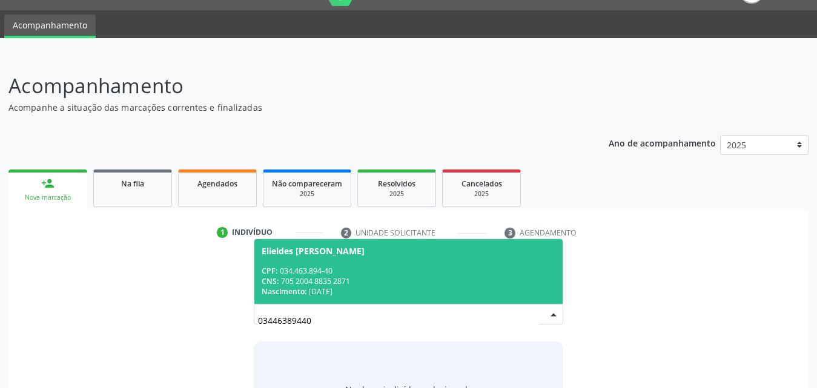
click at [341, 269] on div "CPF: 034.463.894-40" at bounding box center [409, 271] width 294 height 10
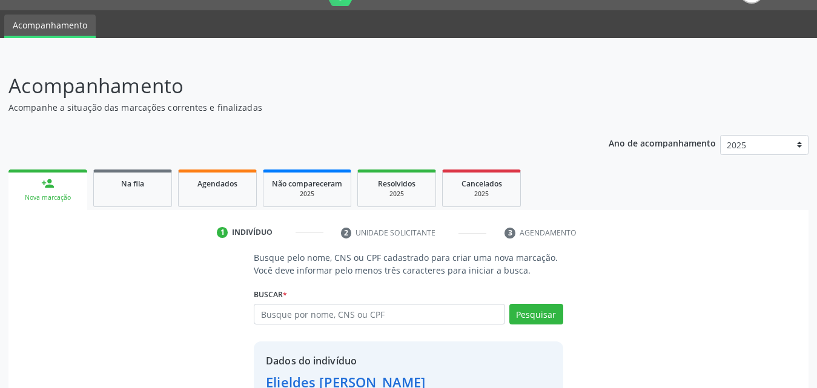
scroll to position [115, 0]
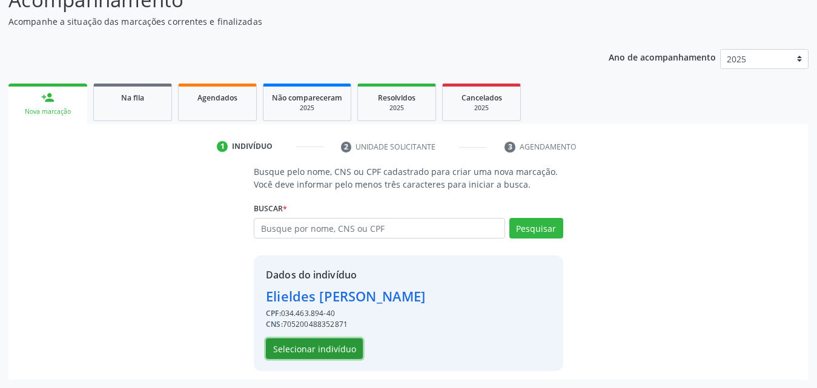
click at [320, 349] on button "Selecionar indivíduo" at bounding box center [314, 349] width 97 height 21
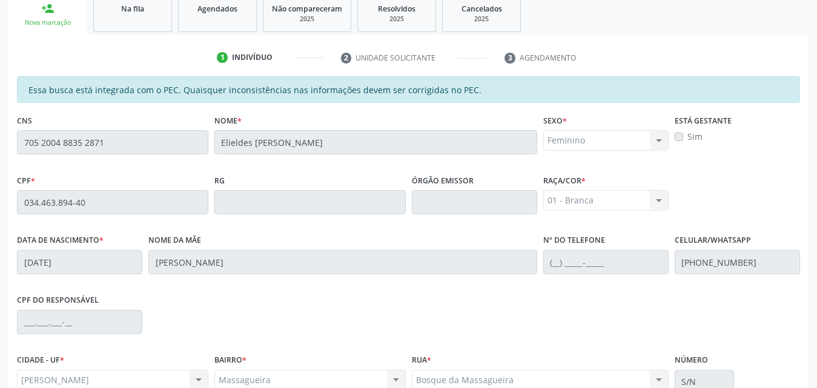
scroll to position [320, 0]
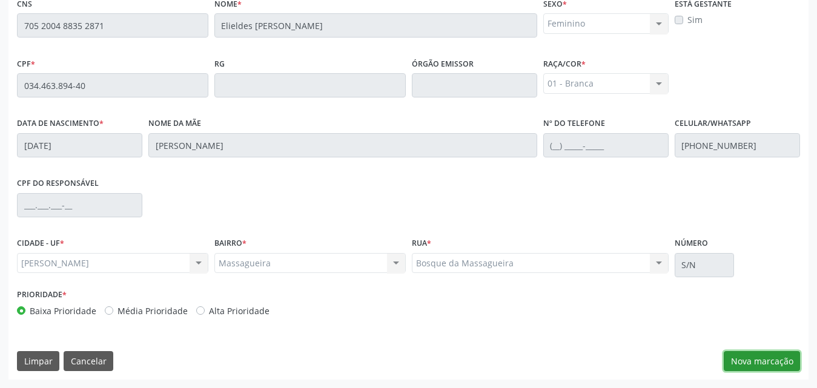
click at [768, 362] on button "Nova marcação" at bounding box center [762, 361] width 76 height 21
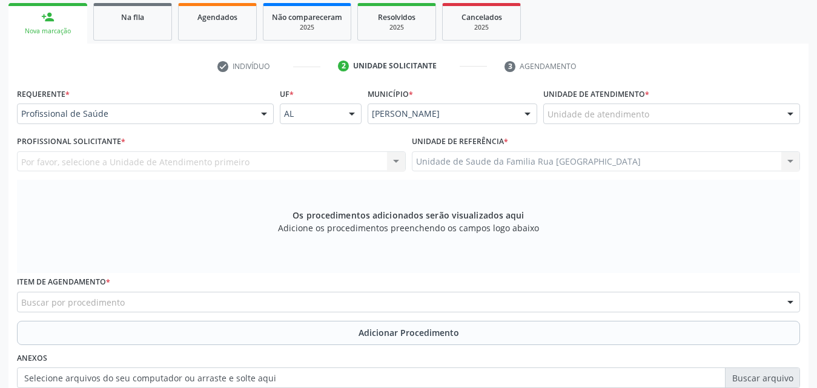
scroll to position [199, 0]
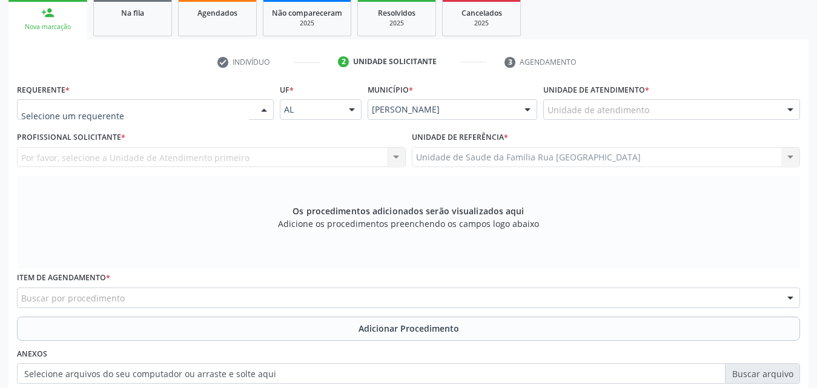
click at [265, 110] on div at bounding box center [264, 110] width 18 height 21
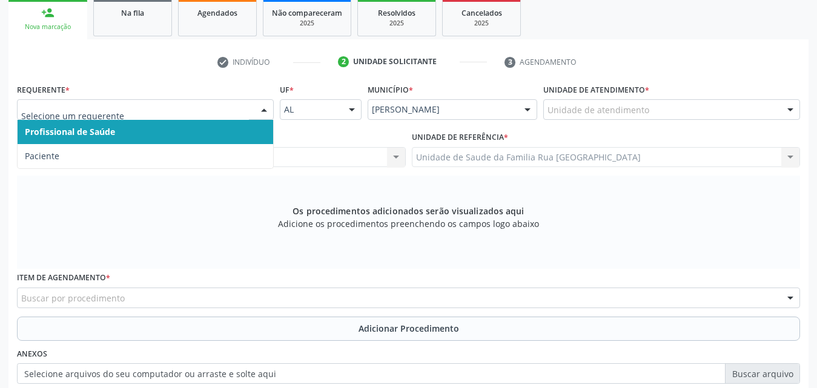
click at [244, 111] on input "text" at bounding box center [135, 116] width 228 height 24
click at [113, 134] on span "Profissional de Saúde" at bounding box center [70, 132] width 90 height 12
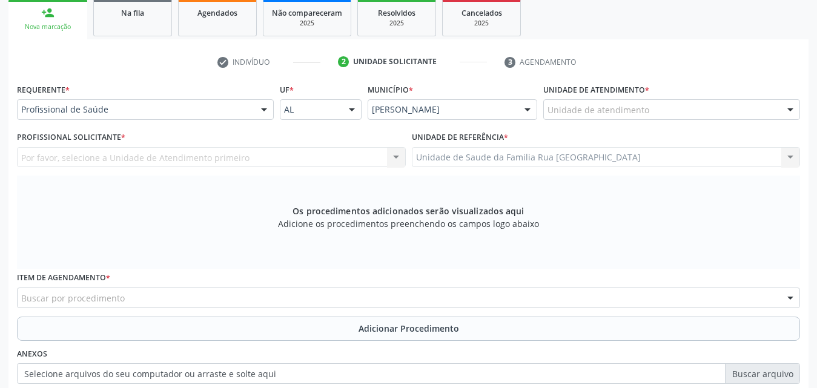
click at [688, 109] on div "Unidade de atendimento" at bounding box center [671, 109] width 257 height 21
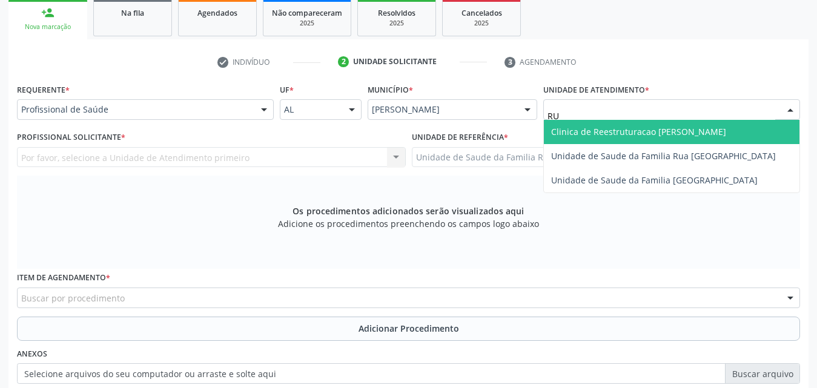
type input "RUA"
click at [680, 130] on span "Unidade de Saude da Familia Rua [GEOGRAPHIC_DATA]" at bounding box center [663, 132] width 225 height 12
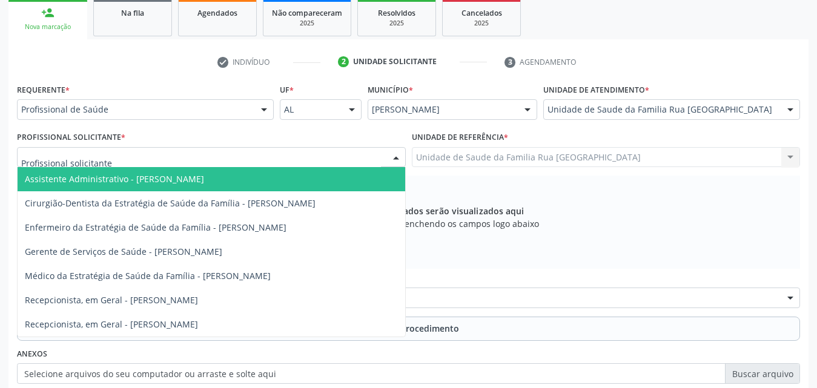
click at [185, 158] on div at bounding box center [211, 157] width 389 height 21
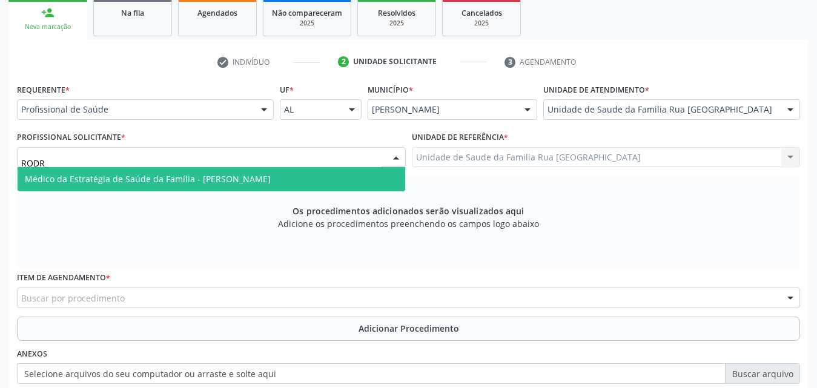
type input "RODRI"
click at [172, 176] on span "Médico da Estratégia de Saúde da Família - [PERSON_NAME]" at bounding box center [148, 179] width 246 height 12
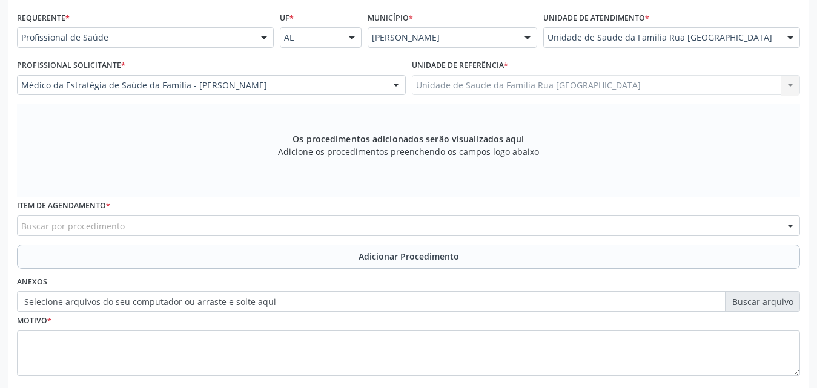
scroll to position [320, 0]
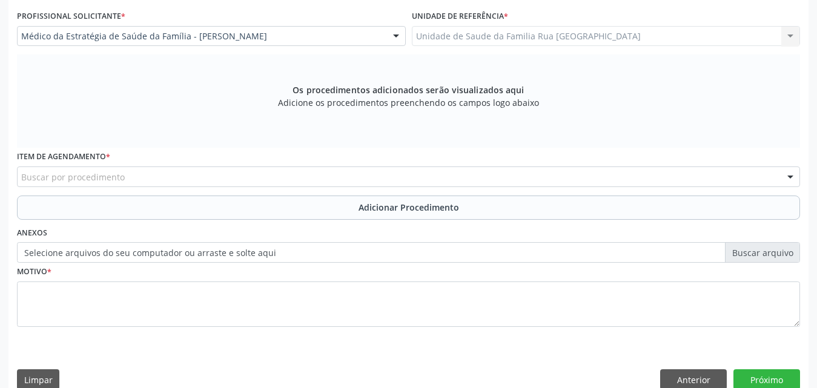
click at [174, 174] on div "Buscar por procedimento" at bounding box center [408, 177] width 783 height 21
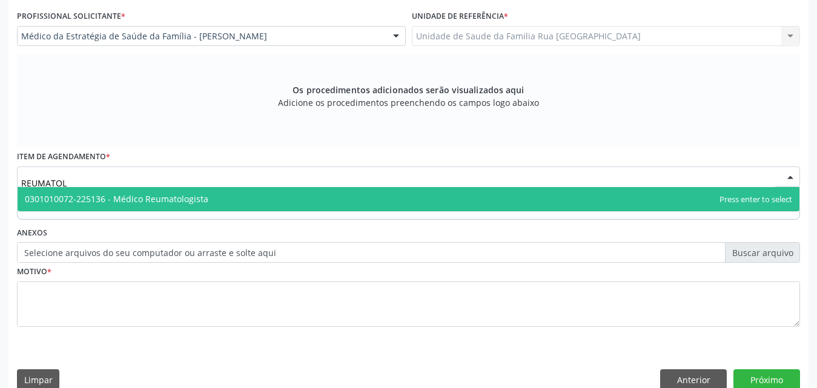
type input "REUMATOLO"
click at [168, 203] on span "0301010072-225136 - Médico Reumatologista" at bounding box center [117, 199] width 184 height 12
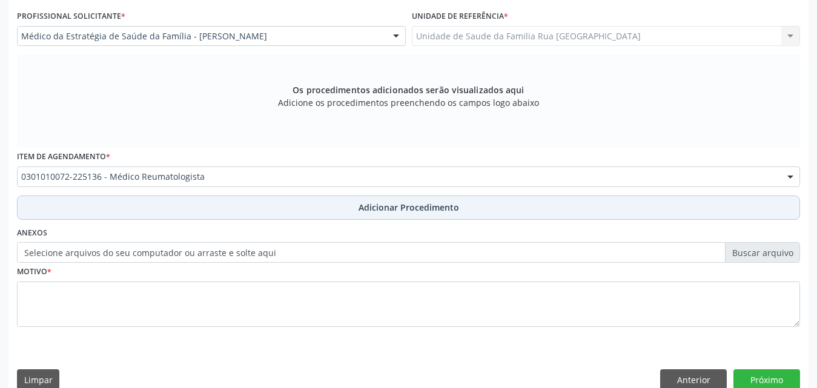
click at [397, 209] on span "Adicionar Procedimento" at bounding box center [409, 207] width 101 height 13
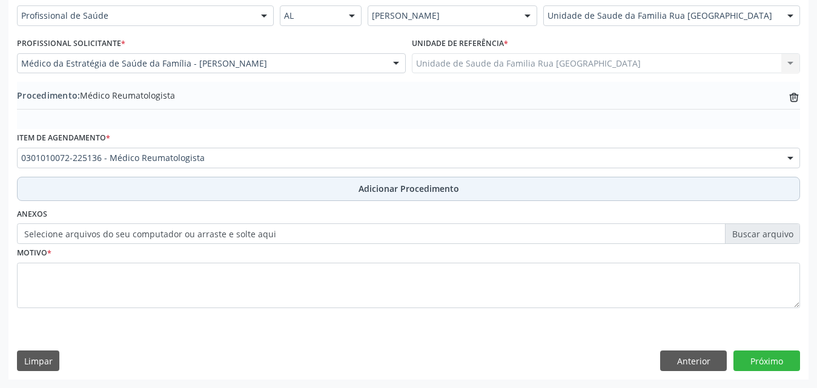
scroll to position [293, 0]
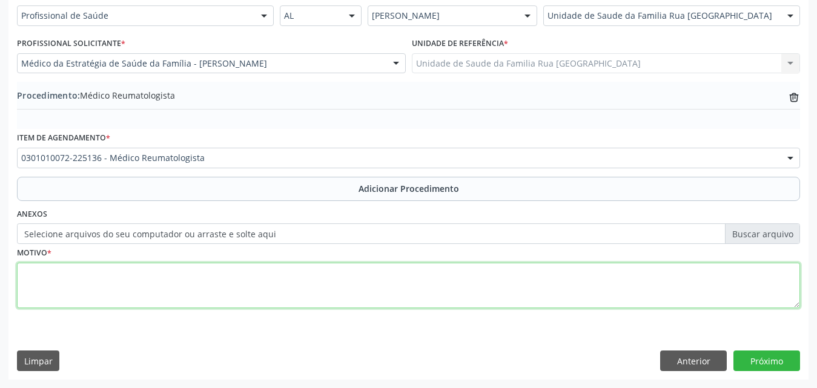
click at [116, 291] on textarea at bounding box center [408, 286] width 783 height 46
type textarea "PACIENTE COM DOR ARTICULAR CRONICA E DIAGNOSTICO PREVIO DE FIBROMIALGIA."
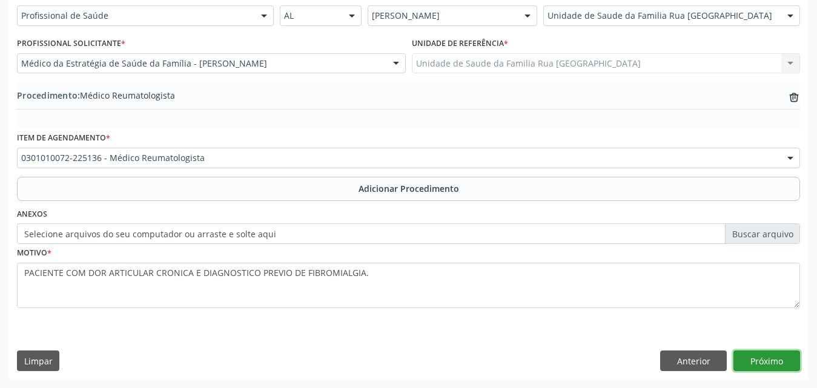
click at [758, 359] on button "Próximo" at bounding box center [767, 361] width 67 height 21
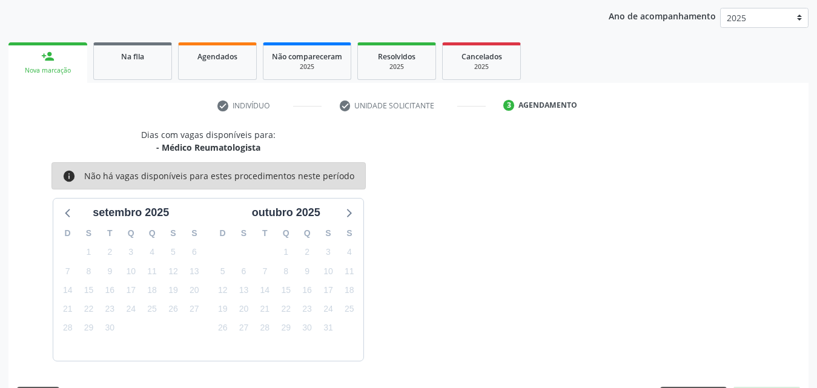
scroll to position [191, 0]
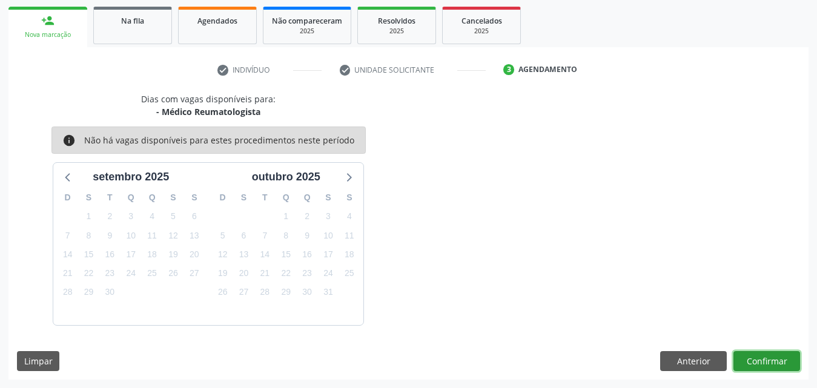
click at [758, 359] on button "Confirmar" at bounding box center [767, 361] width 67 height 21
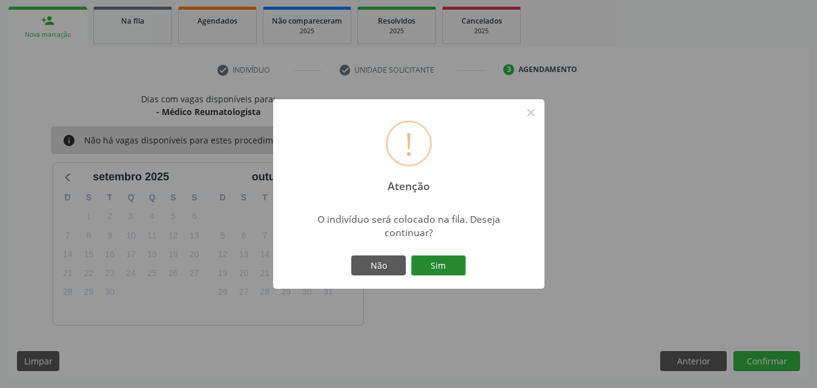
click at [440, 261] on button "Sim" at bounding box center [438, 266] width 55 height 21
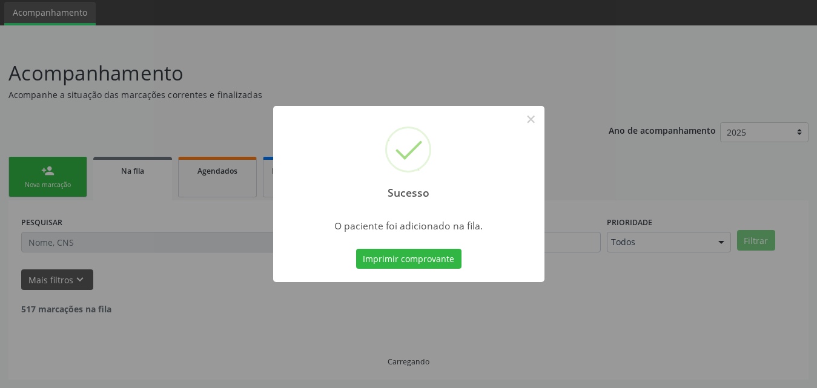
scroll to position [28, 0]
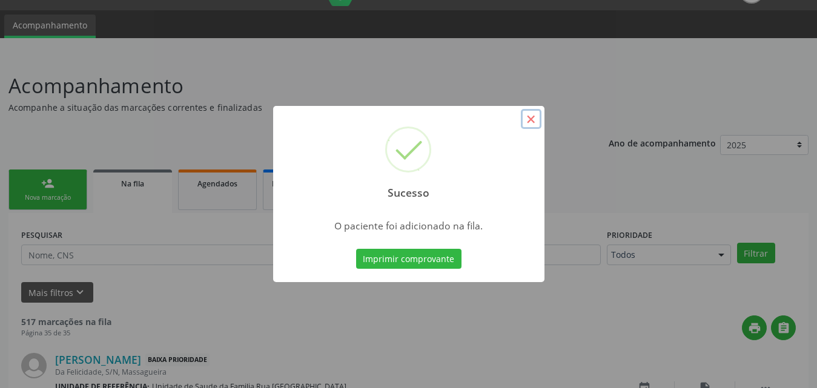
click at [534, 124] on button "×" at bounding box center [531, 119] width 21 height 21
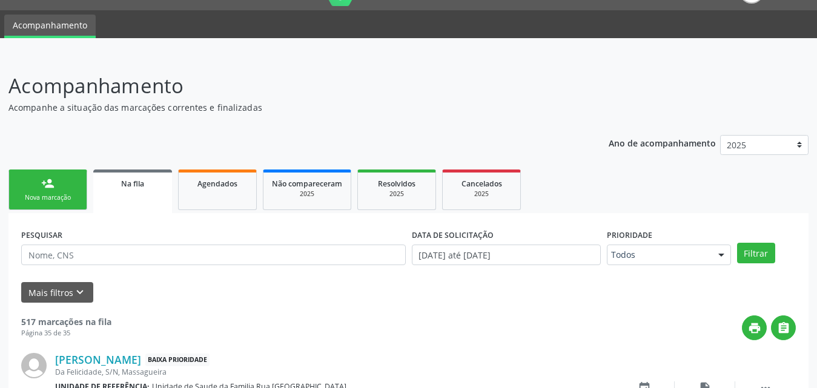
click at [150, 190] on link "Na fila" at bounding box center [132, 192] width 79 height 44
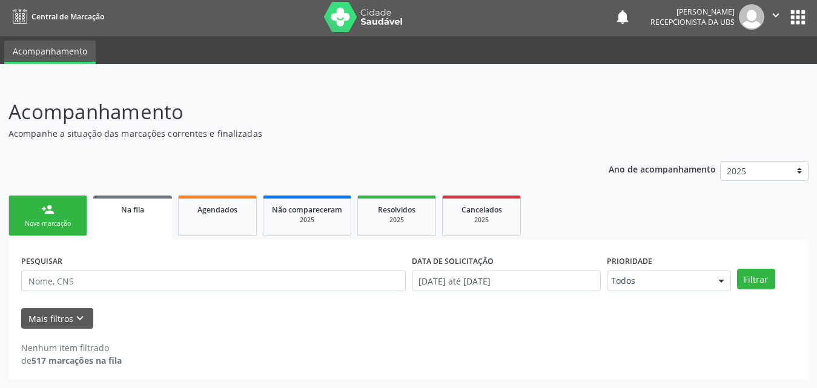
click at [133, 225] on link "Na fila" at bounding box center [132, 218] width 79 height 44
click at [132, 220] on link "Na fila" at bounding box center [132, 218] width 79 height 44
click at [222, 208] on span "Agendados" at bounding box center [218, 210] width 40 height 10
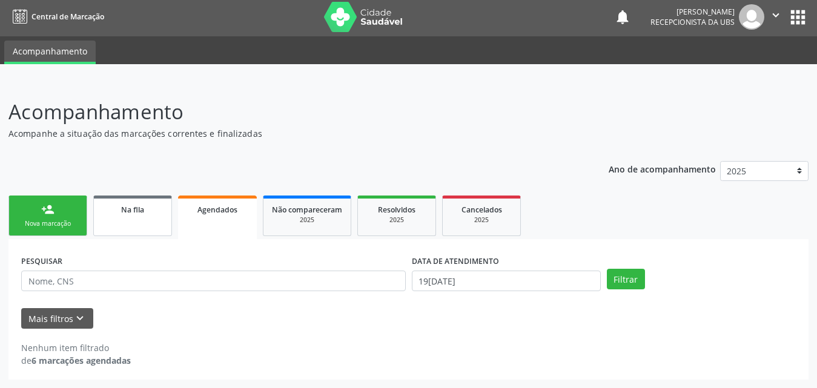
click at [130, 205] on span "Na fila" at bounding box center [132, 210] width 23 height 10
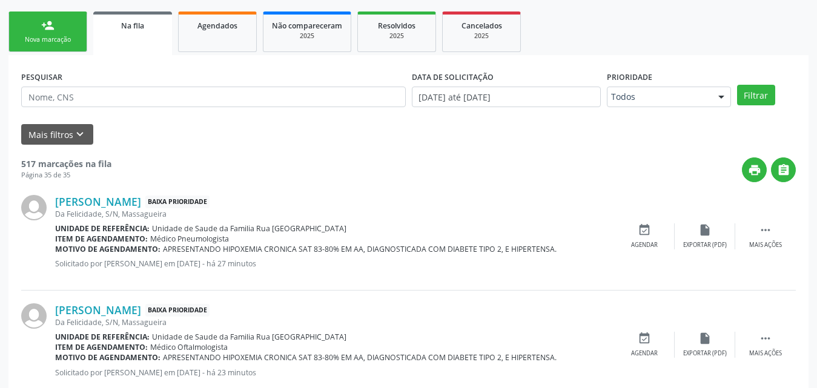
scroll to position [0, 0]
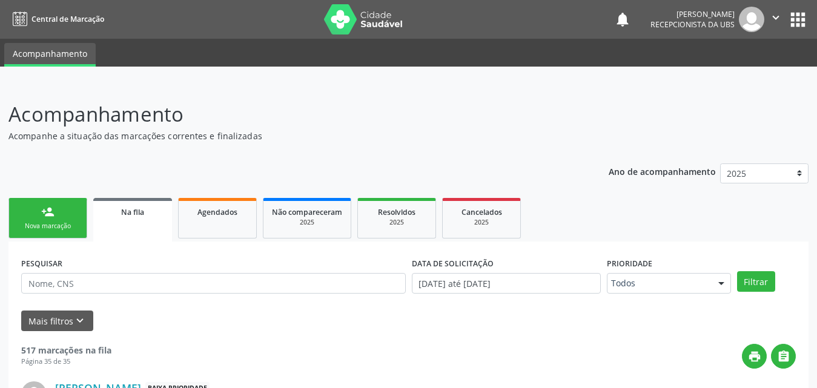
click at [774, 18] on icon "" at bounding box center [775, 17] width 13 height 13
click at [726, 75] on link "Sair" at bounding box center [745, 73] width 84 height 17
